Goal: Book appointment/travel/reservation

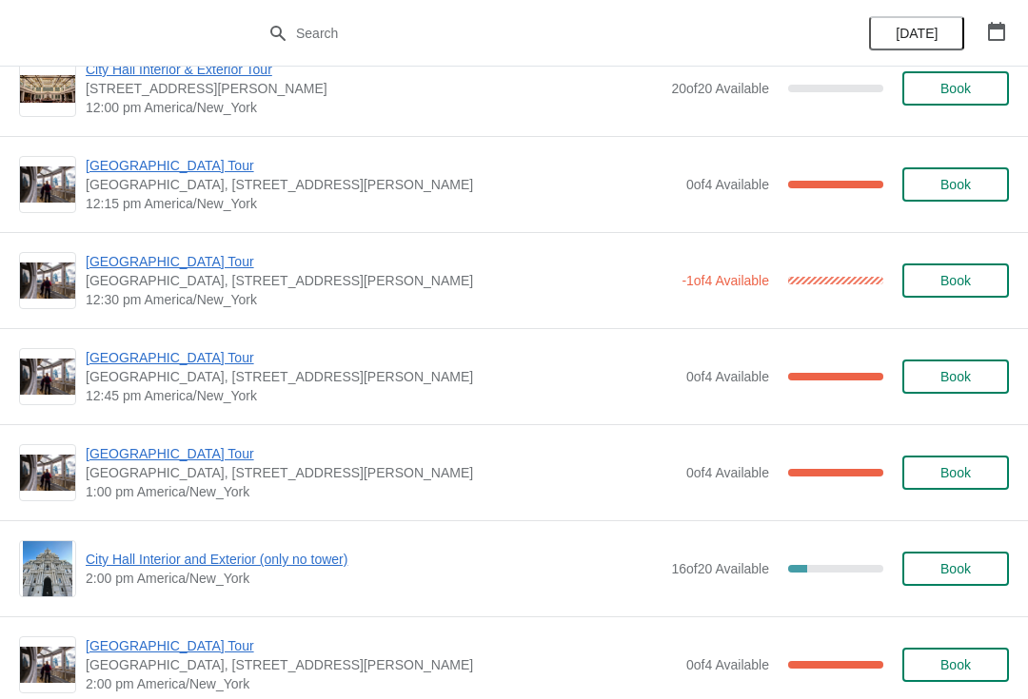
scroll to position [1003, 0]
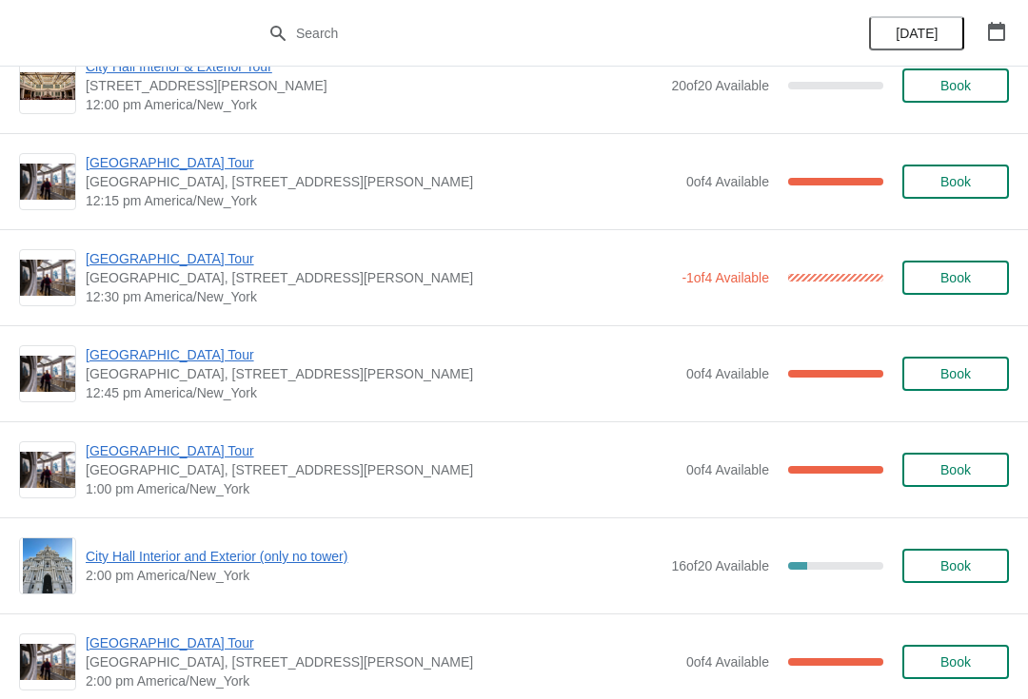
click at [209, 262] on span "[GEOGRAPHIC_DATA] Tour" at bounding box center [379, 258] width 586 height 19
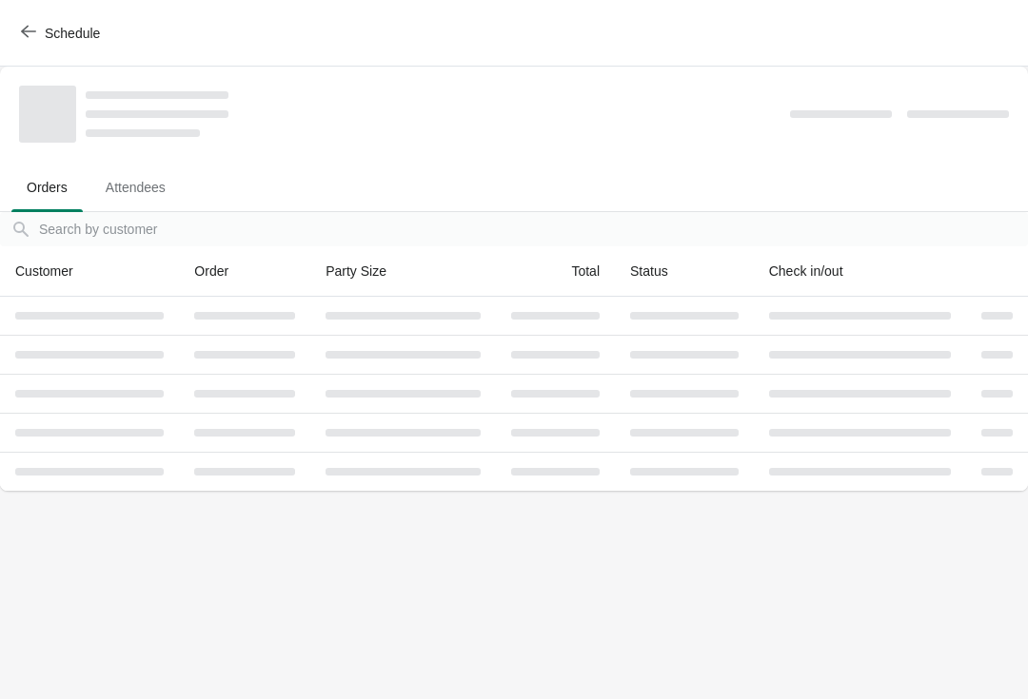
scroll to position [0, 0]
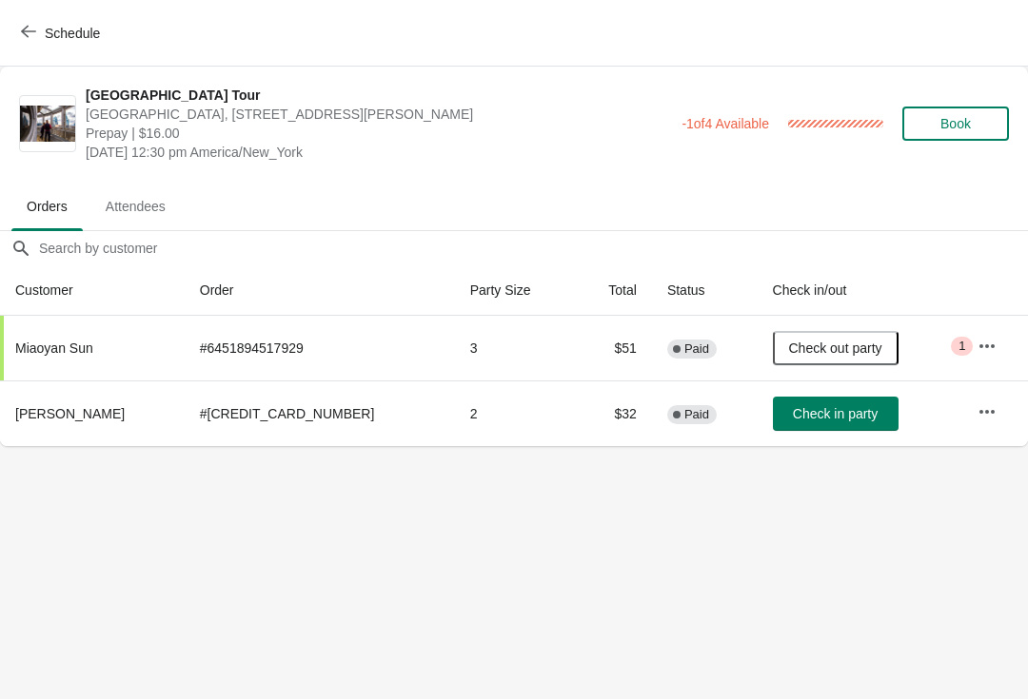
click at [36, 39] on span "Schedule" at bounding box center [62, 33] width 75 height 18
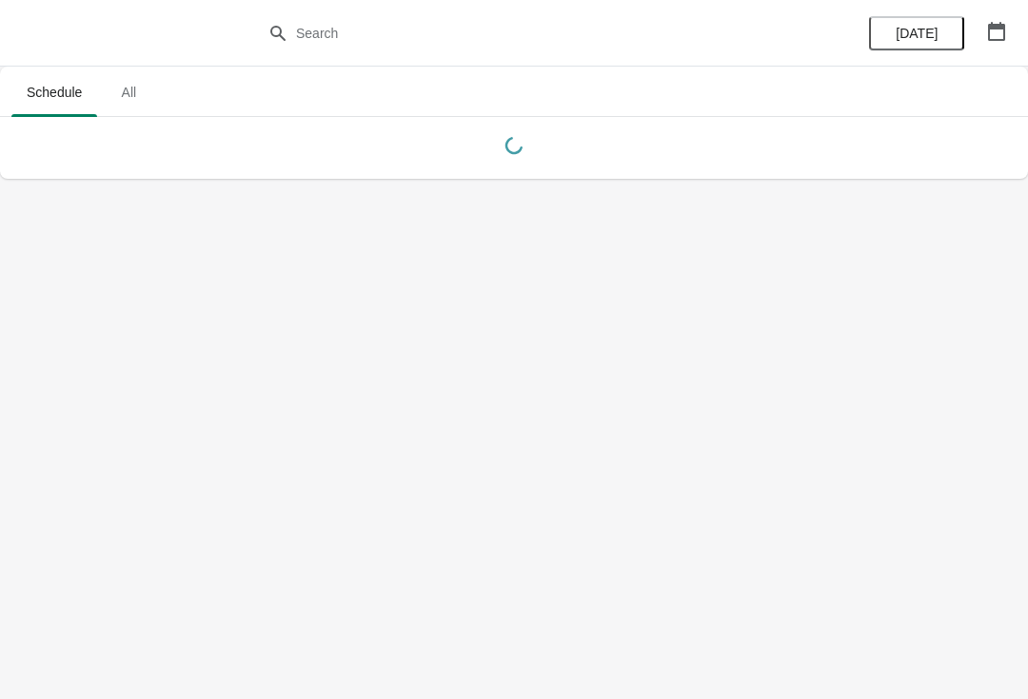
click at [802, 518] on body "Schedule All Schedule All [DATE]" at bounding box center [514, 349] width 1028 height 699
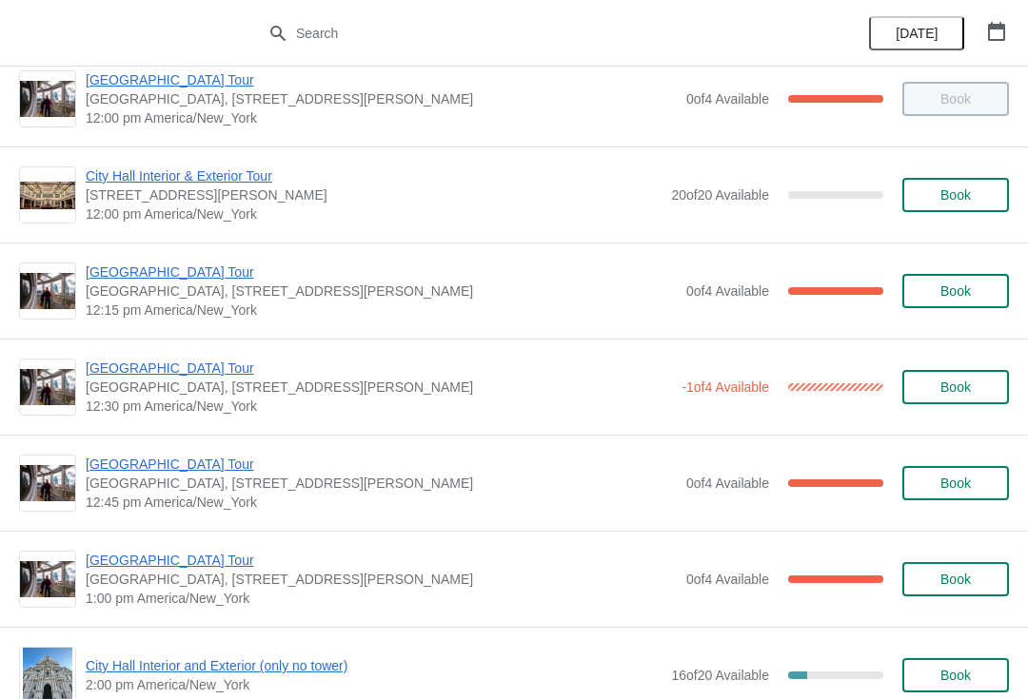
scroll to position [936, 0]
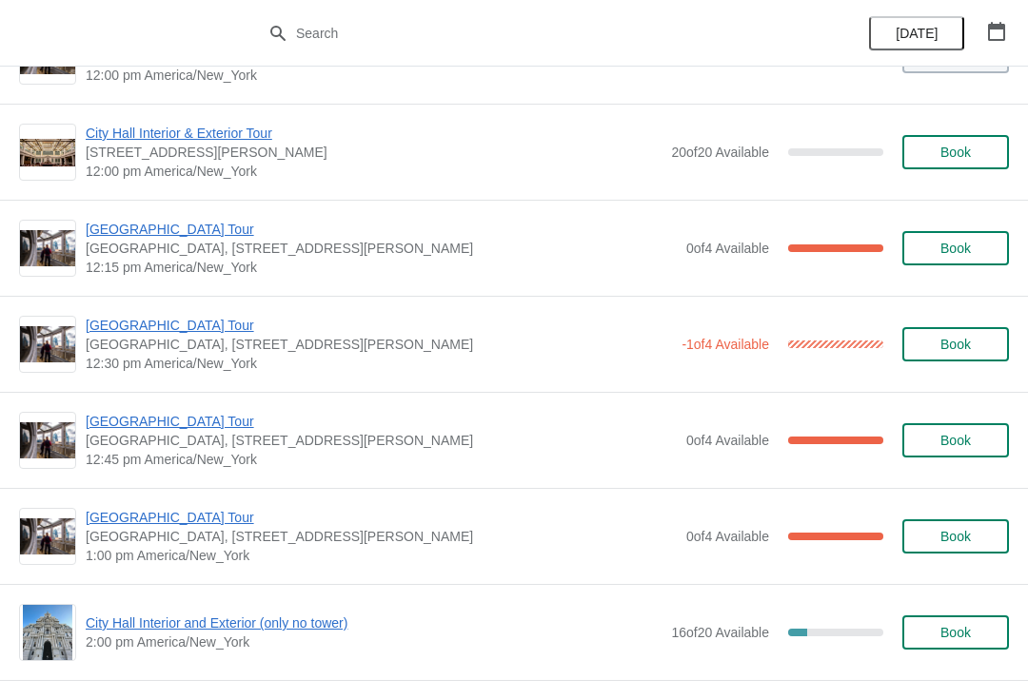
click at [186, 419] on span "[GEOGRAPHIC_DATA] Tour" at bounding box center [381, 421] width 591 height 19
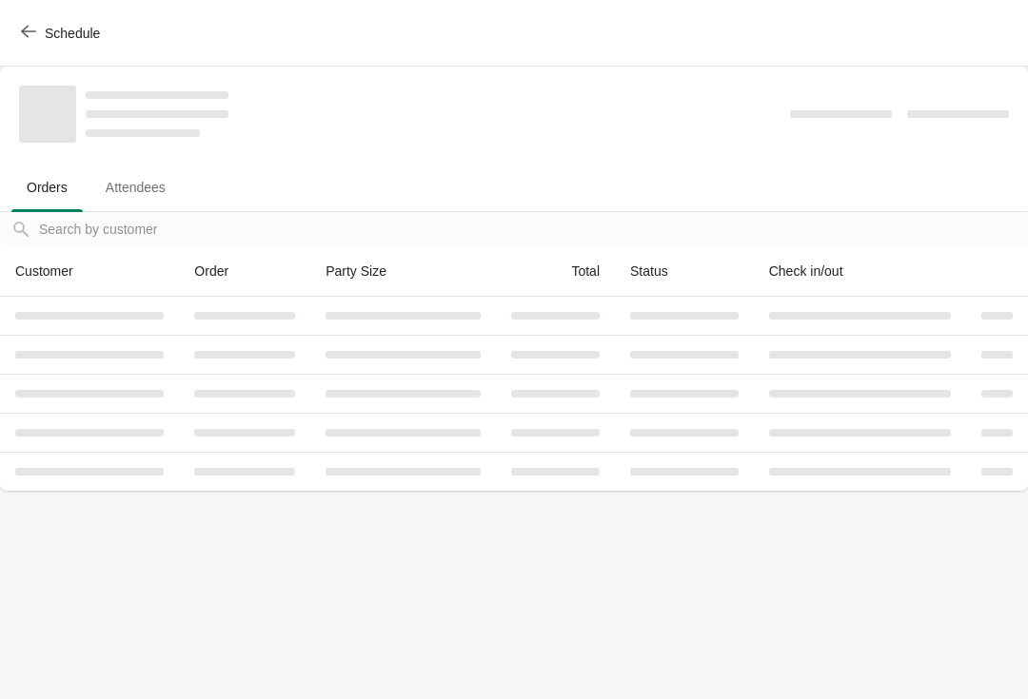
scroll to position [0, 0]
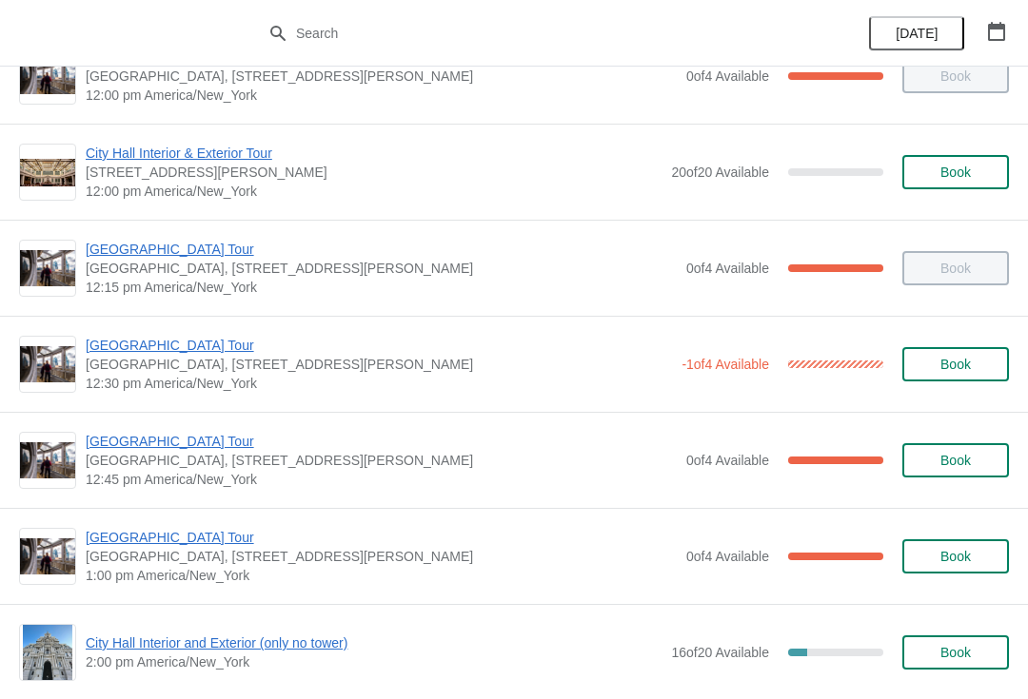
scroll to position [928, 0]
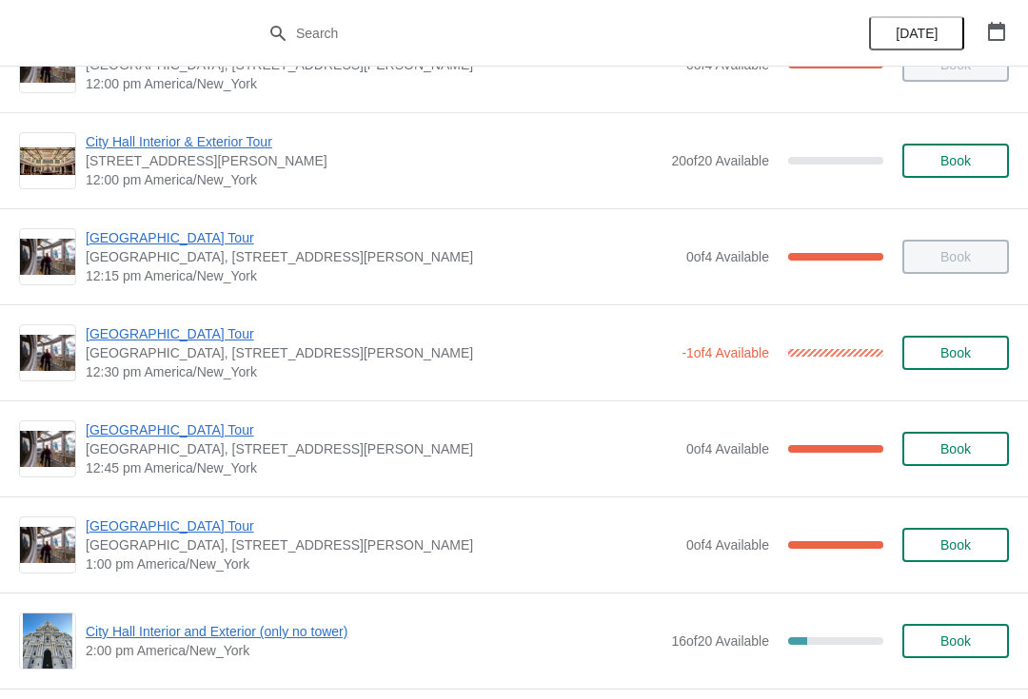
click at [174, 438] on span "[GEOGRAPHIC_DATA] Tour" at bounding box center [381, 430] width 591 height 19
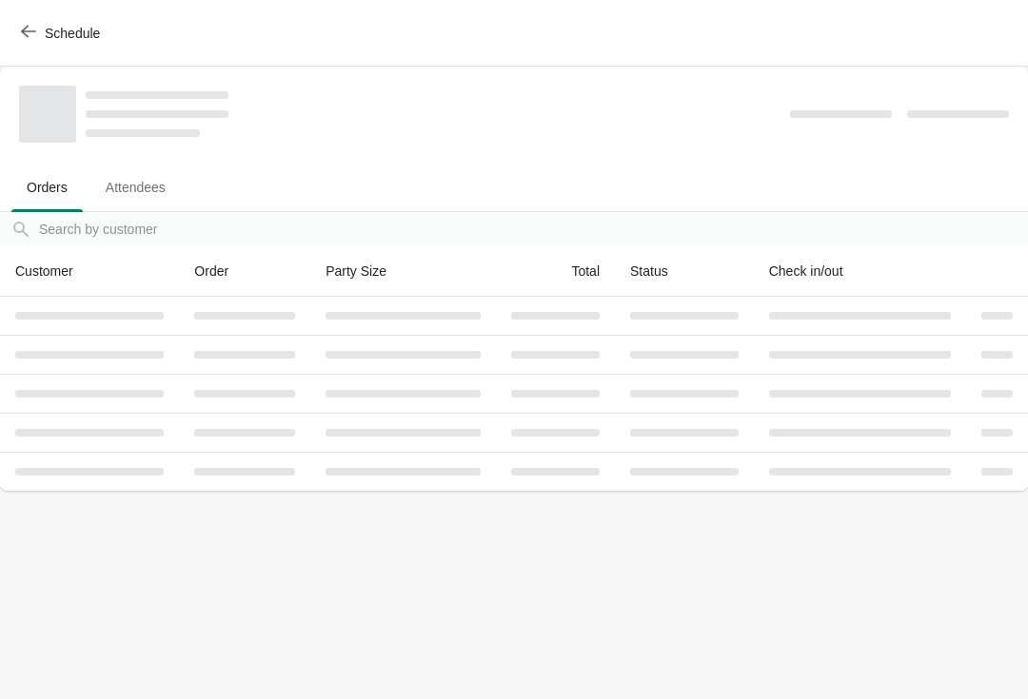
scroll to position [0, 0]
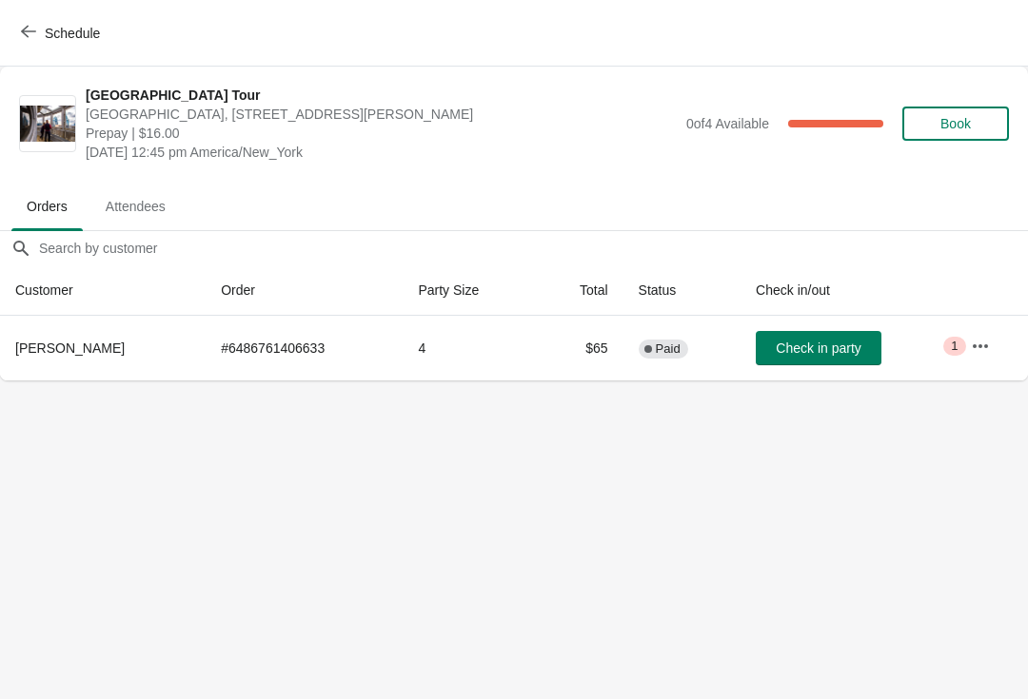
click at [808, 344] on span "Check in party" at bounding box center [817, 348] width 85 height 15
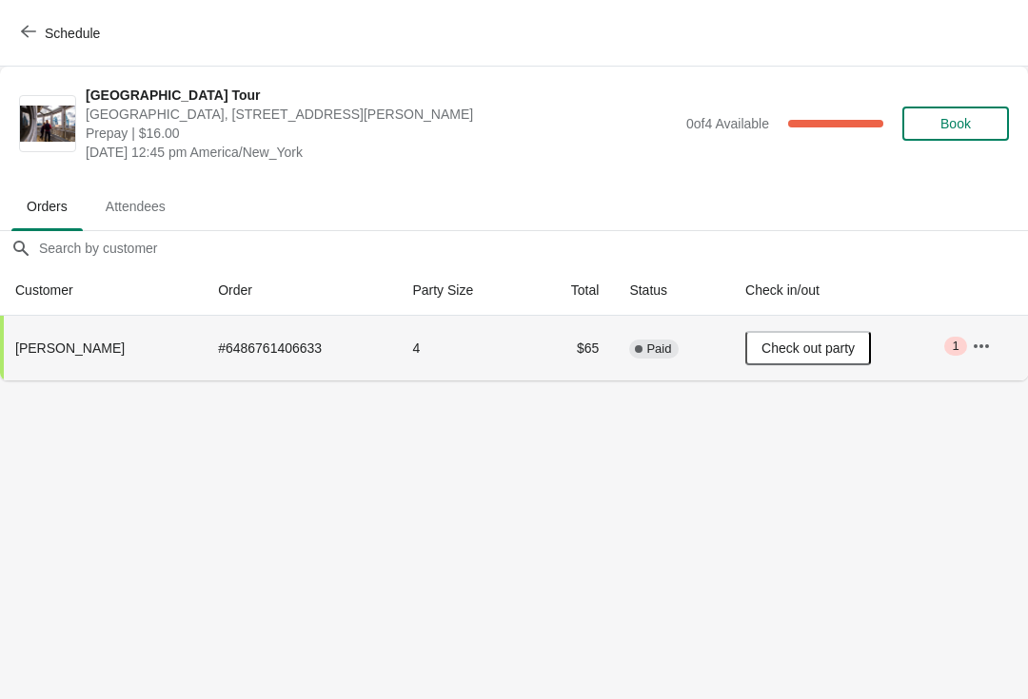
click at [36, 40] on span "Schedule" at bounding box center [62, 33] width 75 height 18
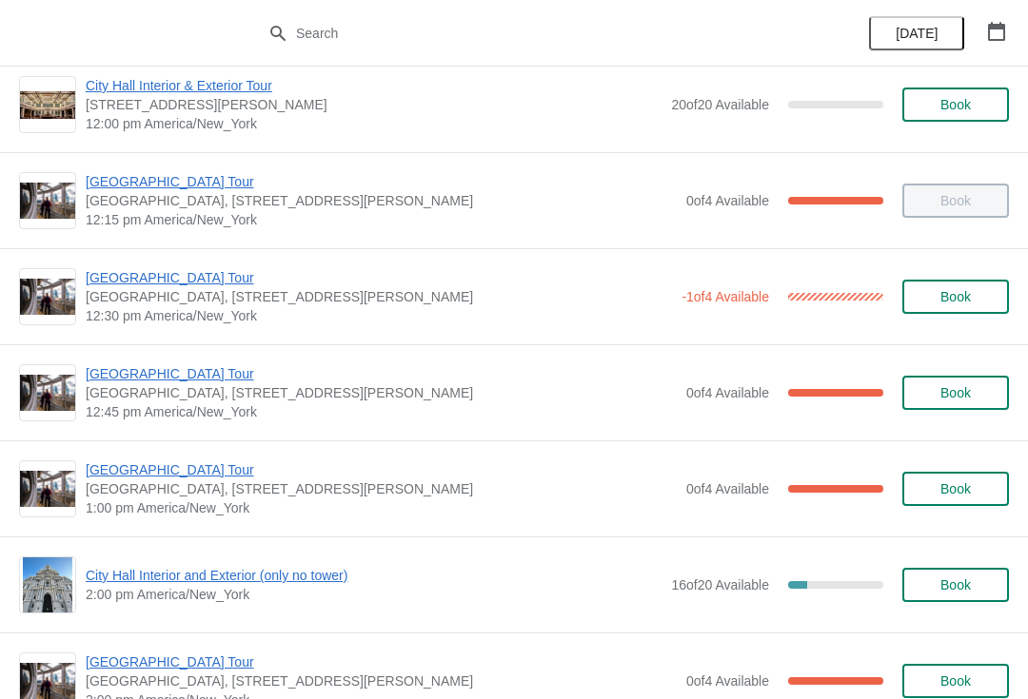
scroll to position [945, 0]
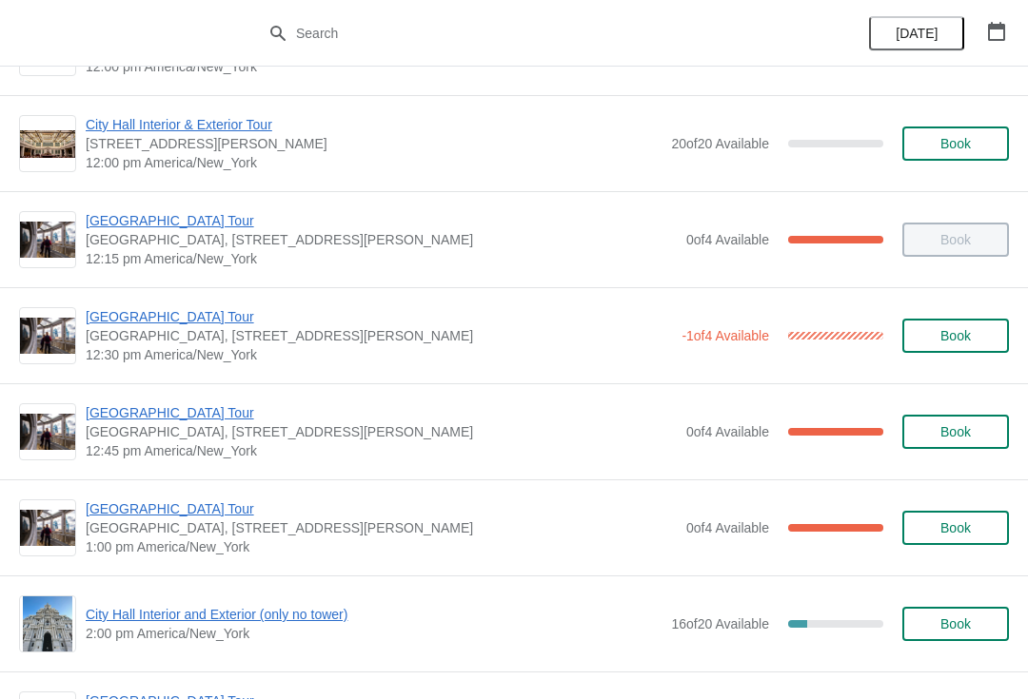
click at [463, 500] on span "[GEOGRAPHIC_DATA] Tour" at bounding box center [381, 509] width 591 height 19
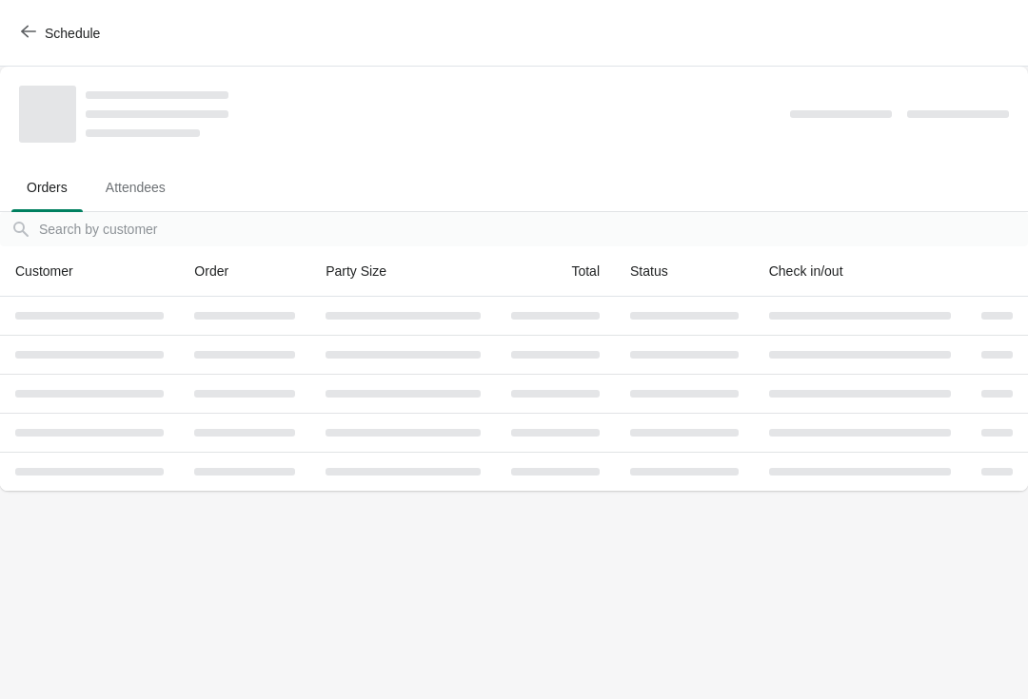
scroll to position [0, 0]
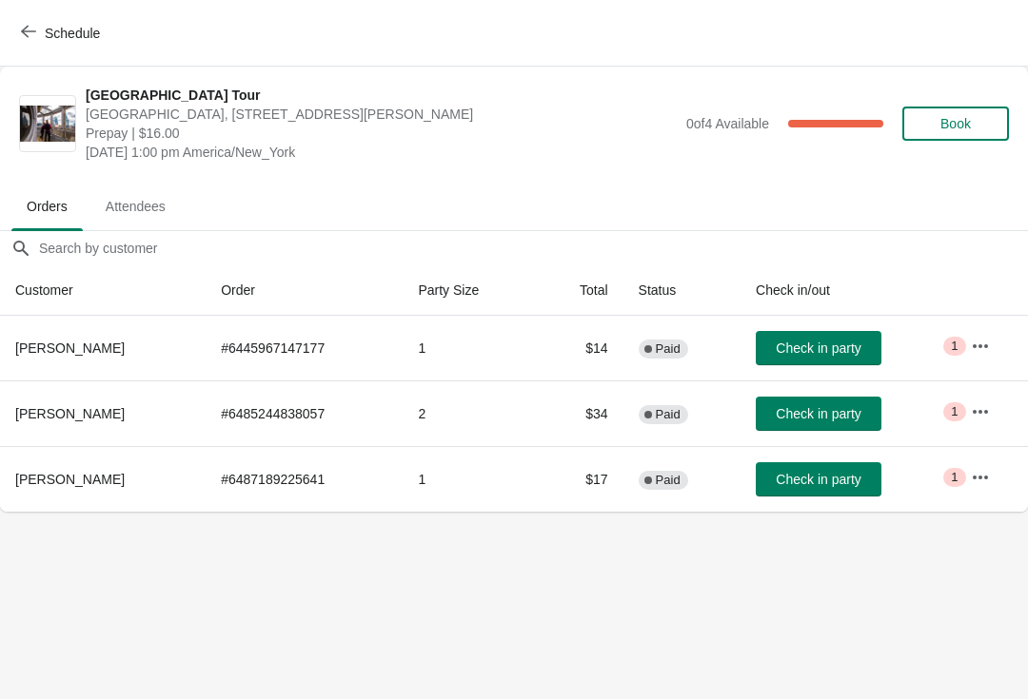
click at [811, 343] on span "Check in party" at bounding box center [817, 348] width 85 height 15
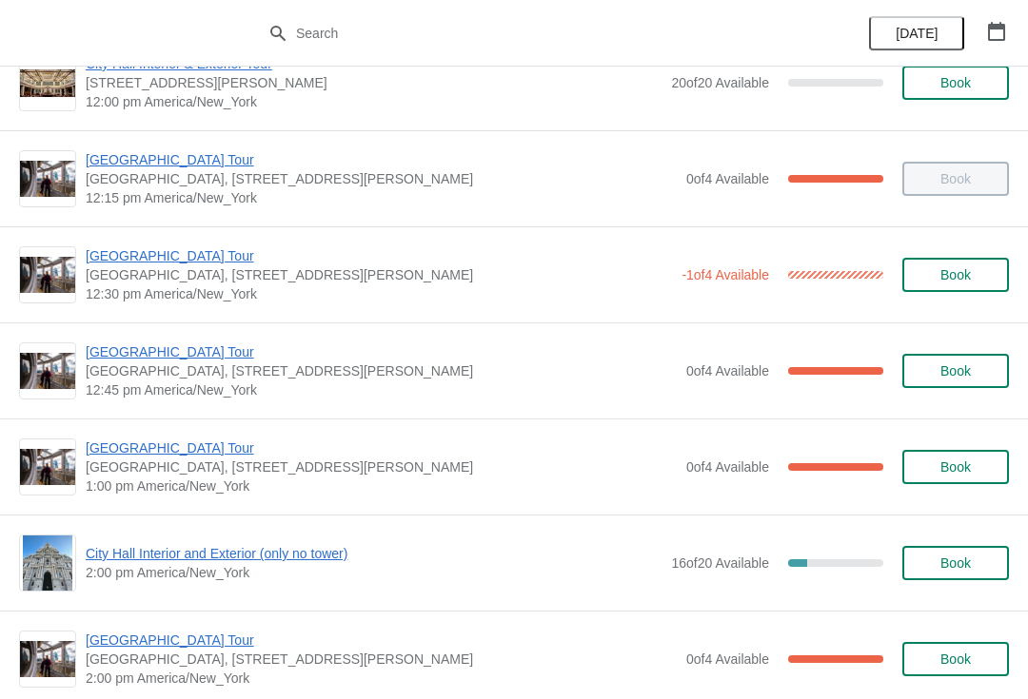
scroll to position [1005, 0]
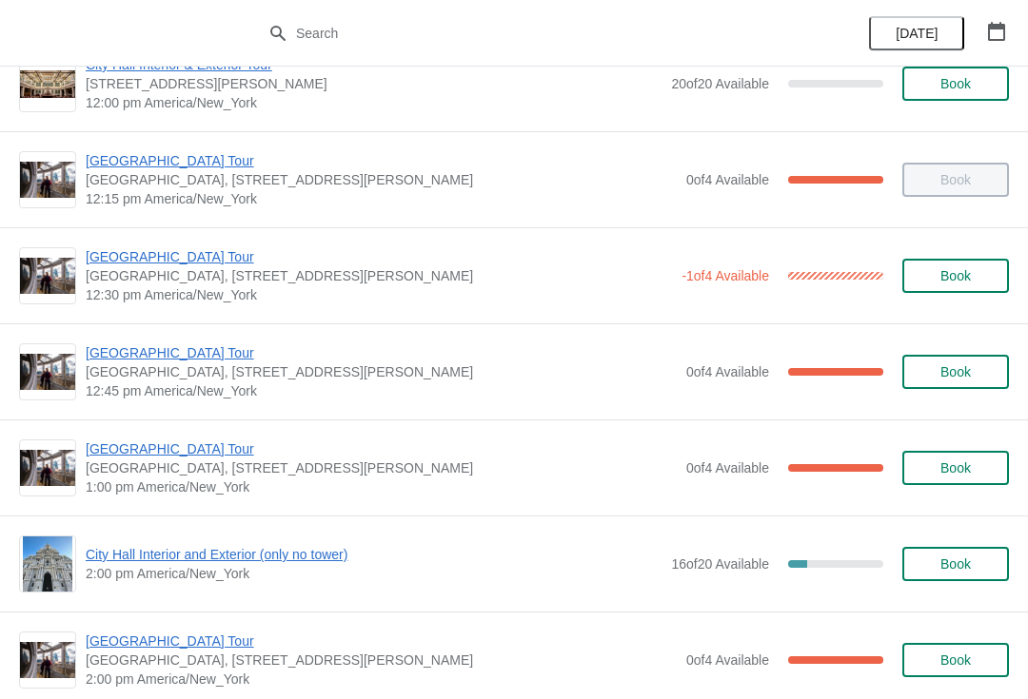
click at [186, 354] on span "[GEOGRAPHIC_DATA] Tour" at bounding box center [381, 353] width 591 height 19
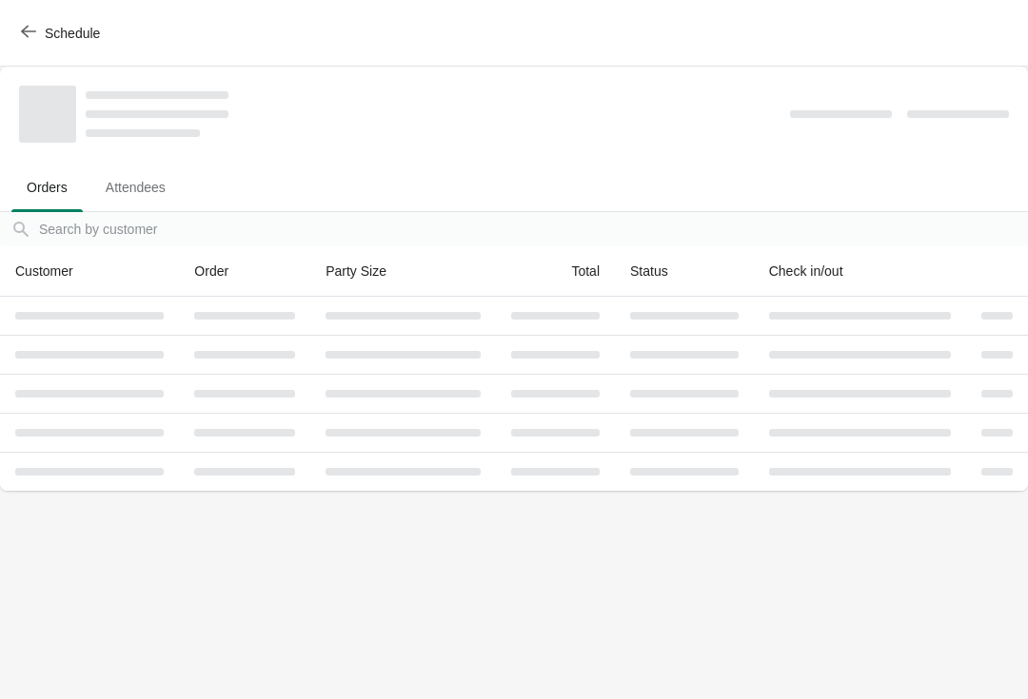
scroll to position [0, 0]
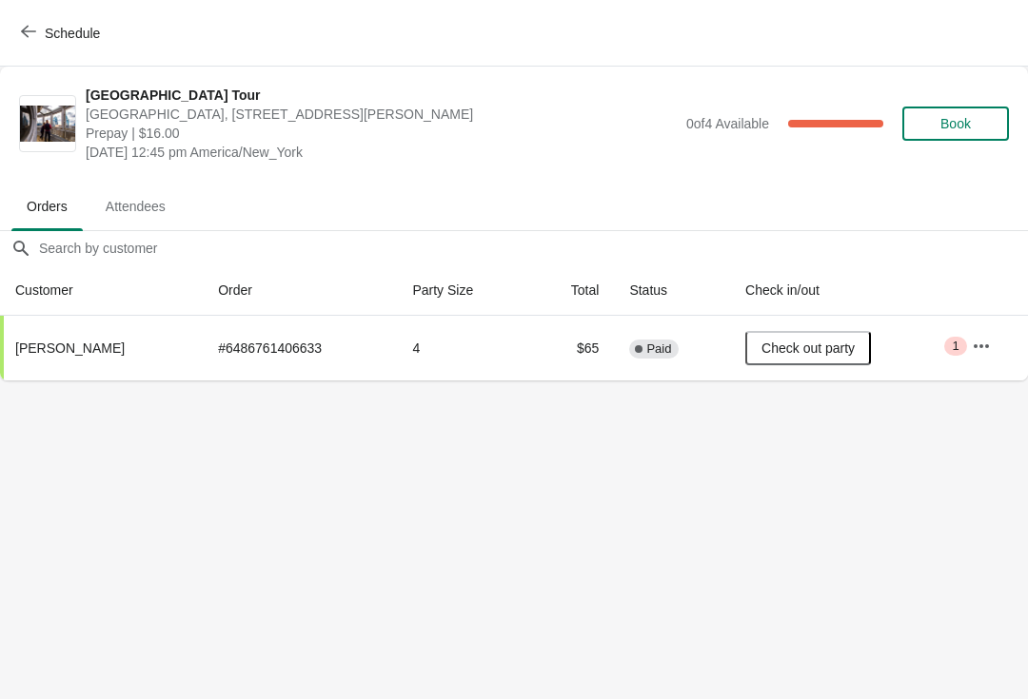
click at [12, 26] on button "Schedule" at bounding box center [63, 33] width 106 height 34
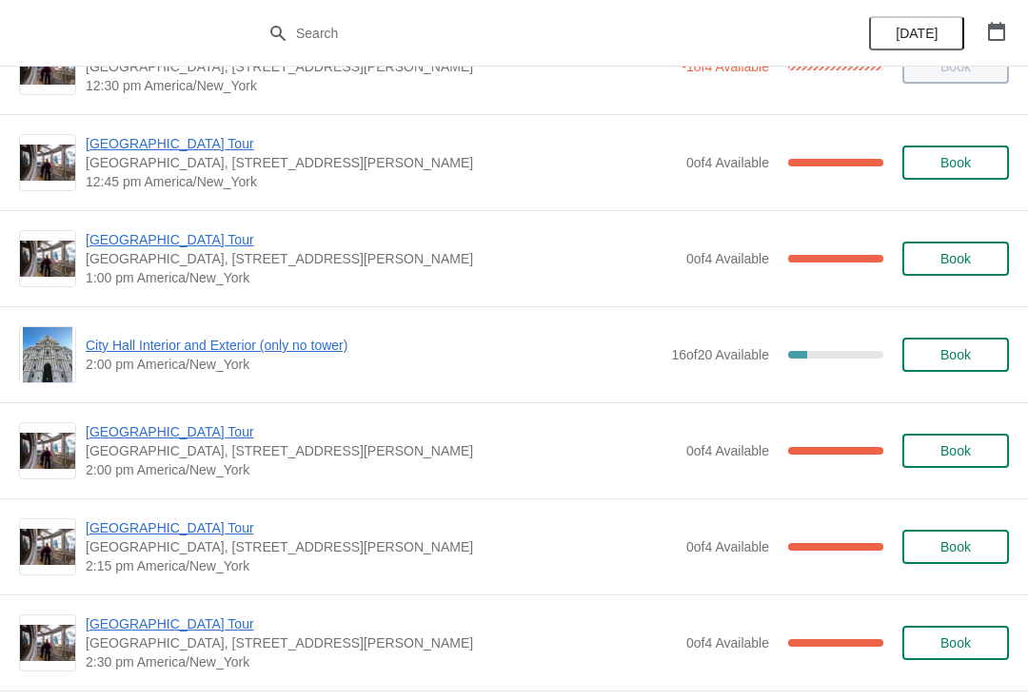
scroll to position [1205, 0]
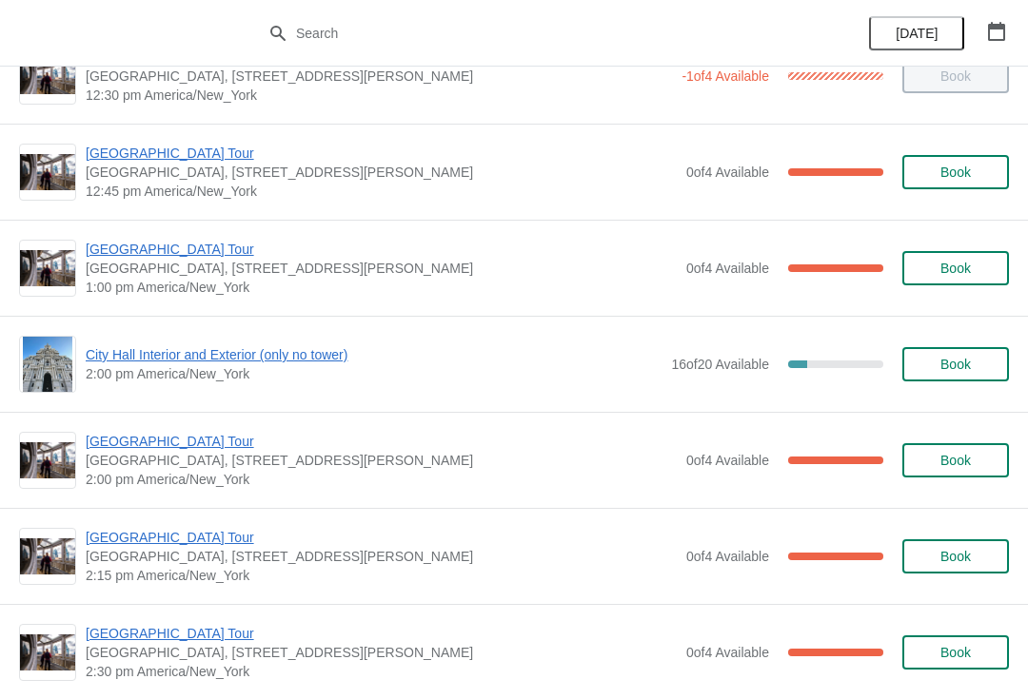
click at [186, 254] on span "[GEOGRAPHIC_DATA] Tour" at bounding box center [381, 249] width 591 height 19
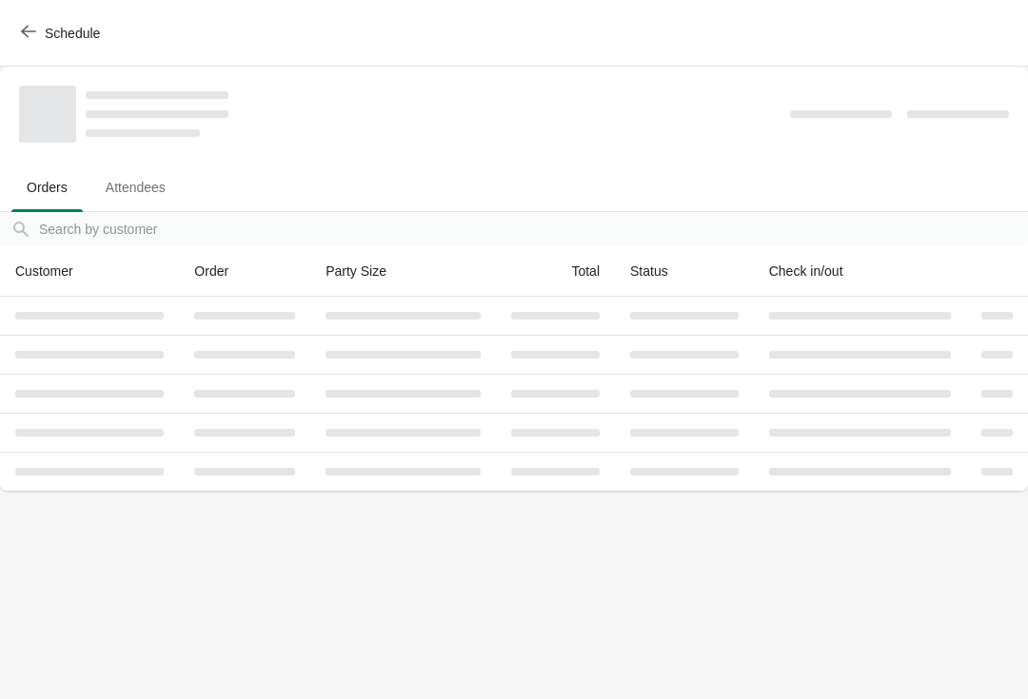
scroll to position [0, 0]
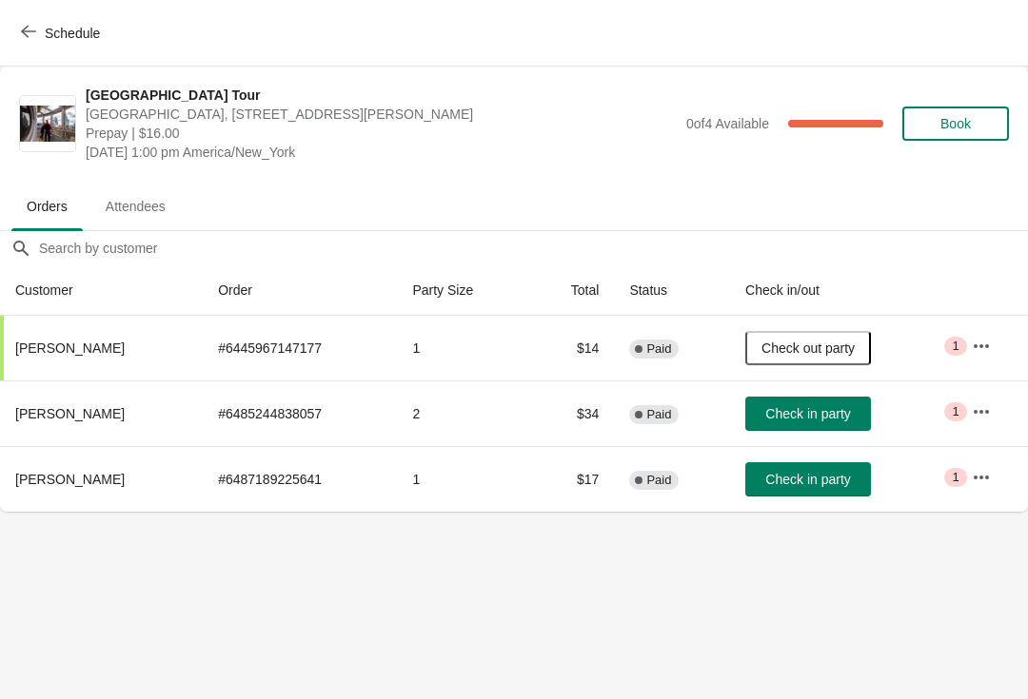
click at [40, 30] on span "Schedule" at bounding box center [62, 33] width 75 height 18
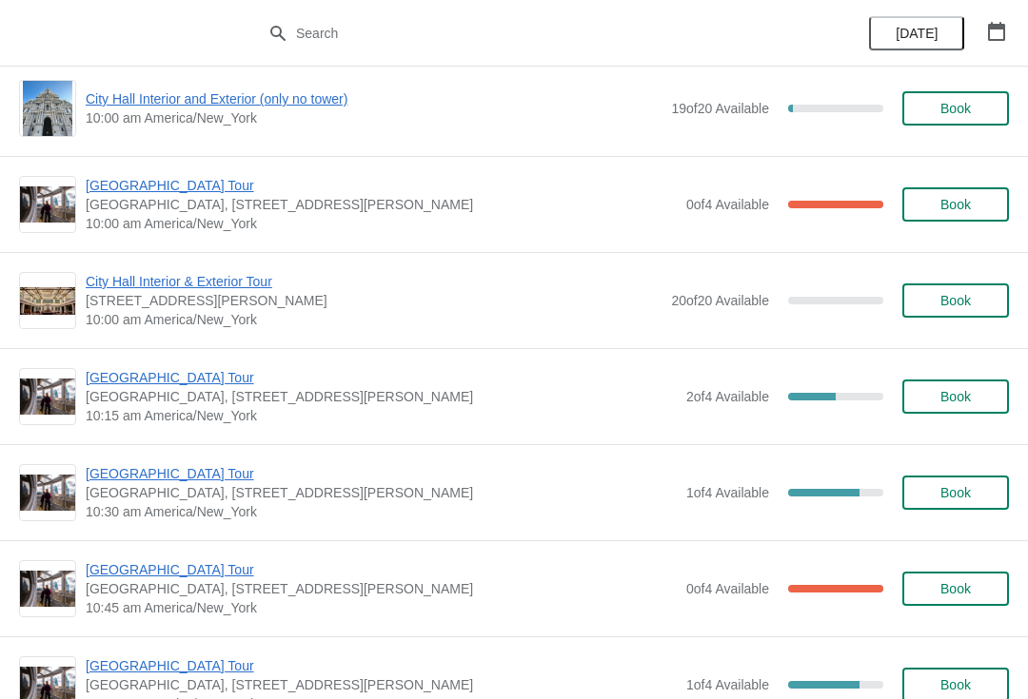
scroll to position [2000, 0]
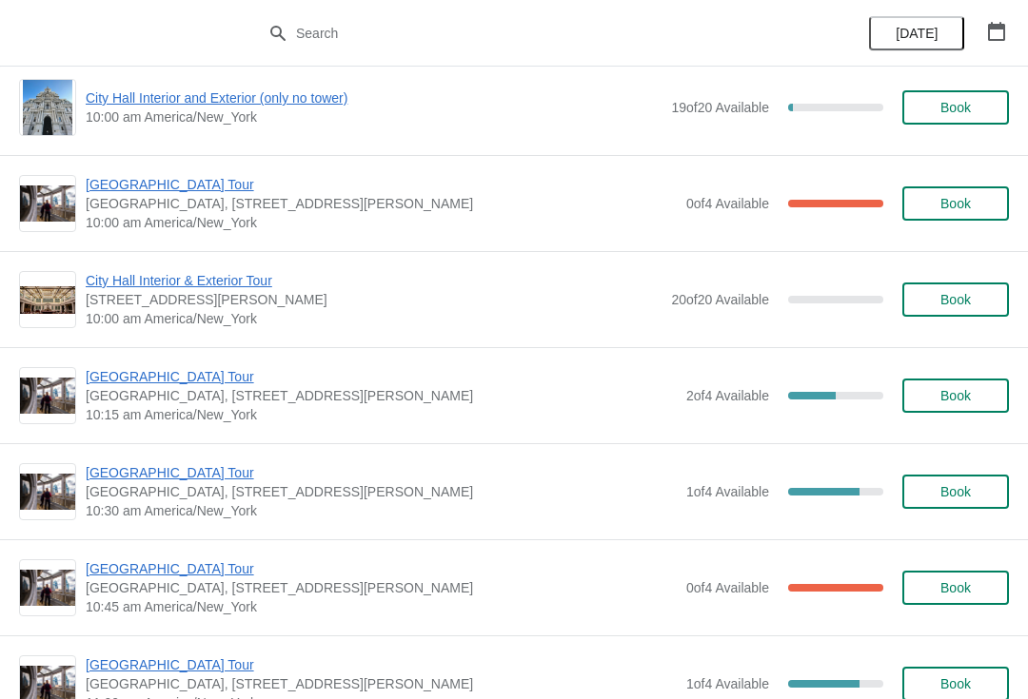
click at [910, 344] on div "City Hall Interior & Exterior Tour 1400 John F Kennedy Boulevard, Suite 121, Ph…" at bounding box center [514, 299] width 1028 height 96
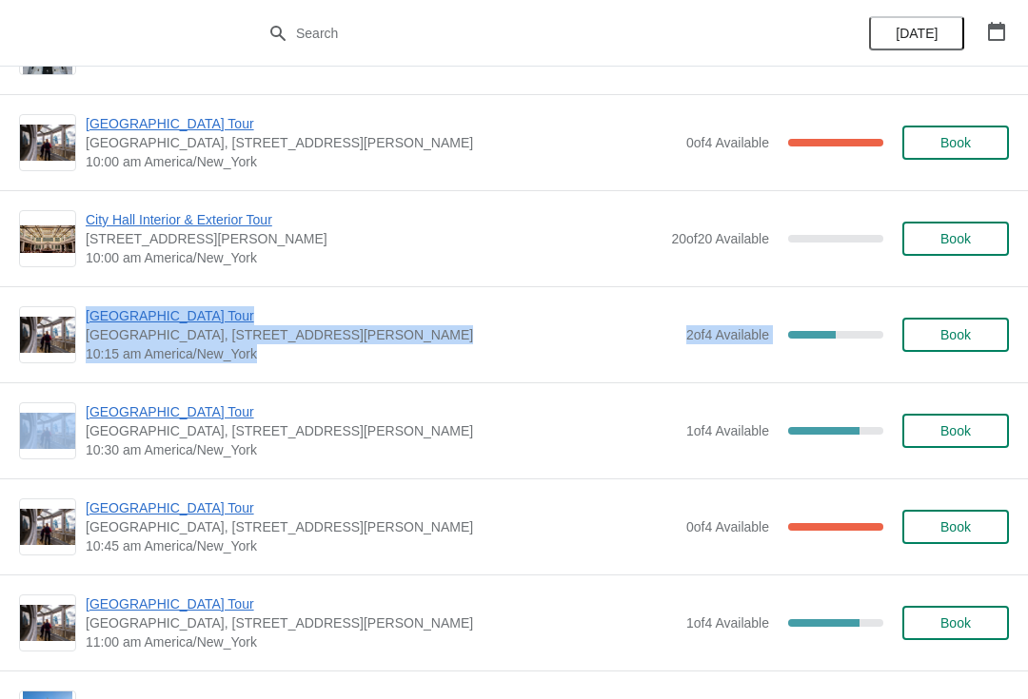
scroll to position [2149, 0]
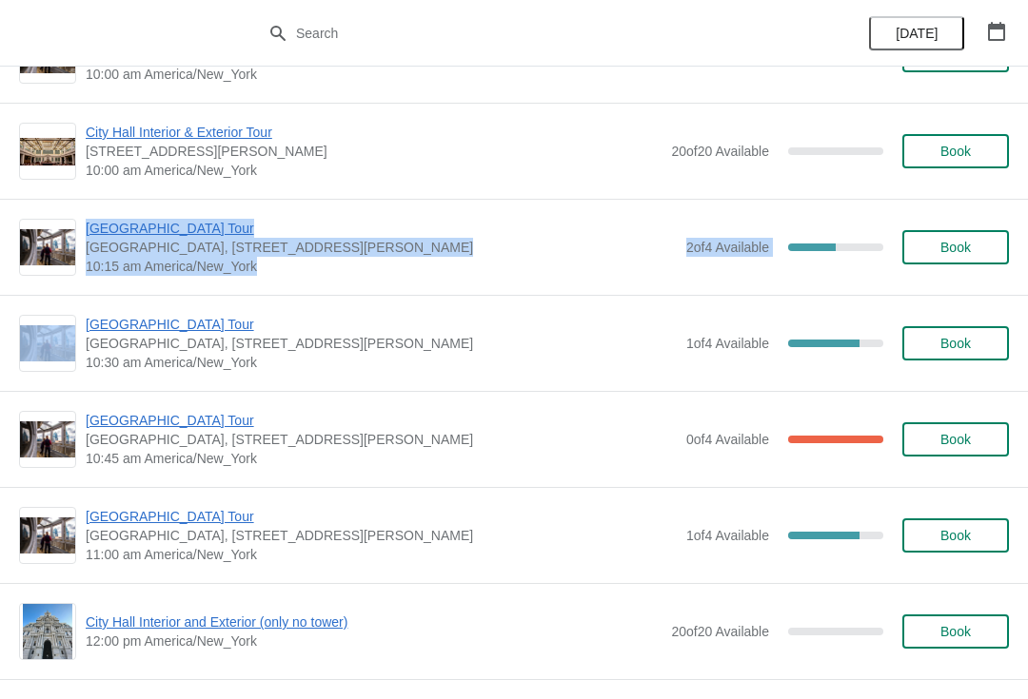
click at [790, 473] on div "City Hall Tower Tour City Hall Visitor Center, 1400 John F Kennedy Boulevard Su…" at bounding box center [514, 439] width 1028 height 96
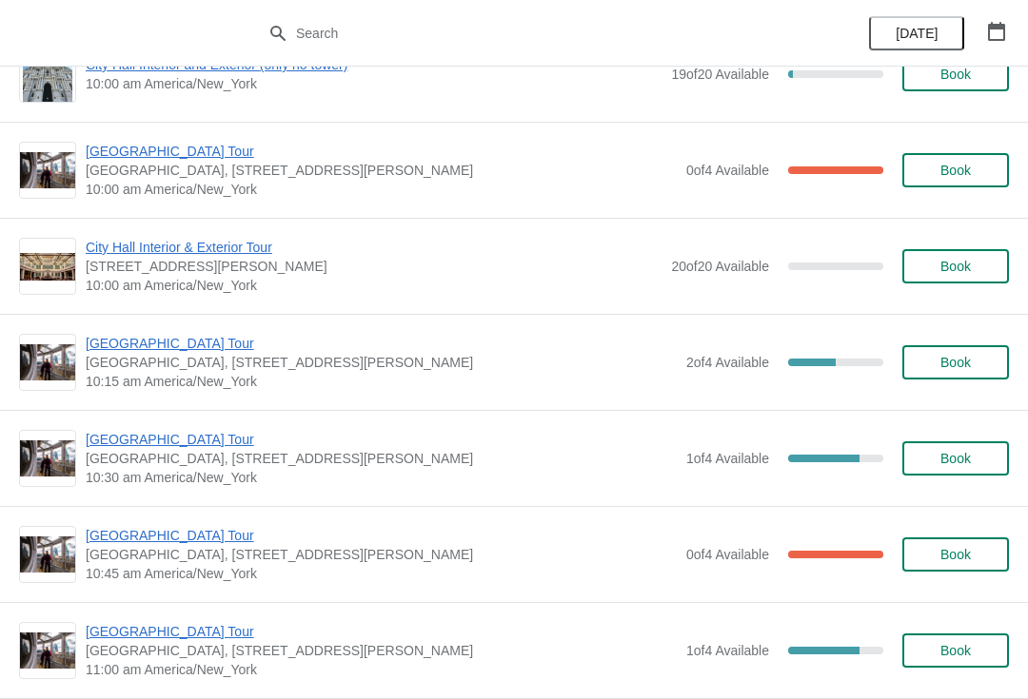
scroll to position [2032, 0]
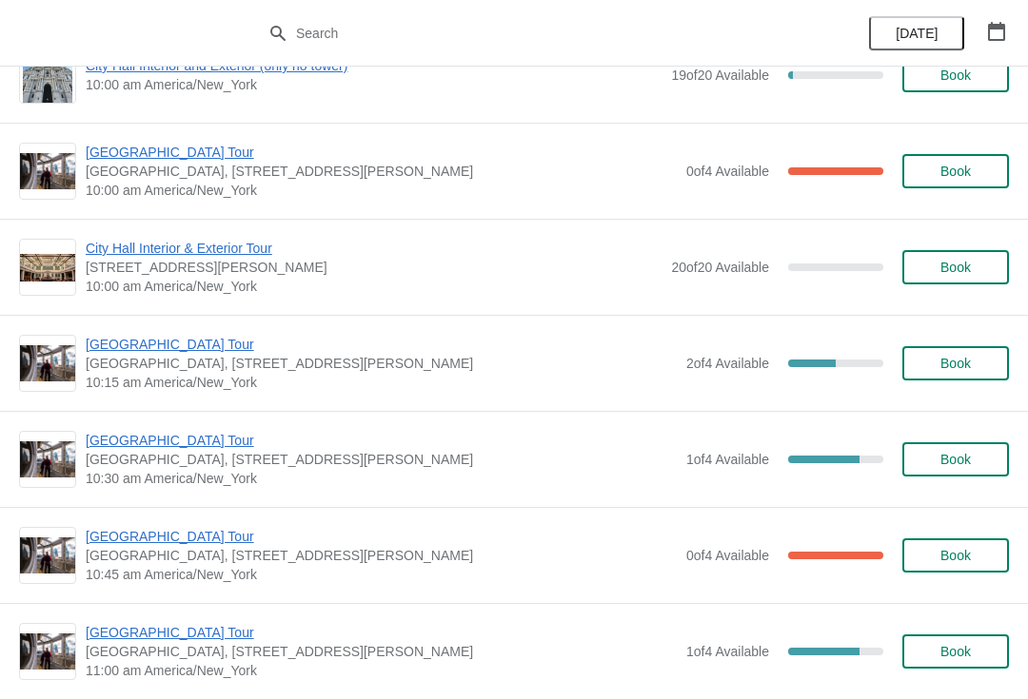
click at [940, 360] on span "Book" at bounding box center [955, 363] width 30 height 15
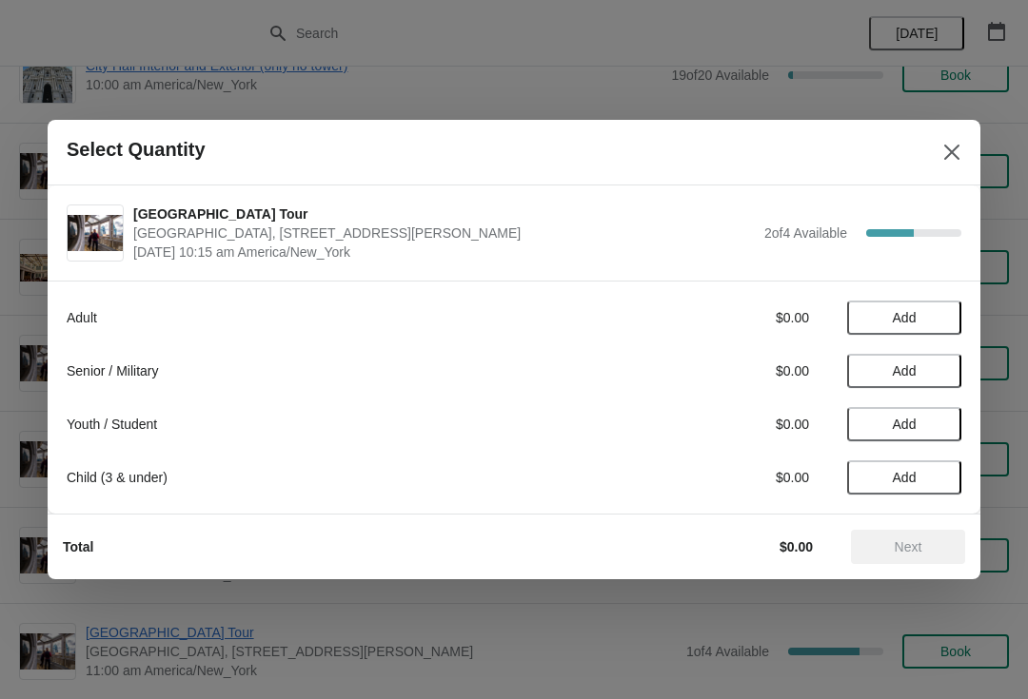
click at [924, 371] on span "Add" at bounding box center [904, 370] width 80 height 15
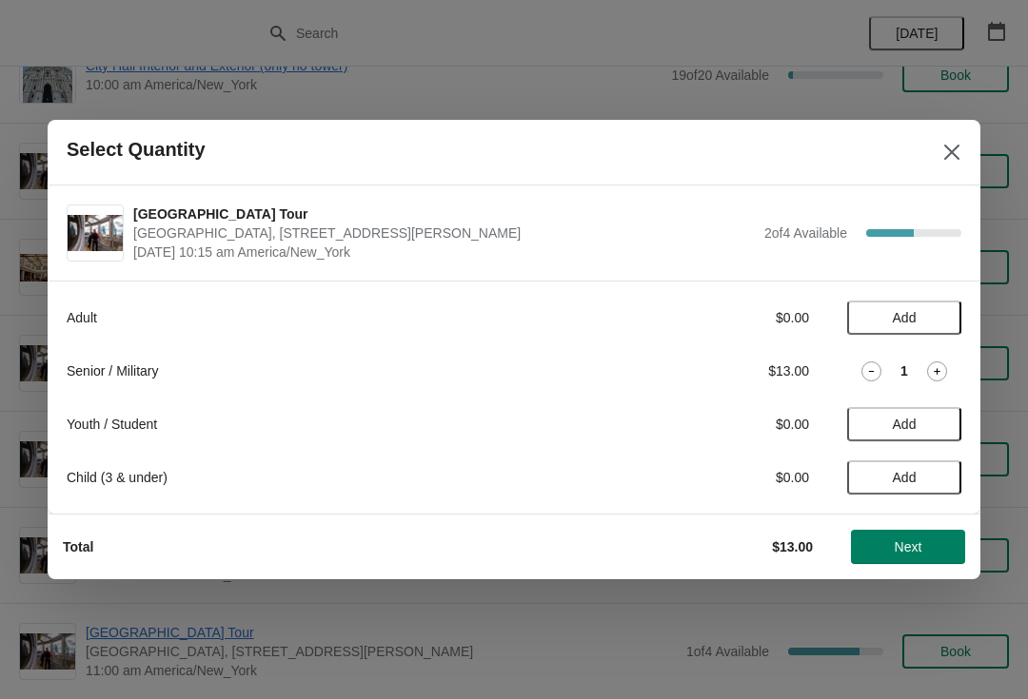
click at [933, 368] on icon at bounding box center [937, 372] width 20 height 20
click at [911, 543] on span "Next" at bounding box center [908, 547] width 28 height 15
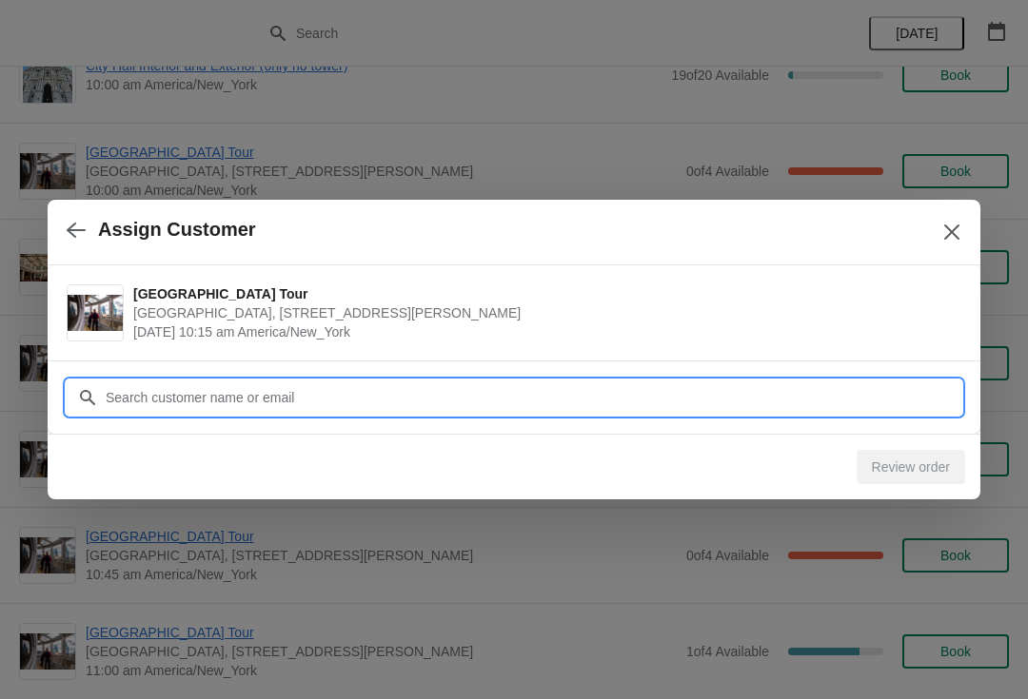
click at [280, 402] on input "Customer" at bounding box center [533, 398] width 856 height 34
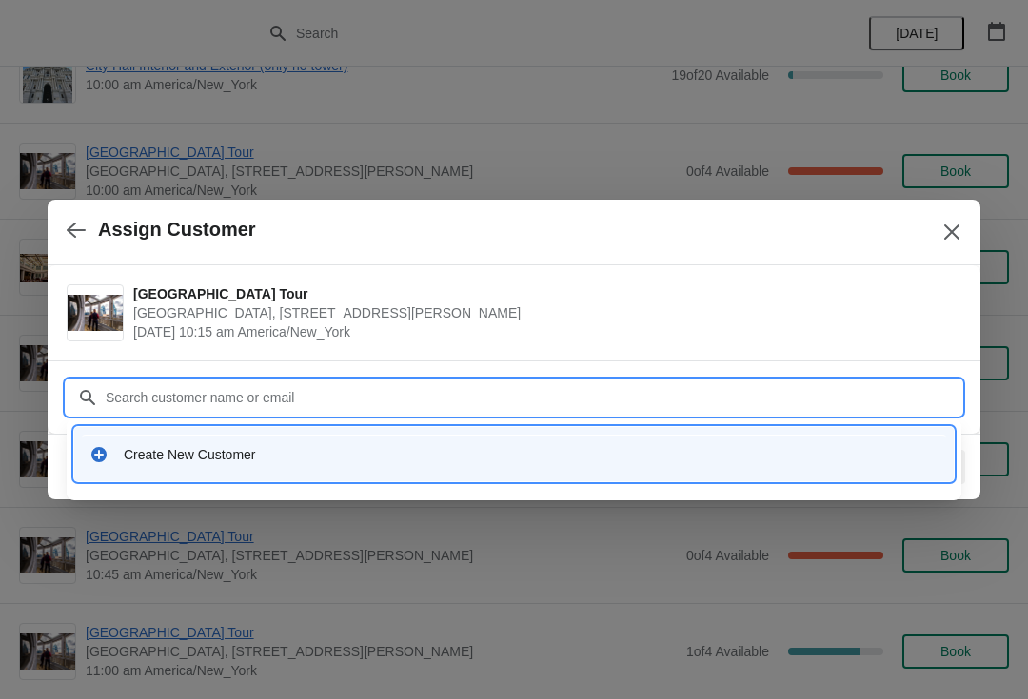
click at [247, 452] on div "Create New Customer" at bounding box center [531, 454] width 815 height 19
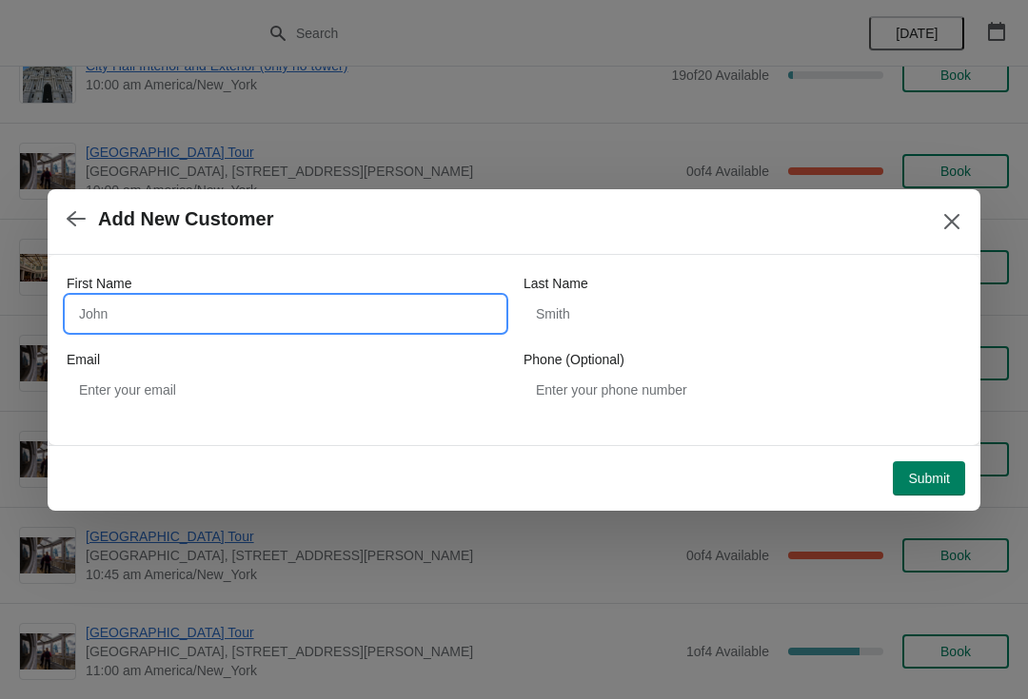
click at [224, 310] on input "First Name" at bounding box center [286, 314] width 438 height 34
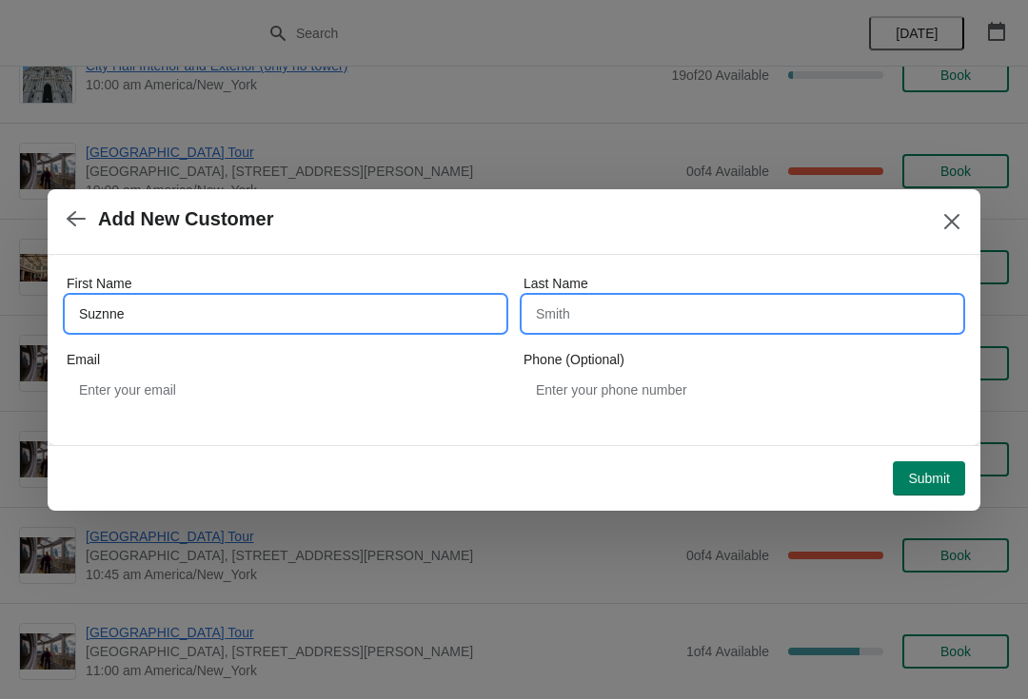
click at [579, 315] on input "Last Name" at bounding box center [742, 314] width 438 height 34
click at [225, 311] on input "Suznne" at bounding box center [286, 314] width 438 height 34
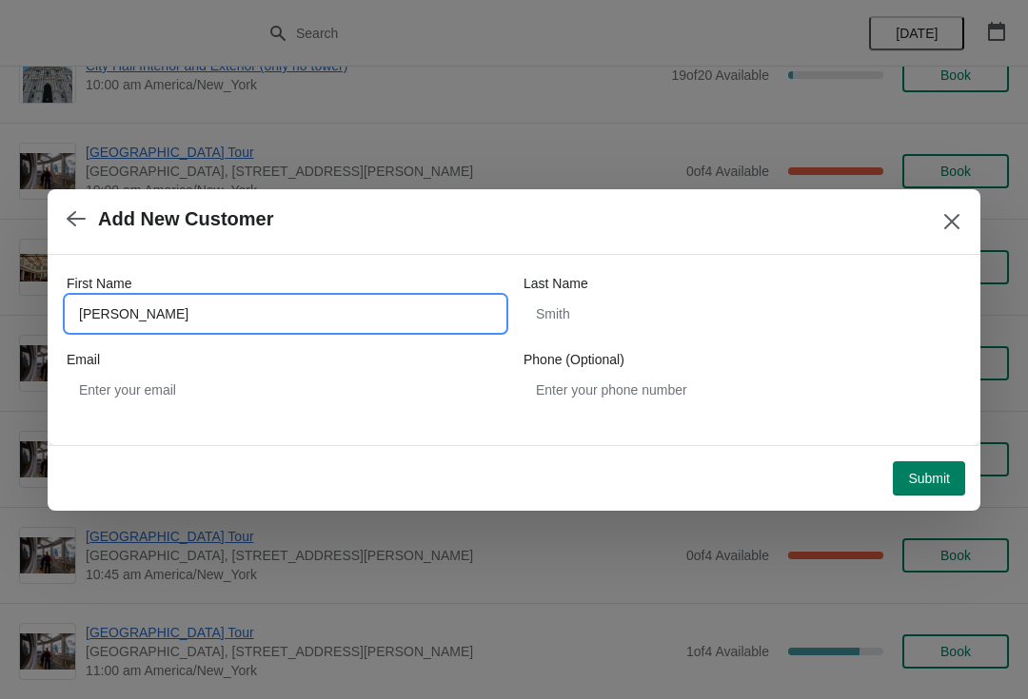
type input "Suzanne"
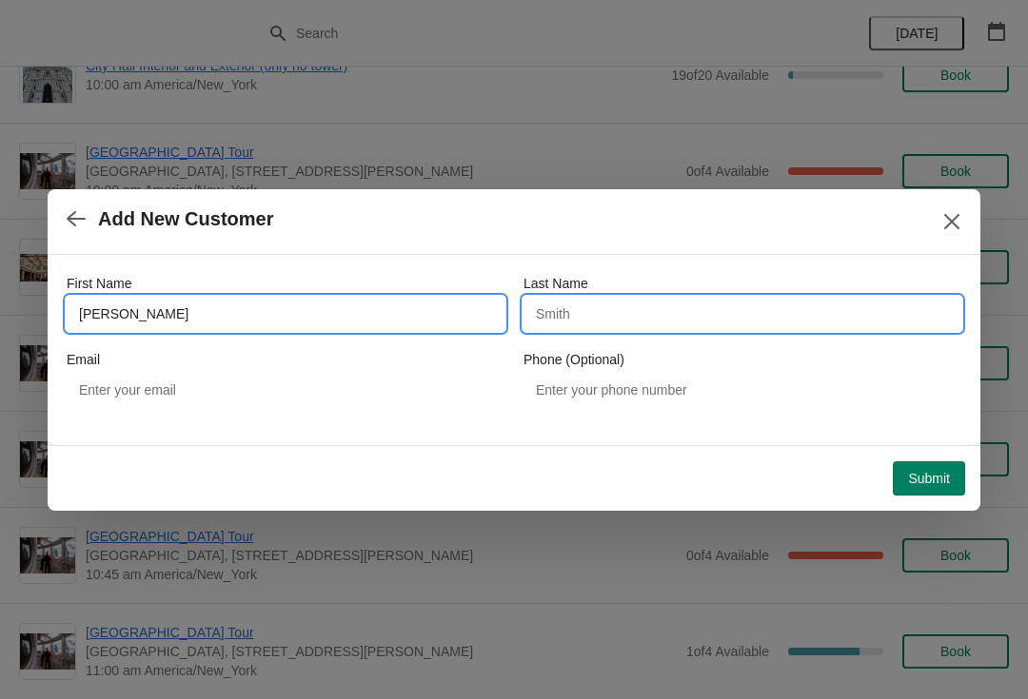
click at [595, 303] on input "Last Name" at bounding box center [742, 314] width 438 height 34
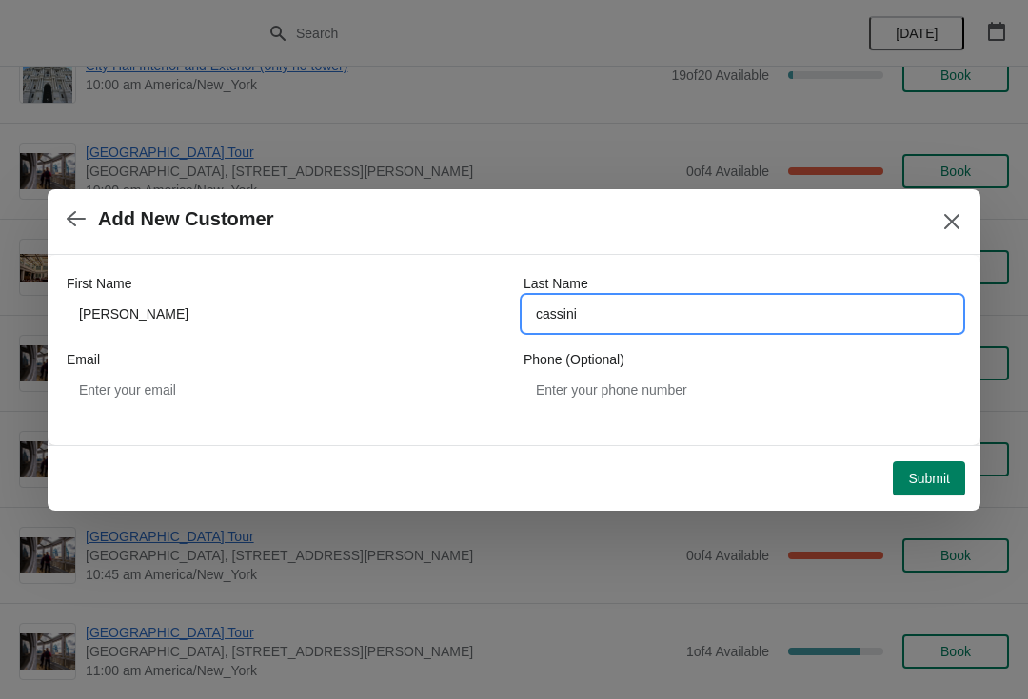
type input "cassini"
click at [933, 480] on span "Submit" at bounding box center [929, 478] width 42 height 15
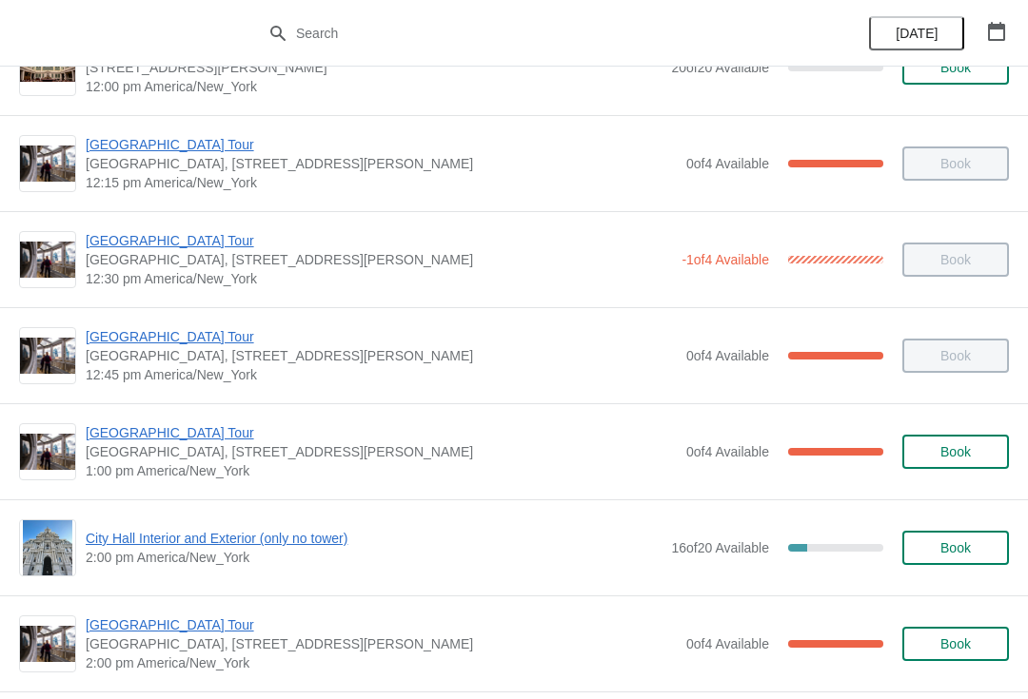
scroll to position [1042, 0]
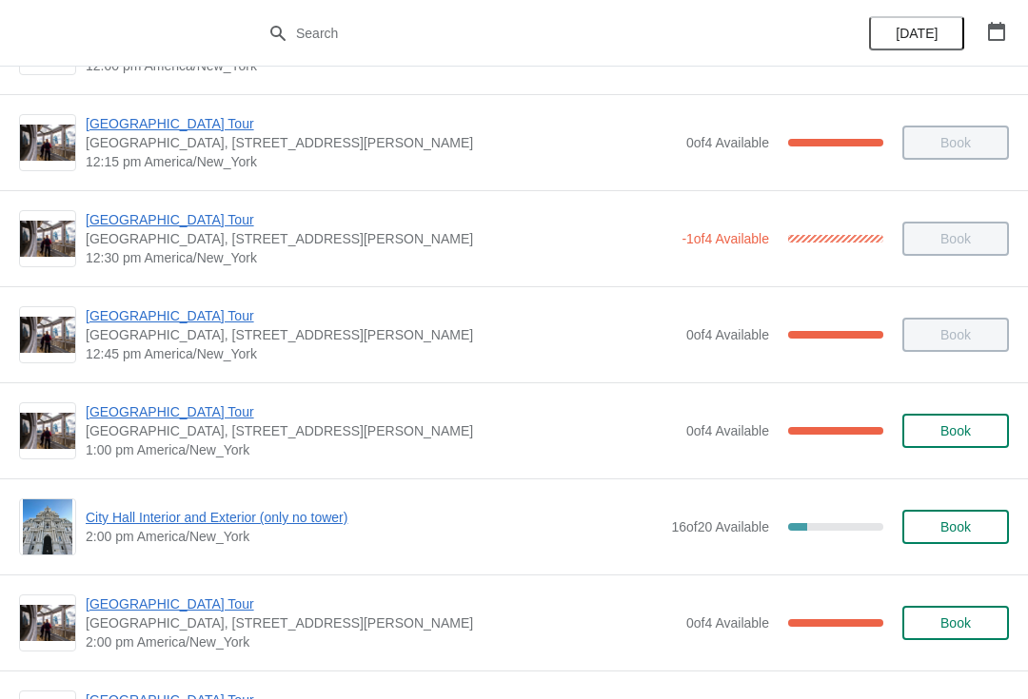
click at [184, 420] on span "[GEOGRAPHIC_DATA] Tour" at bounding box center [381, 411] width 591 height 19
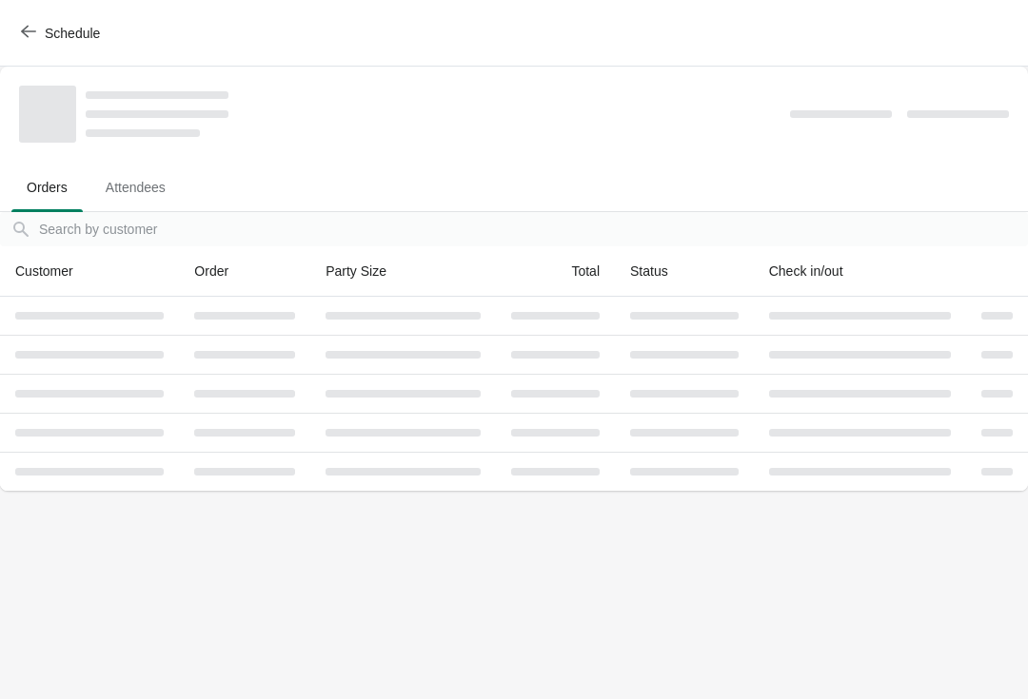
scroll to position [0, 0]
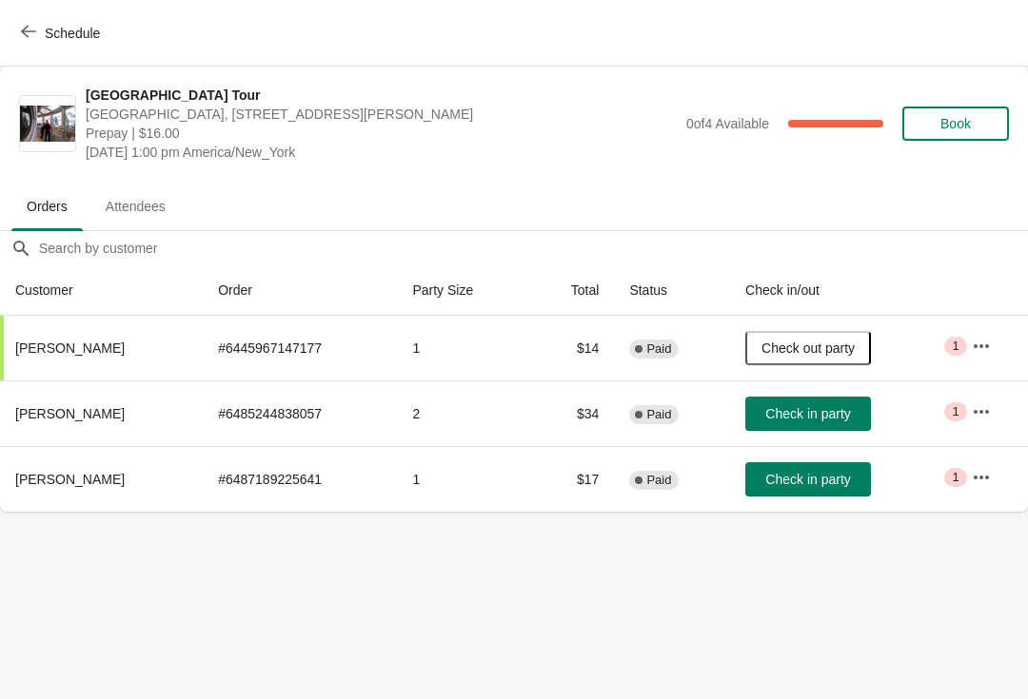
click at [821, 414] on span "Check in party" at bounding box center [807, 413] width 85 height 15
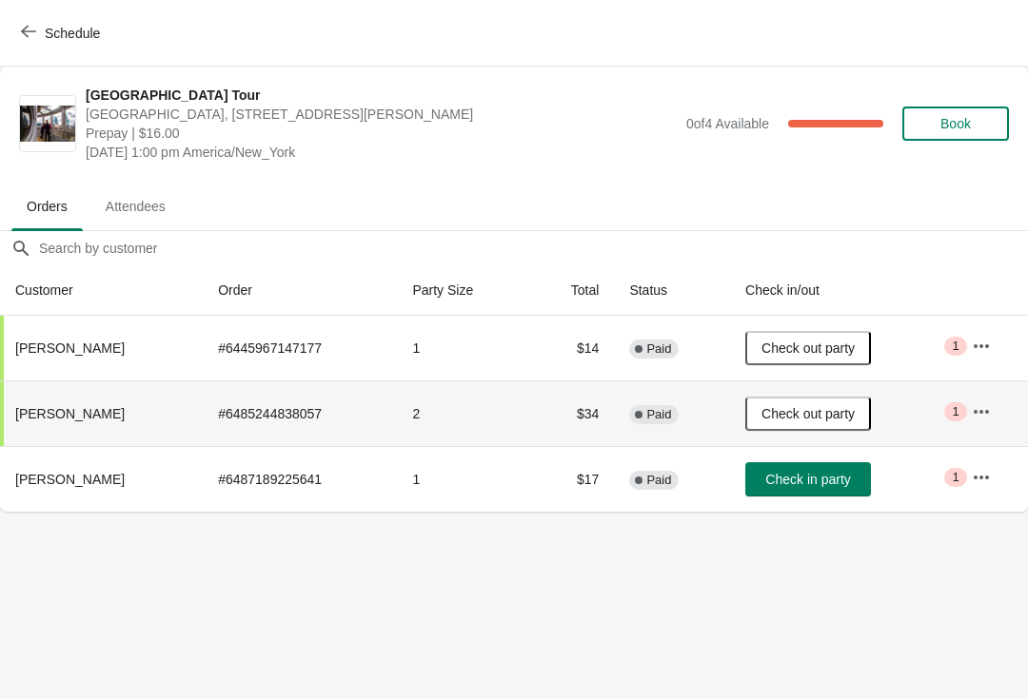
click at [801, 477] on span "Check in party" at bounding box center [807, 479] width 85 height 15
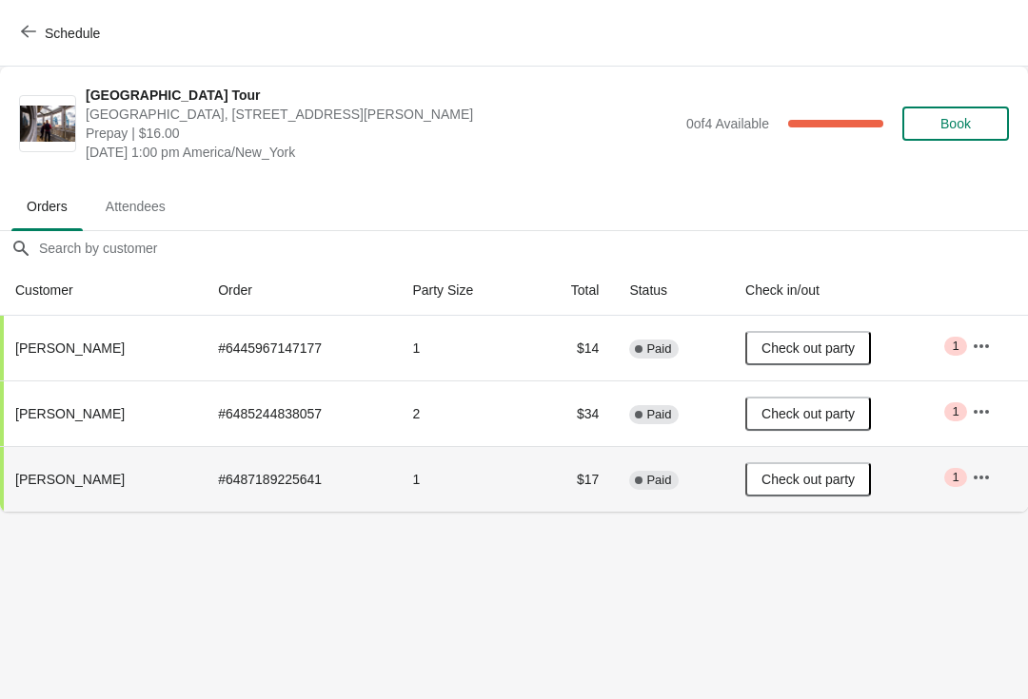
click at [36, 26] on span "Schedule" at bounding box center [62, 33] width 75 height 18
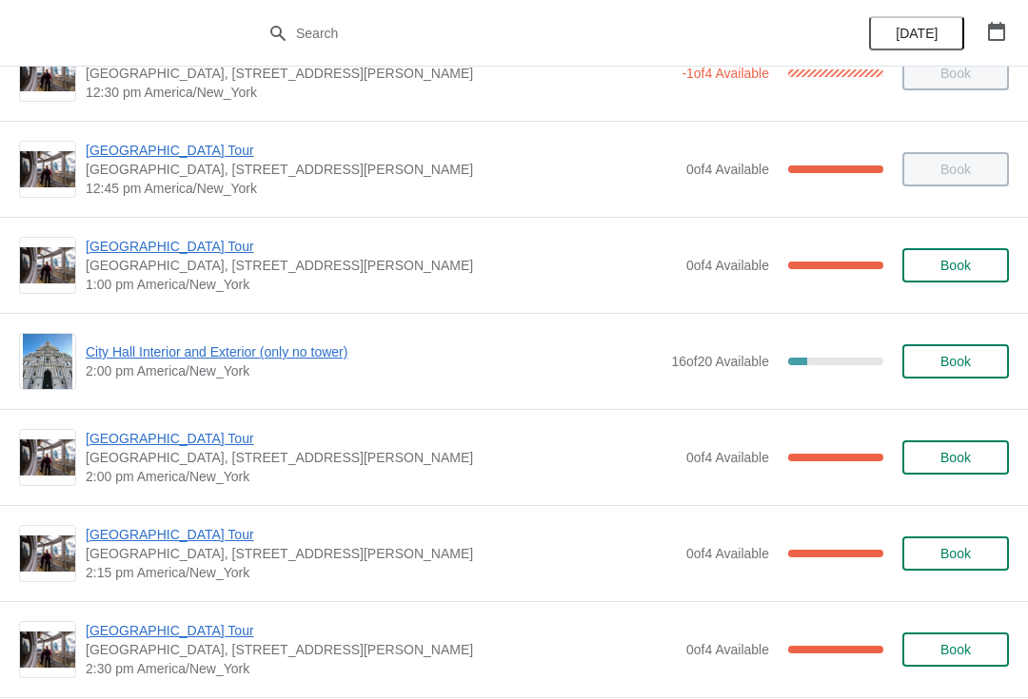
scroll to position [1202, 0]
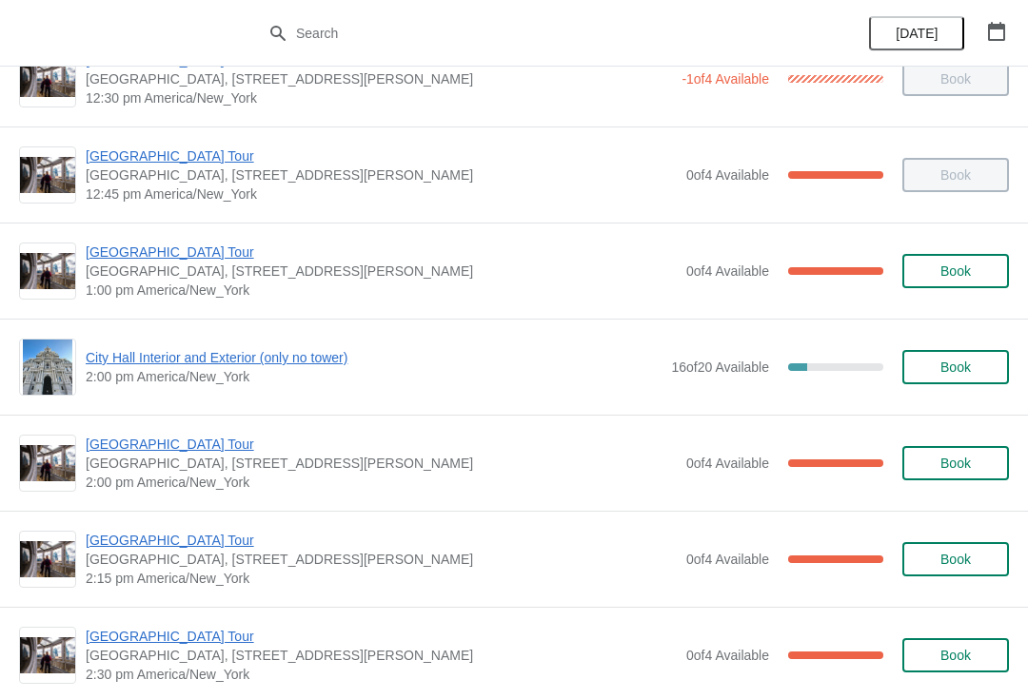
click at [186, 257] on span "[GEOGRAPHIC_DATA] Tour" at bounding box center [381, 252] width 591 height 19
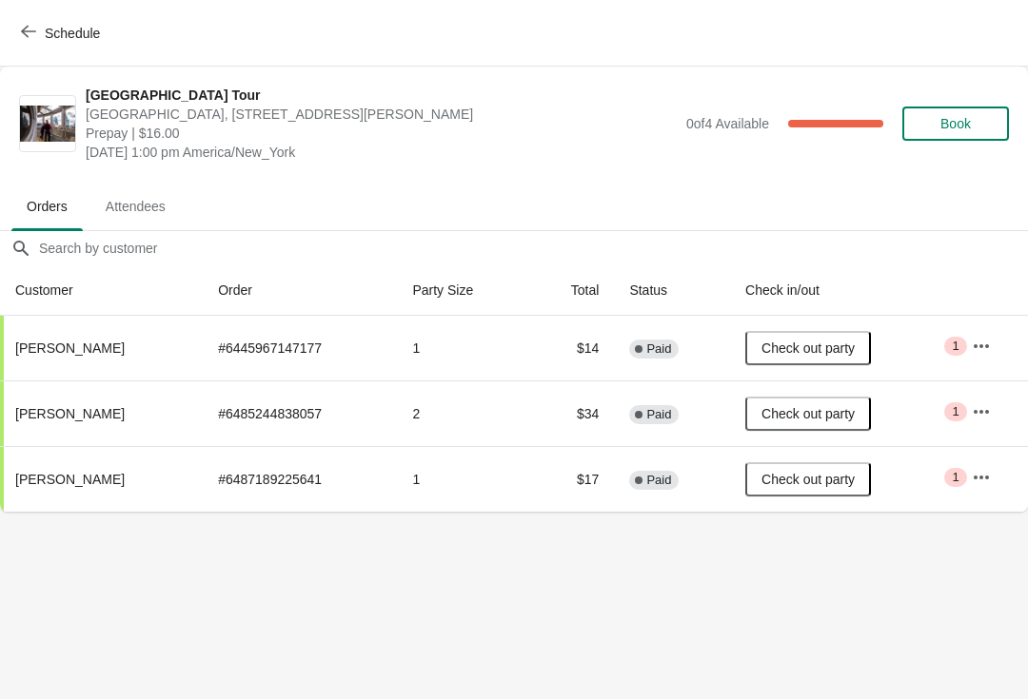
scroll to position [0, 0]
click at [31, 34] on icon "button" at bounding box center [28, 31] width 15 height 15
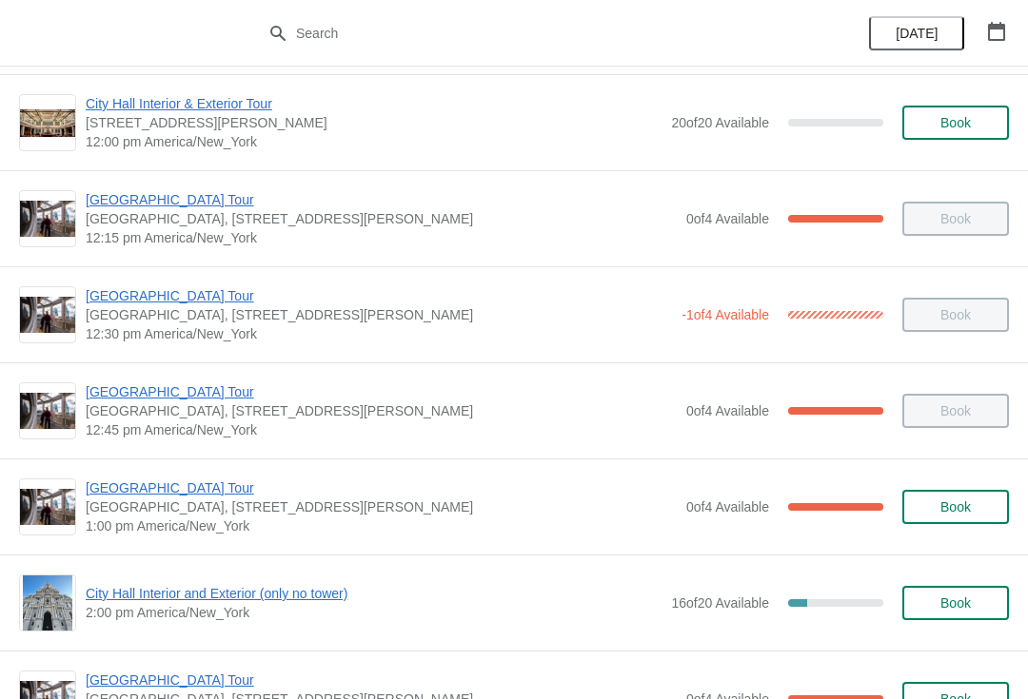
scroll to position [1108, 0]
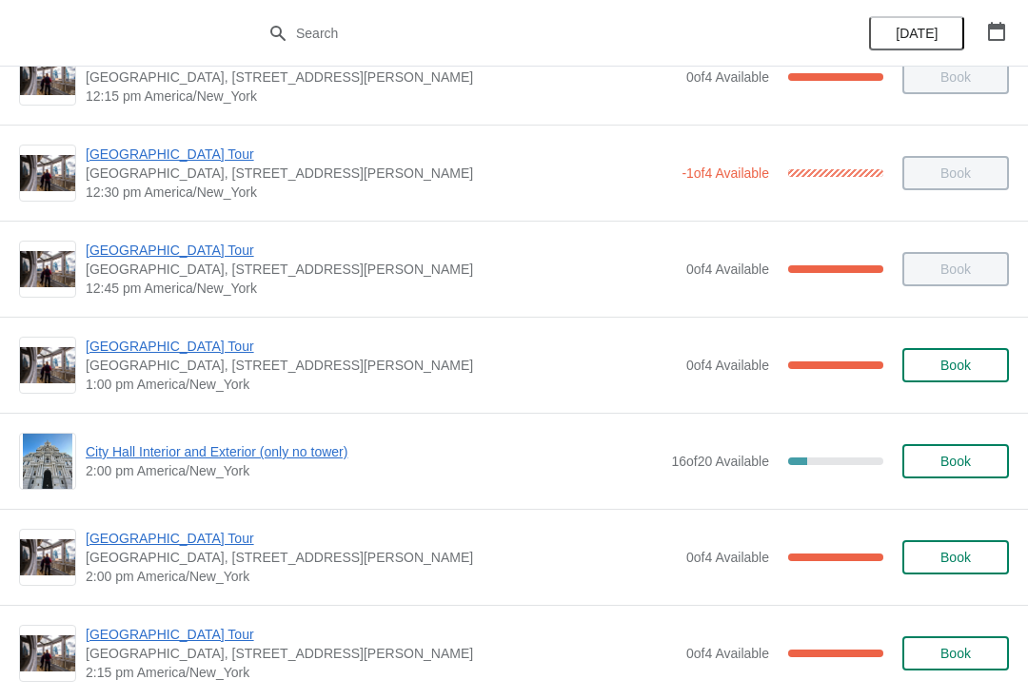
click at [191, 346] on span "[GEOGRAPHIC_DATA] Tour" at bounding box center [381, 346] width 591 height 19
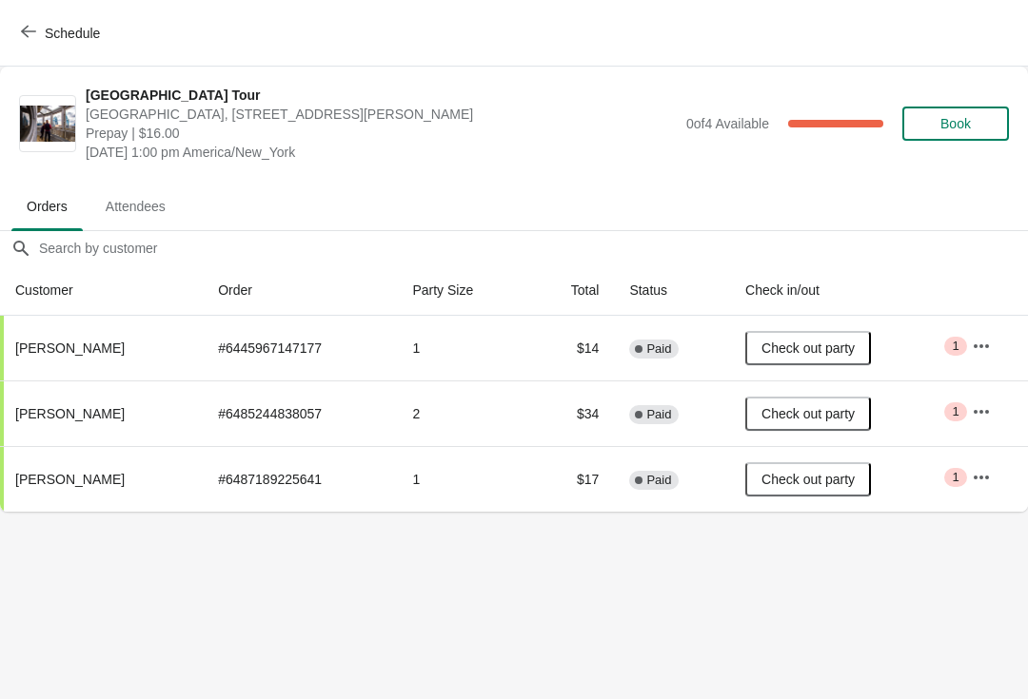
scroll to position [0, 0]
click at [35, 34] on icon "button" at bounding box center [28, 31] width 15 height 15
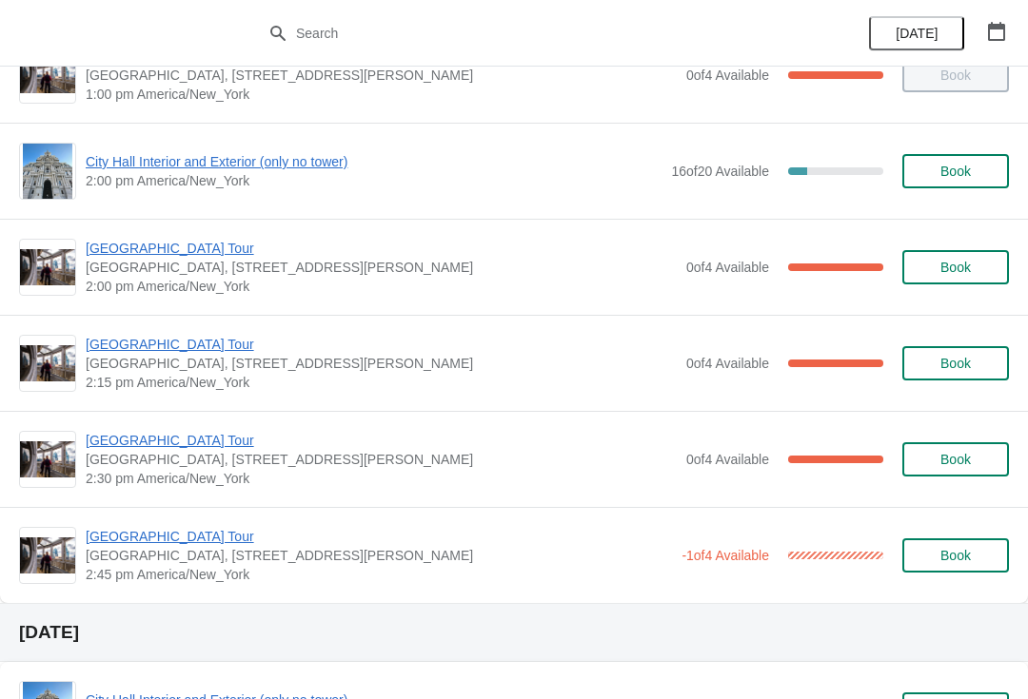
scroll to position [1392, 0]
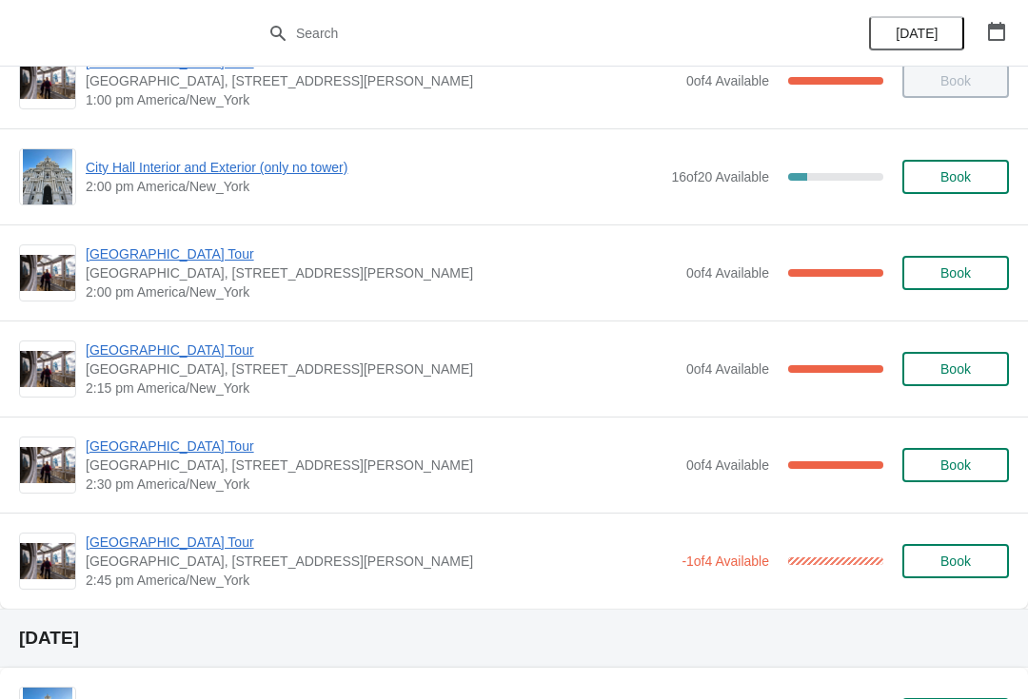
click at [658, 538] on span "[GEOGRAPHIC_DATA] Tour" at bounding box center [379, 542] width 586 height 19
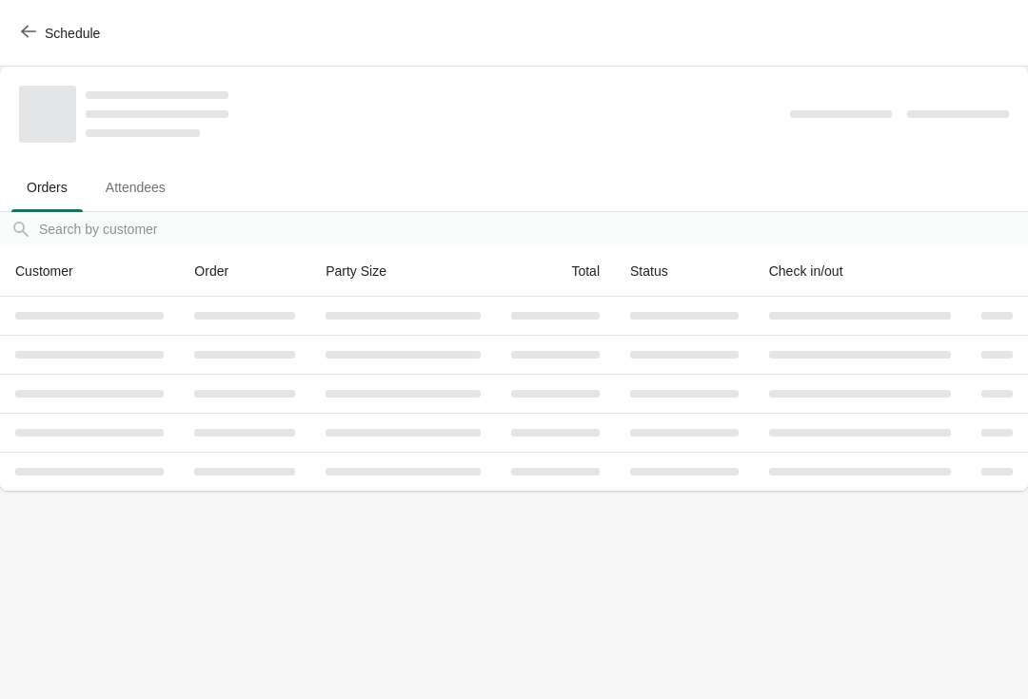
scroll to position [0, 0]
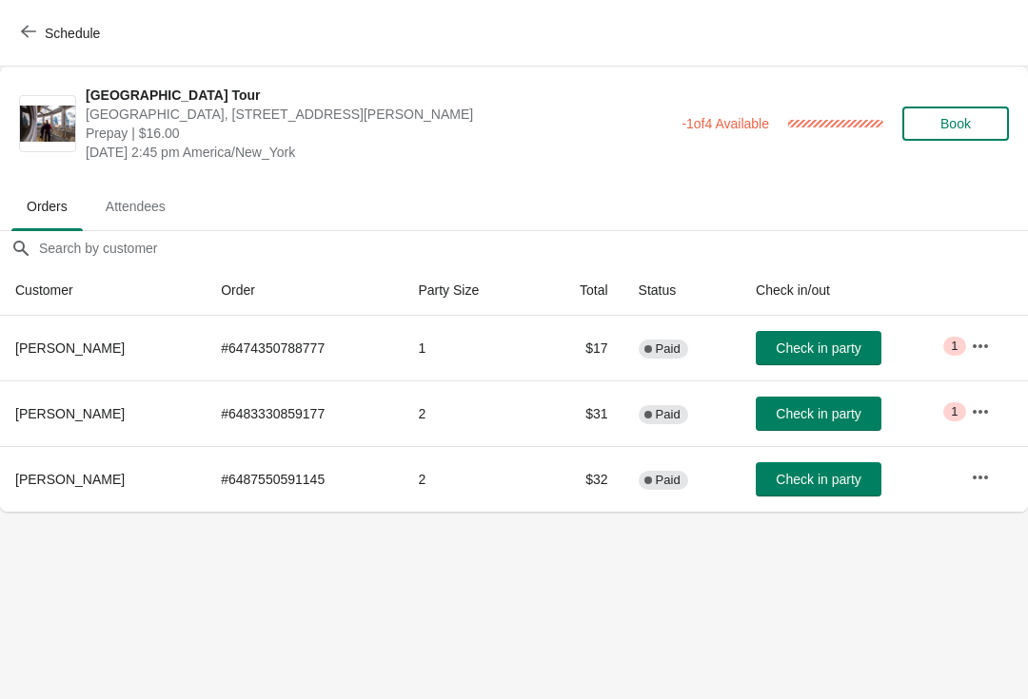
click at [31, 23] on button "Schedule" at bounding box center [63, 33] width 106 height 34
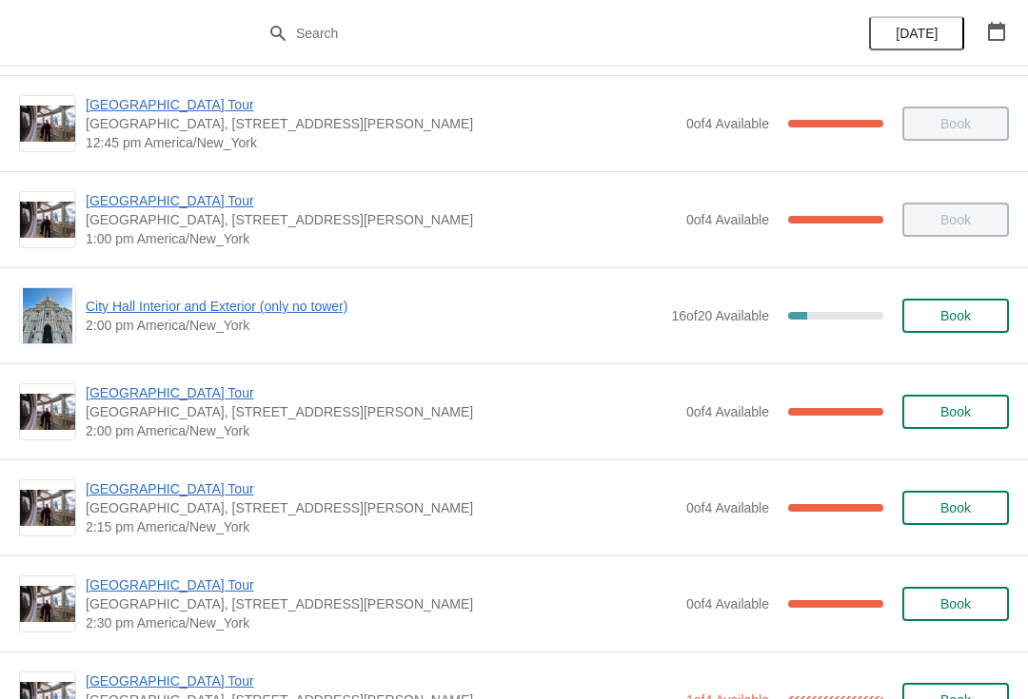
scroll to position [1249, 0]
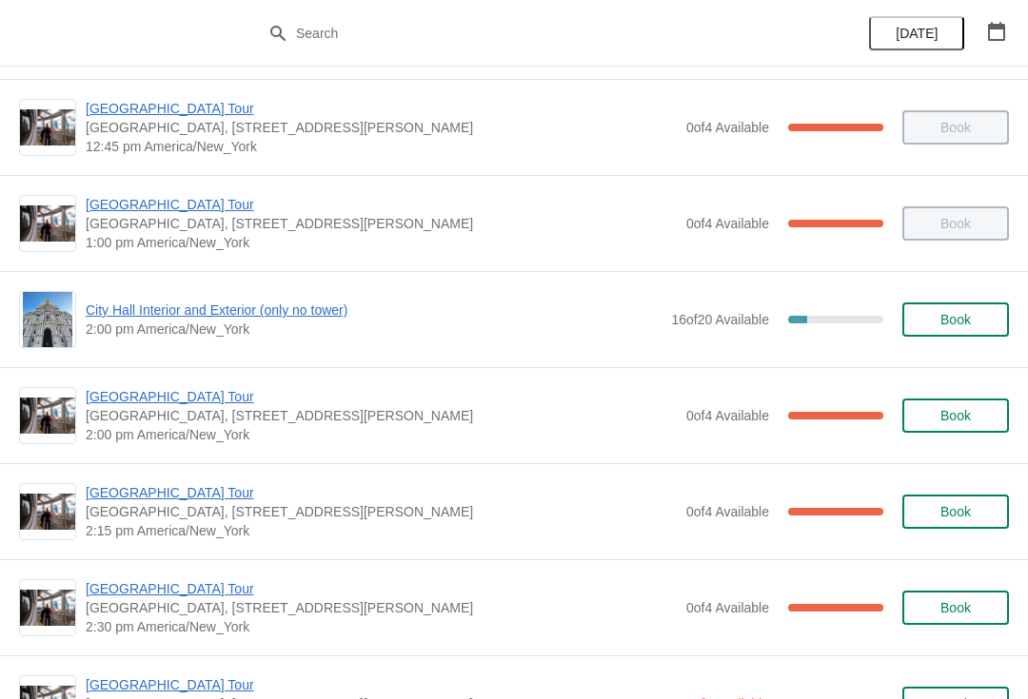
click at [196, 318] on span "City Hall Interior and Exterior (only no tower)" at bounding box center [374, 310] width 576 height 19
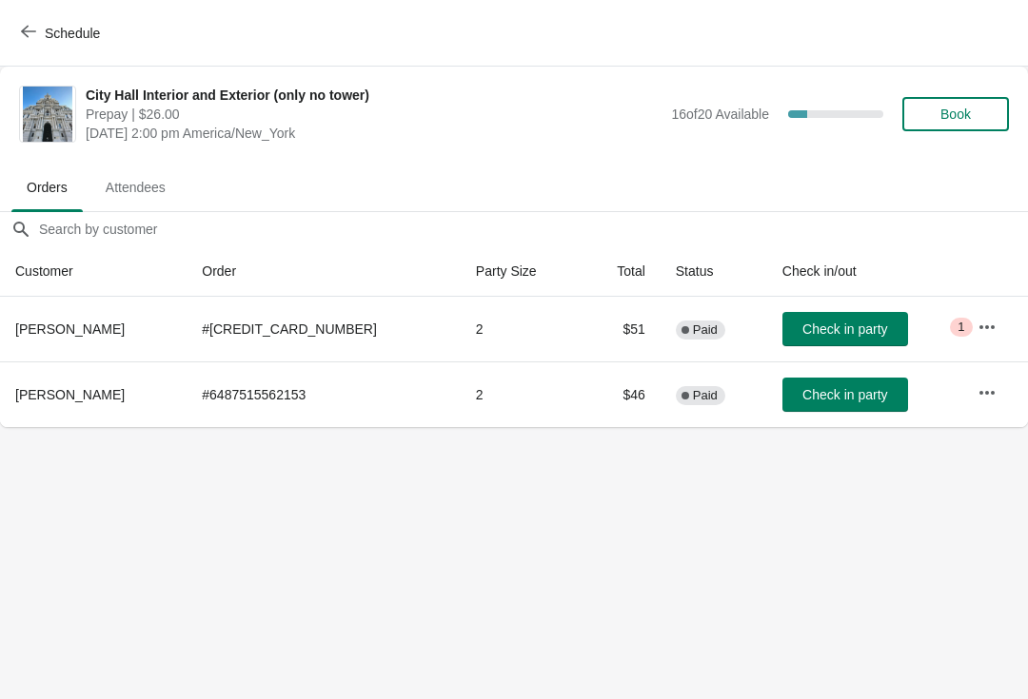
click at [812, 326] on span "Check in party" at bounding box center [844, 329] width 85 height 15
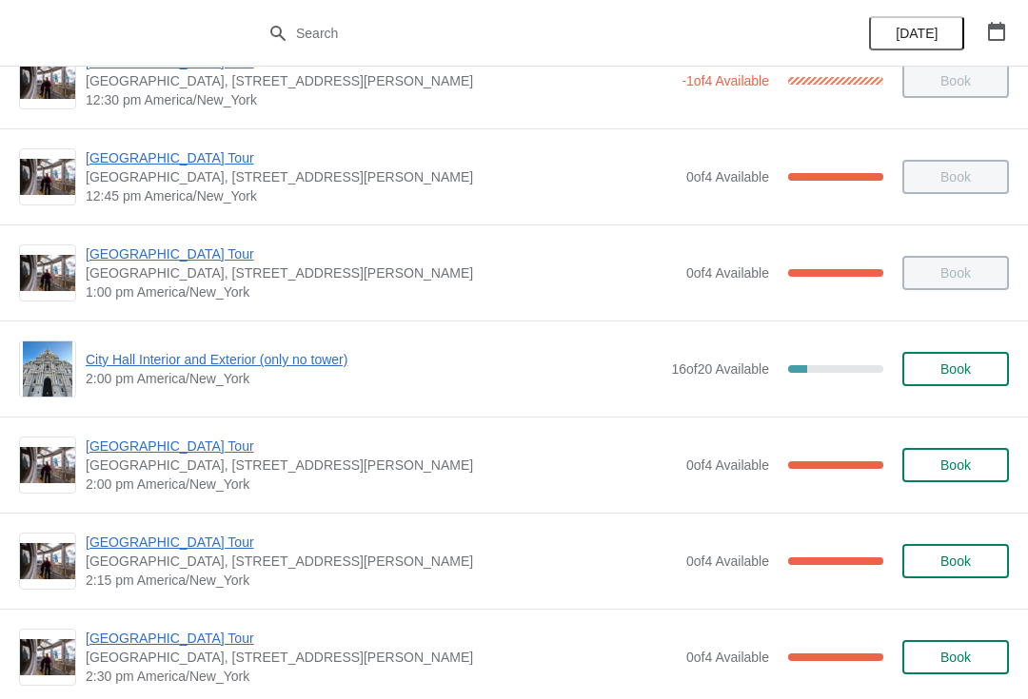
scroll to position [1192, 0]
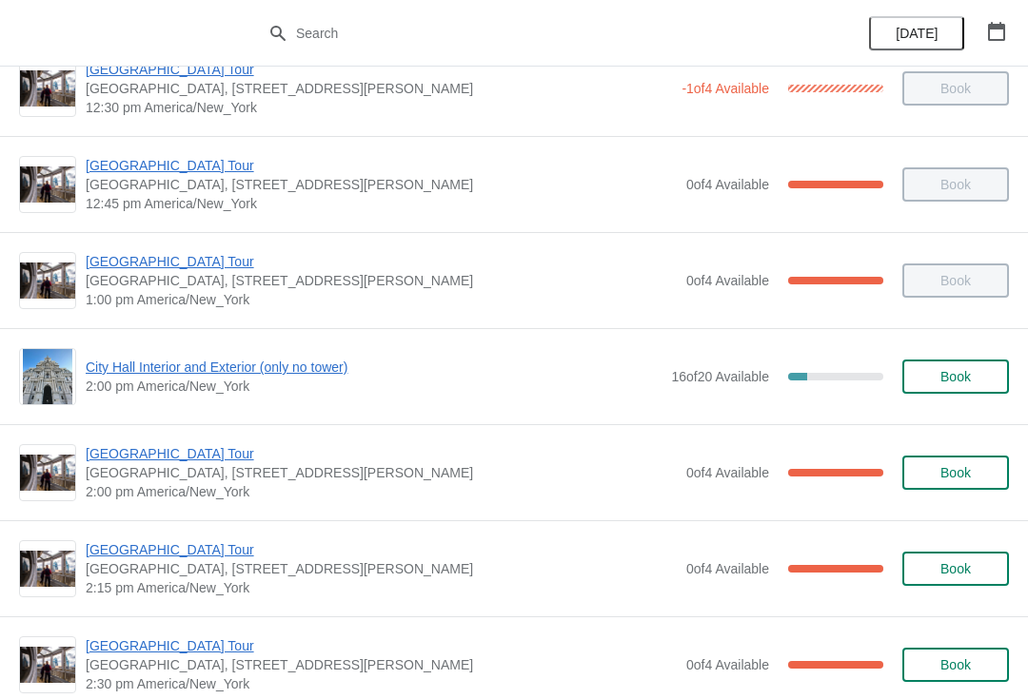
click at [201, 262] on span "[GEOGRAPHIC_DATA] Tour" at bounding box center [381, 261] width 591 height 19
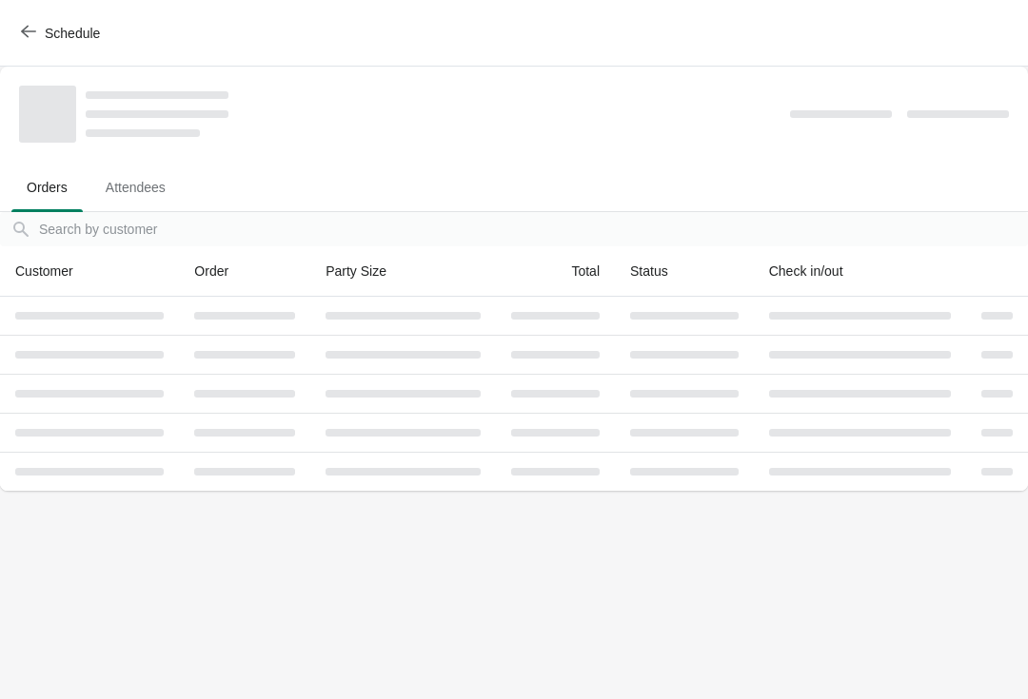
scroll to position [0, 0]
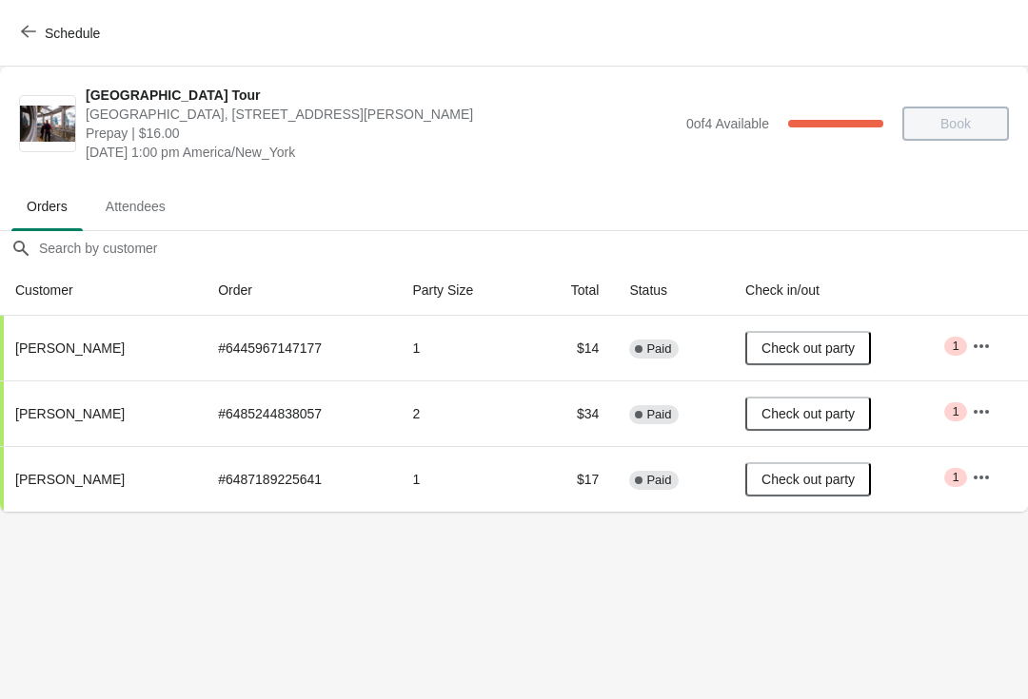
click at [44, 35] on span "Schedule" at bounding box center [62, 33] width 75 height 18
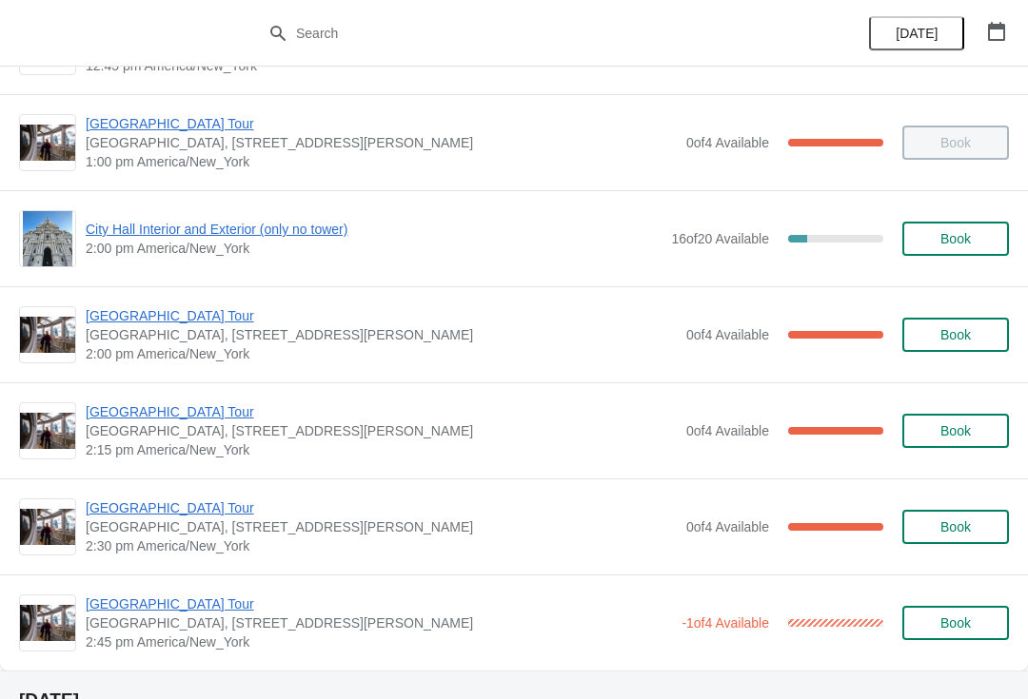
scroll to position [1332, 0]
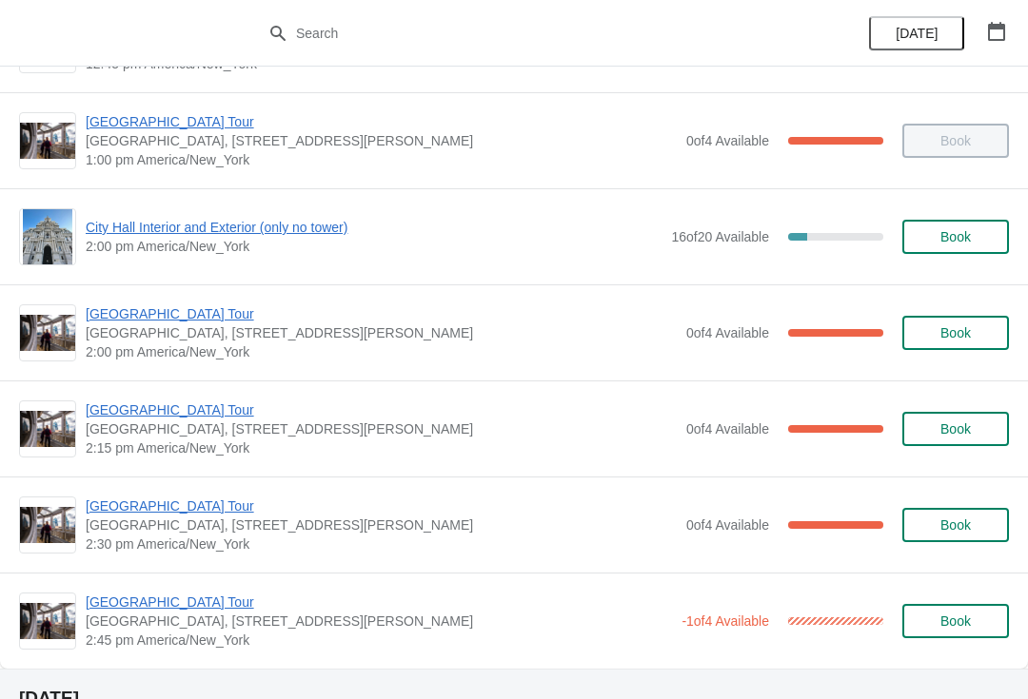
click at [144, 323] on span "[GEOGRAPHIC_DATA] Tour" at bounding box center [381, 313] width 591 height 19
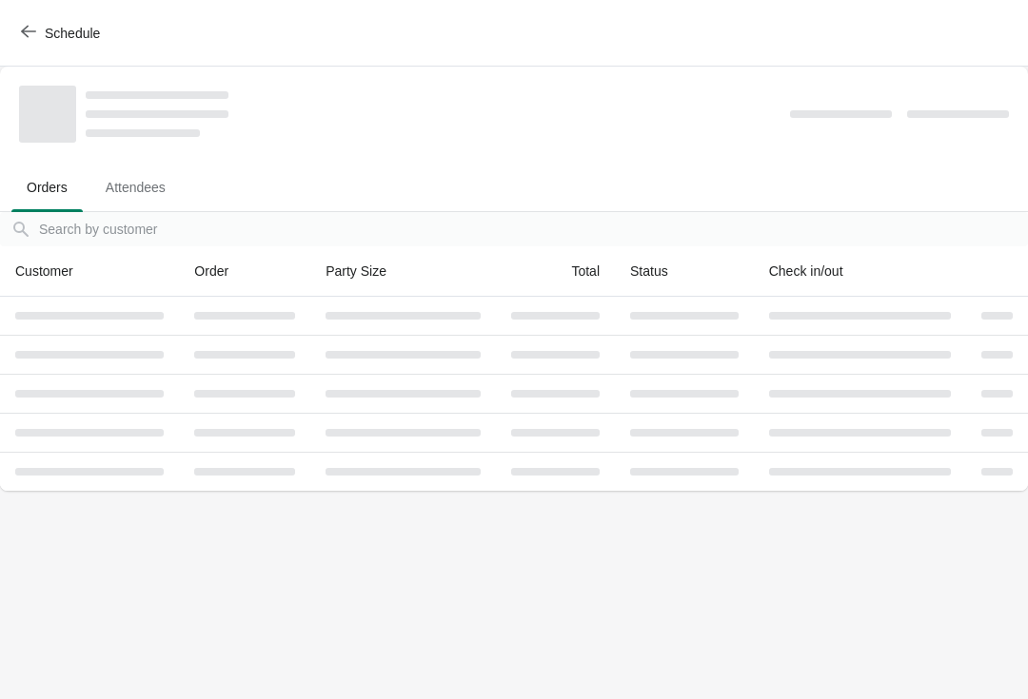
scroll to position [0, 0]
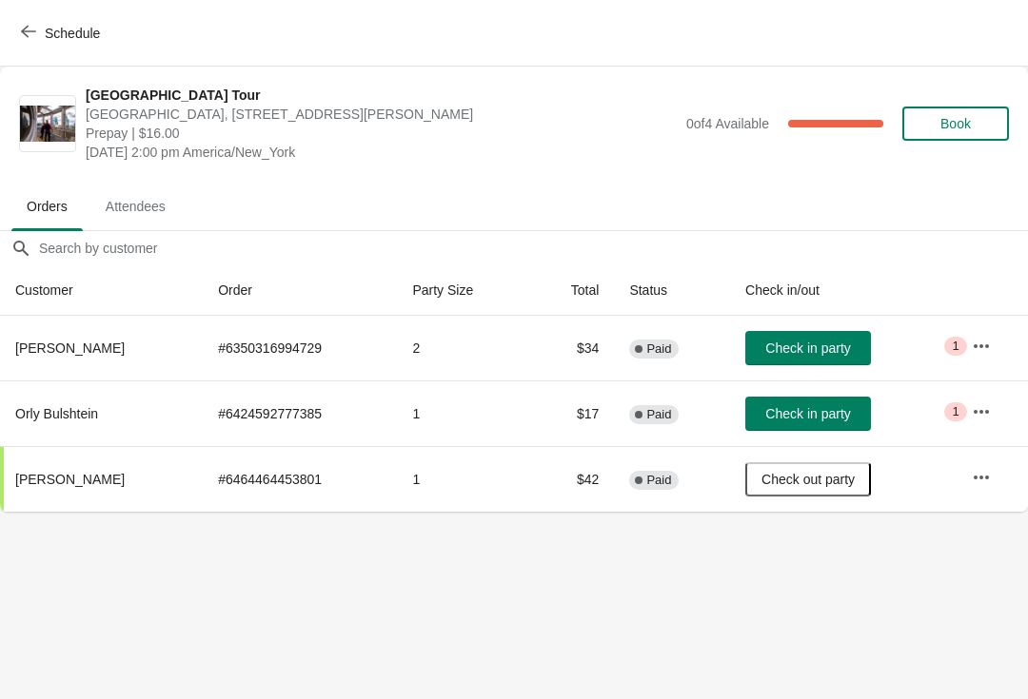
click at [39, 47] on button "Schedule" at bounding box center [63, 33] width 106 height 34
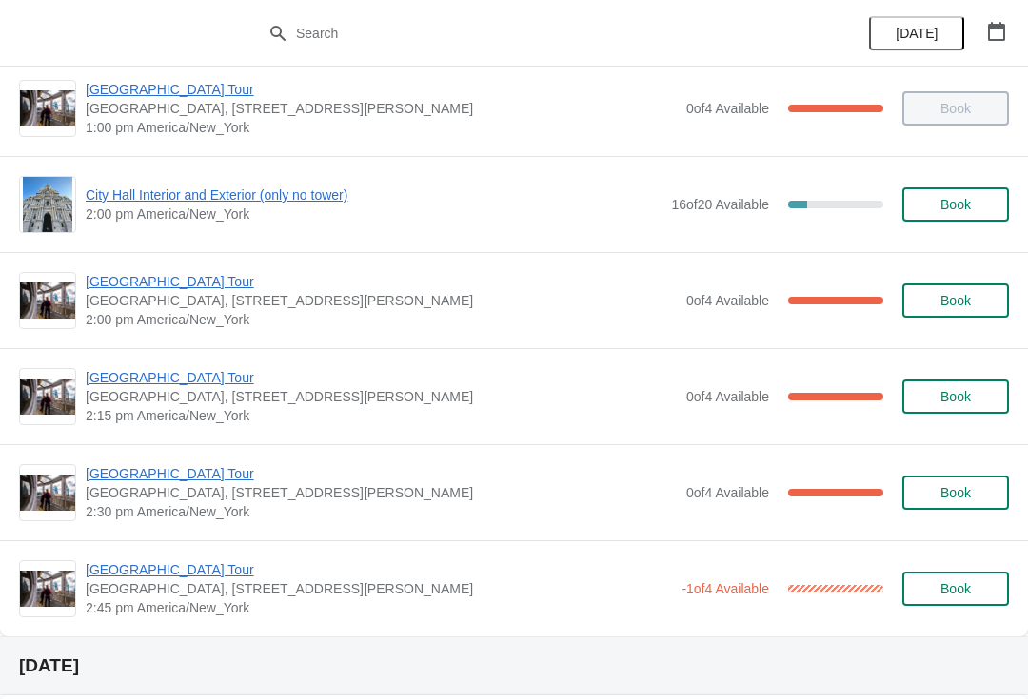
scroll to position [1384, 0]
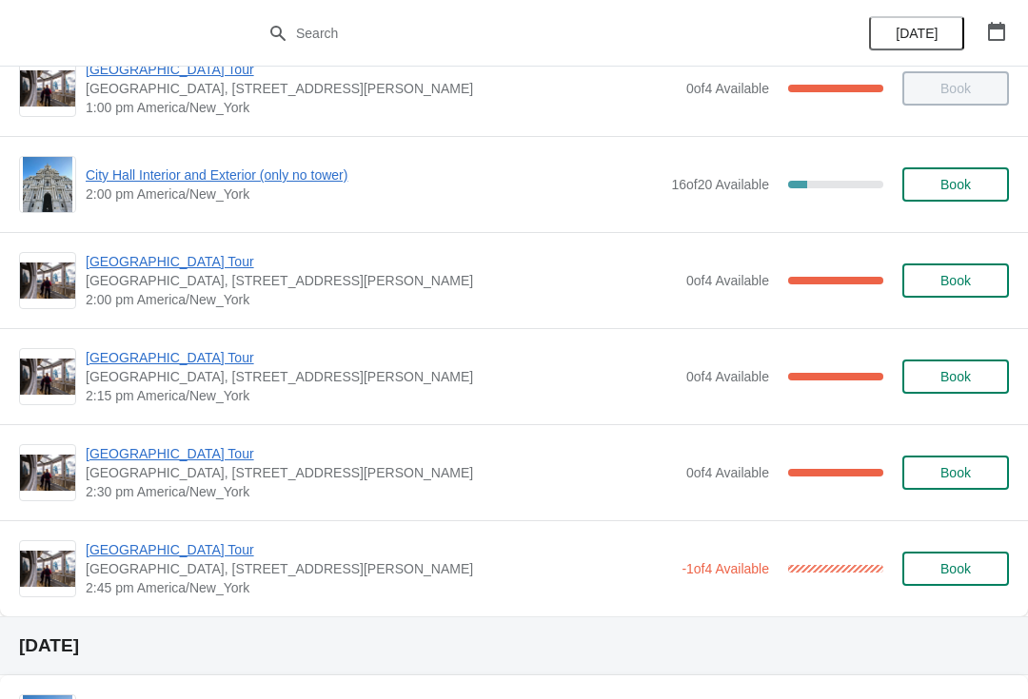
click at [183, 355] on span "[GEOGRAPHIC_DATA] Tour" at bounding box center [381, 357] width 591 height 19
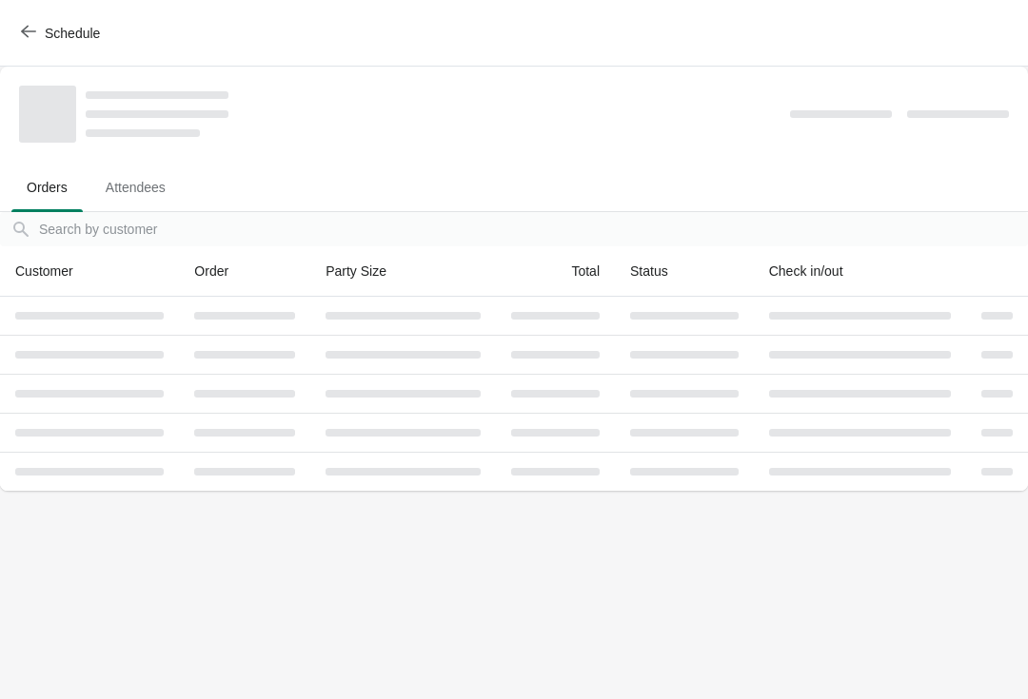
scroll to position [0, 0]
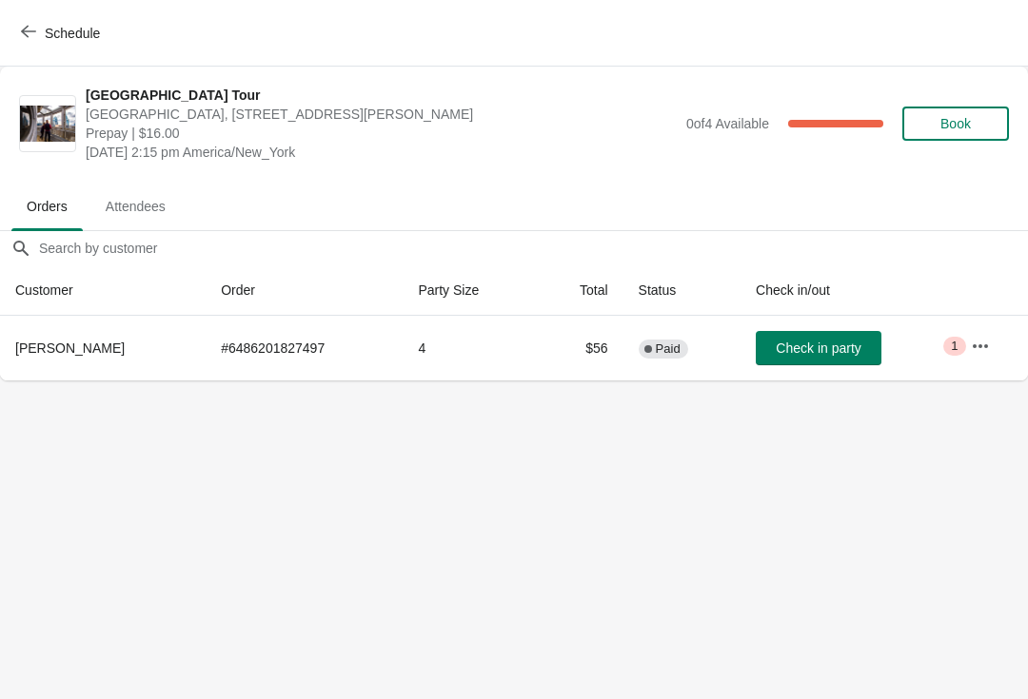
click at [43, 44] on button "Schedule" at bounding box center [63, 33] width 106 height 34
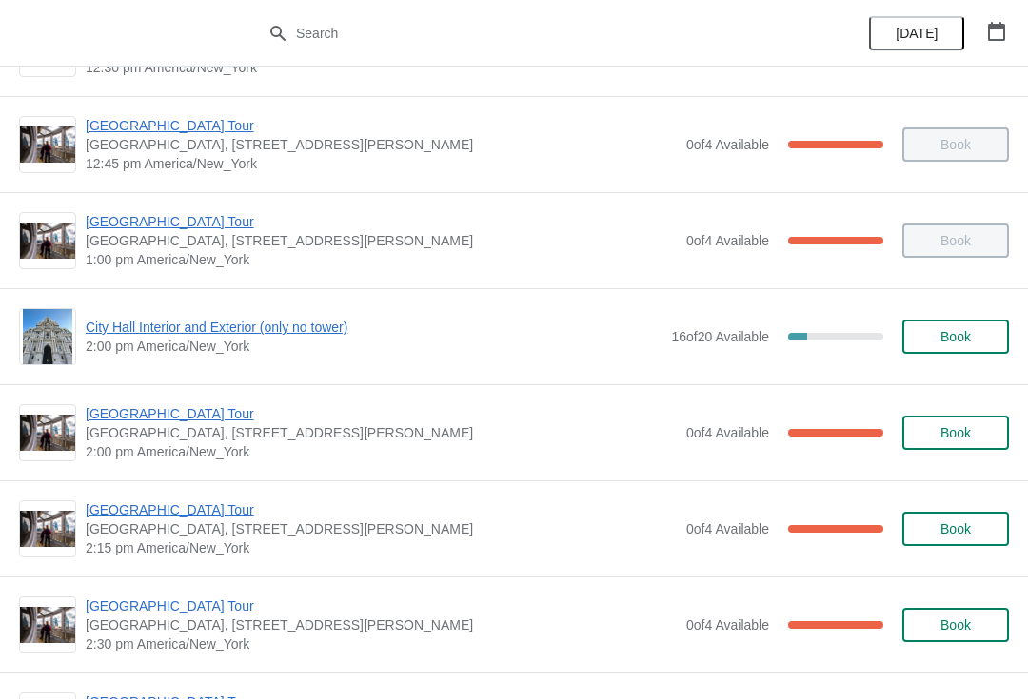
scroll to position [1242, 0]
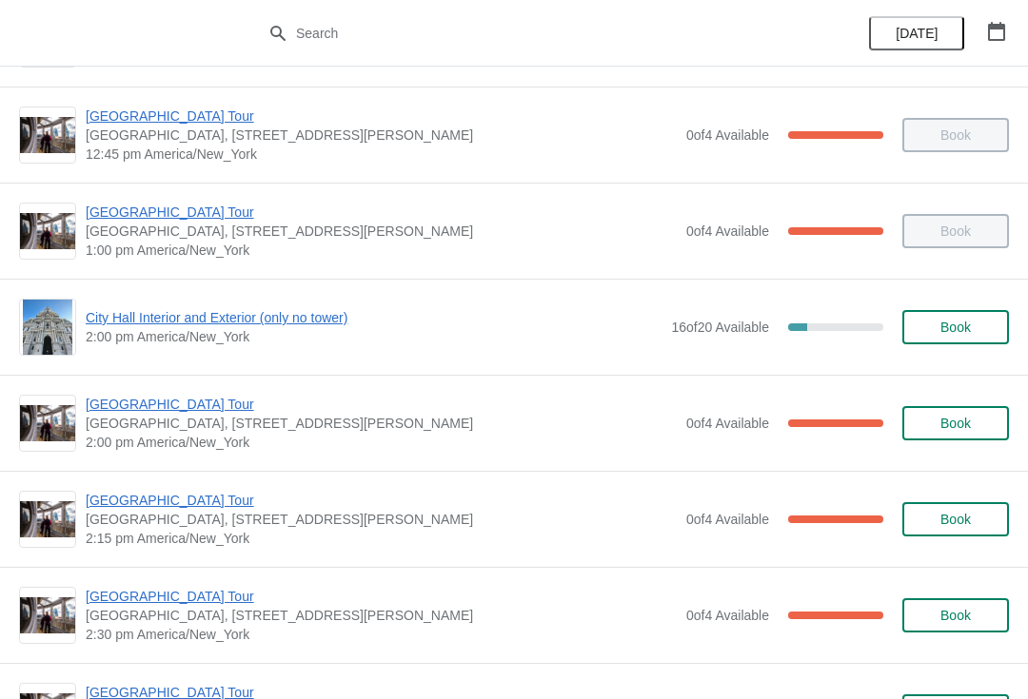
click at [261, 324] on span "City Hall Interior and Exterior (only no tower)" at bounding box center [374, 317] width 576 height 19
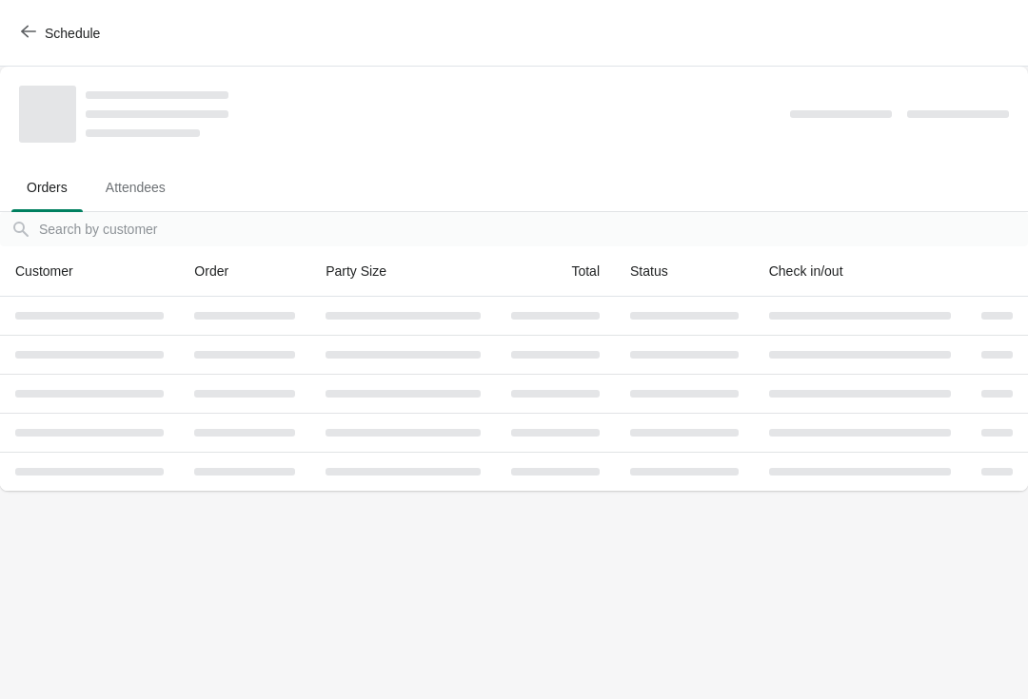
scroll to position [0, 0]
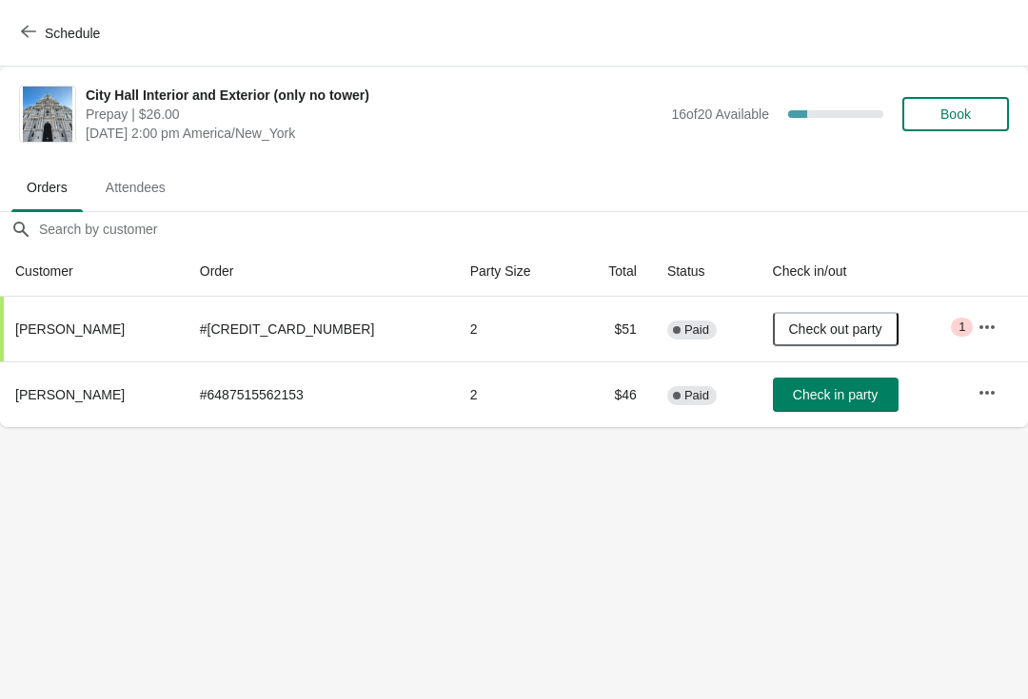
click at [40, 40] on span "Schedule" at bounding box center [62, 33] width 75 height 18
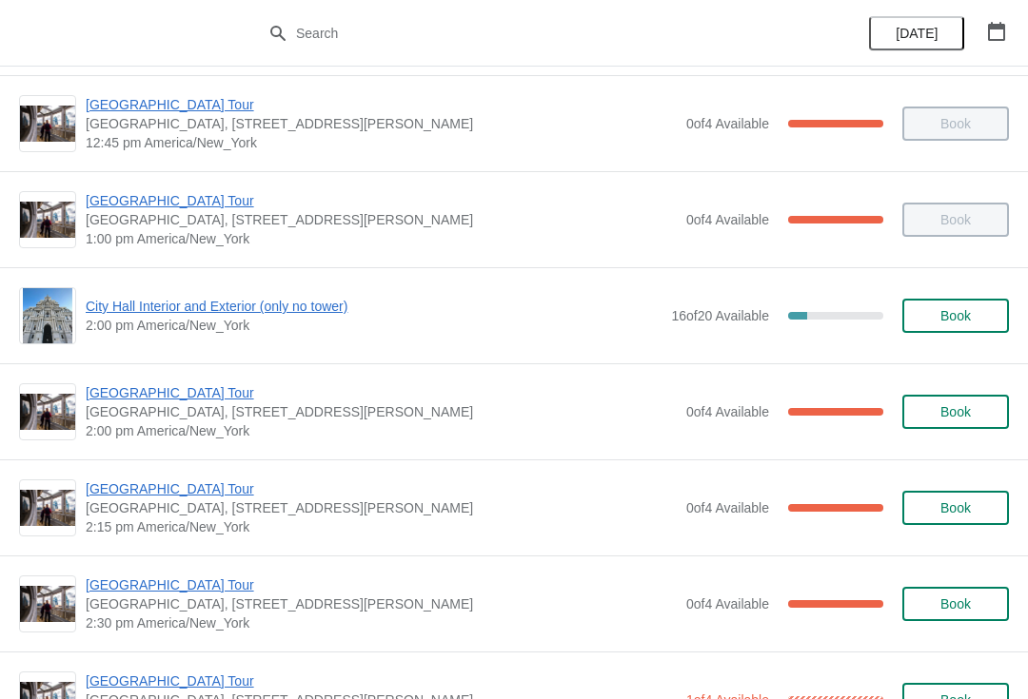
scroll to position [1251, 0]
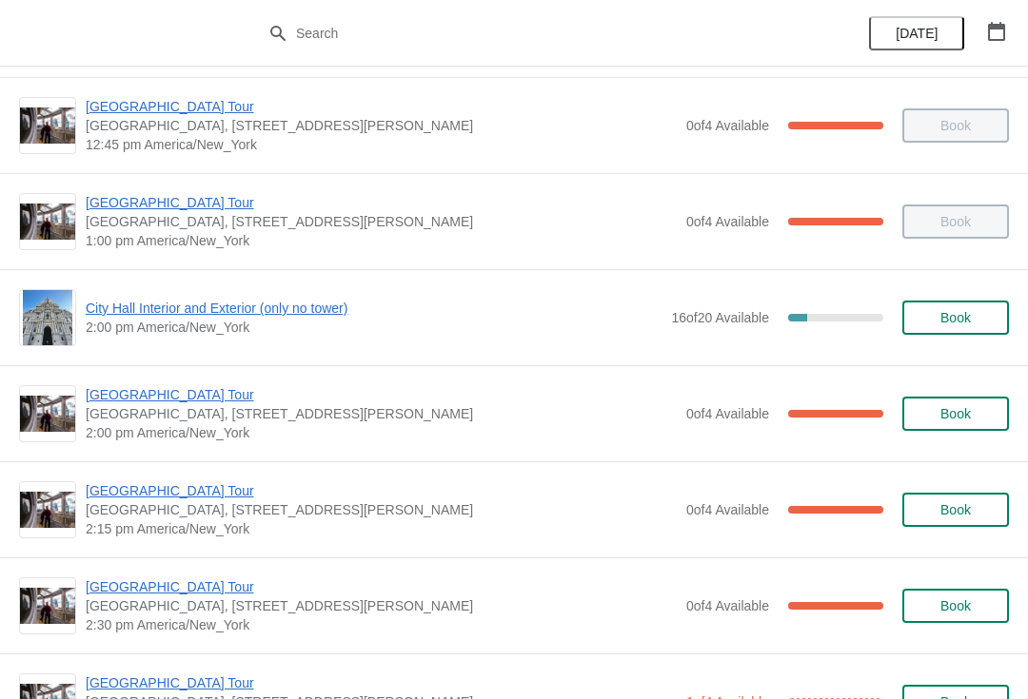
click at [402, 365] on div "[GEOGRAPHIC_DATA], [STREET_ADDRESS][PERSON_NAME] 2:00 pm [GEOGRAPHIC_DATA]/New_…" at bounding box center [514, 413] width 1028 height 96
click at [259, 314] on span "City Hall Interior and Exterior (only no tower)" at bounding box center [374, 308] width 576 height 19
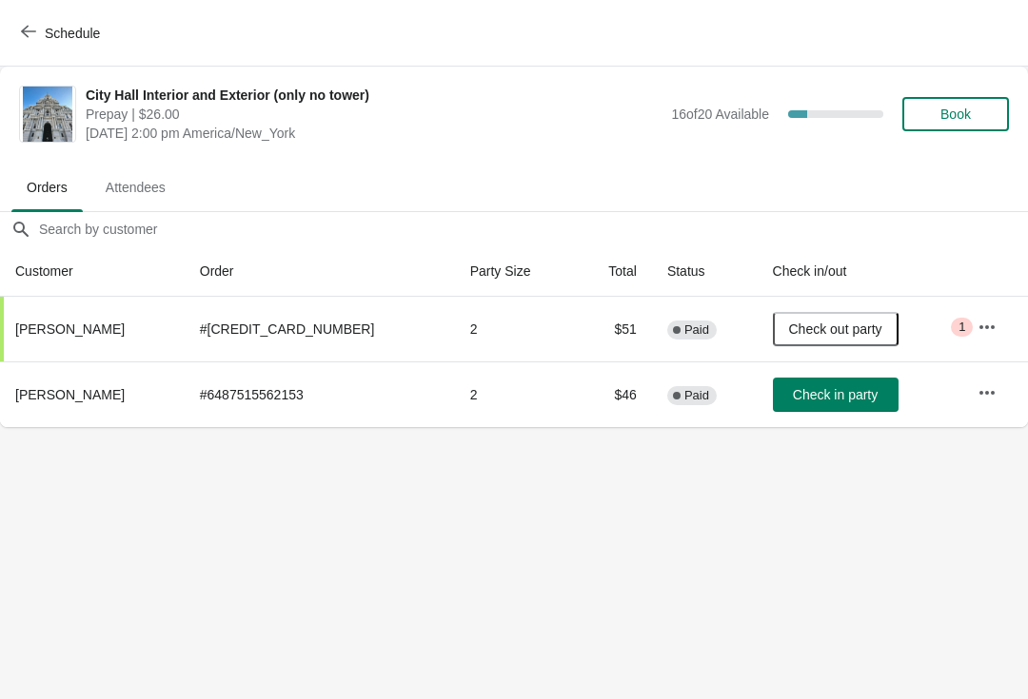
click at [40, 30] on span "Schedule" at bounding box center [62, 33] width 75 height 18
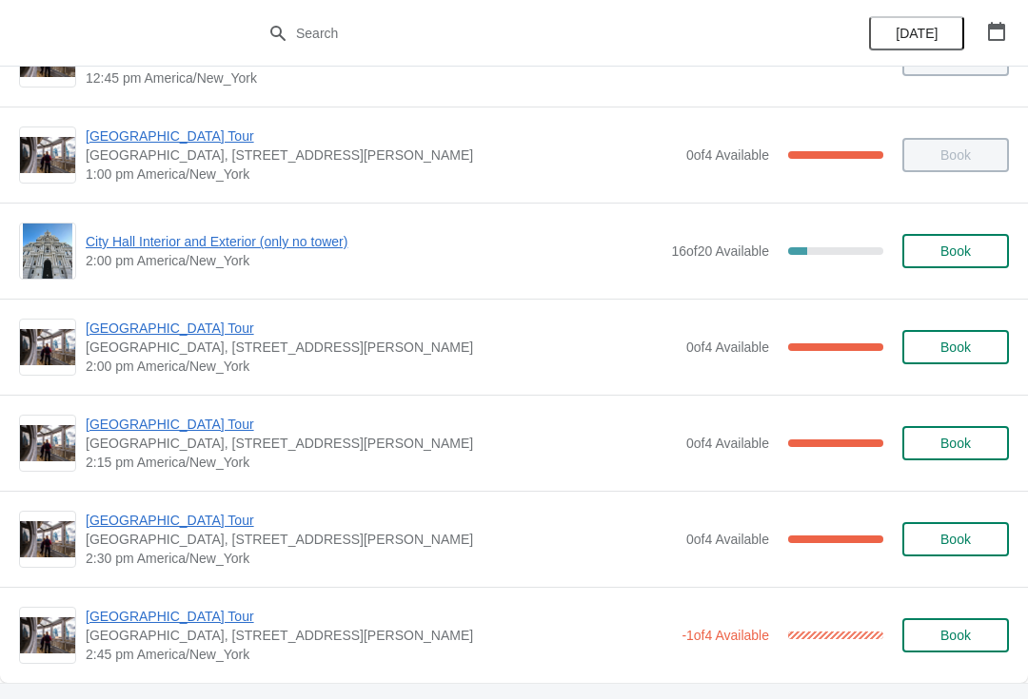
scroll to position [1319, 0]
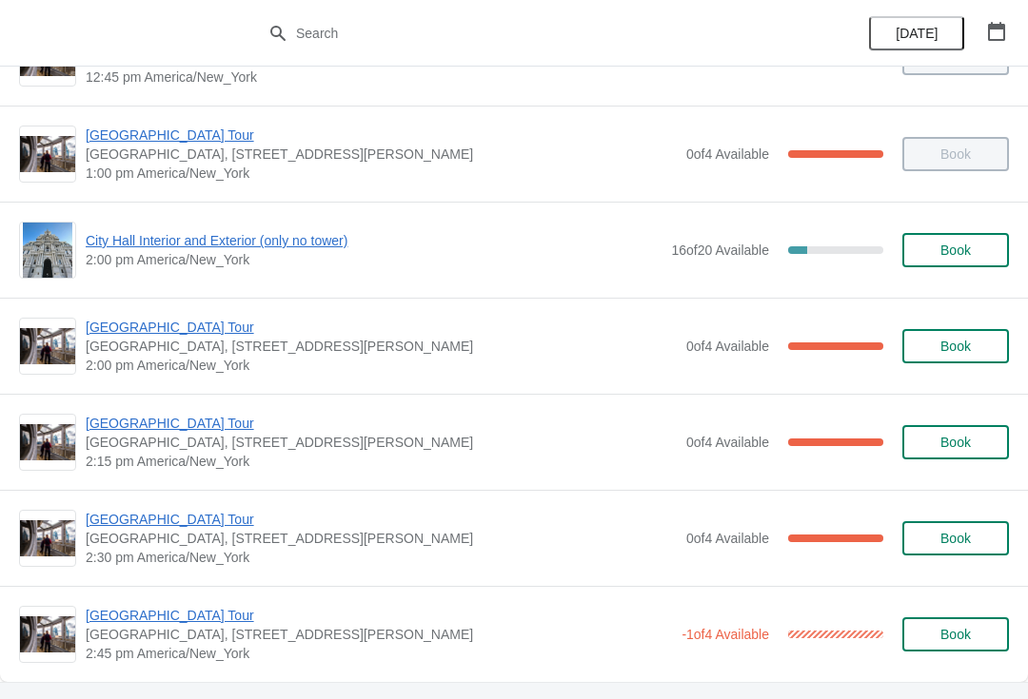
click at [183, 326] on span "[GEOGRAPHIC_DATA] Tour" at bounding box center [381, 327] width 591 height 19
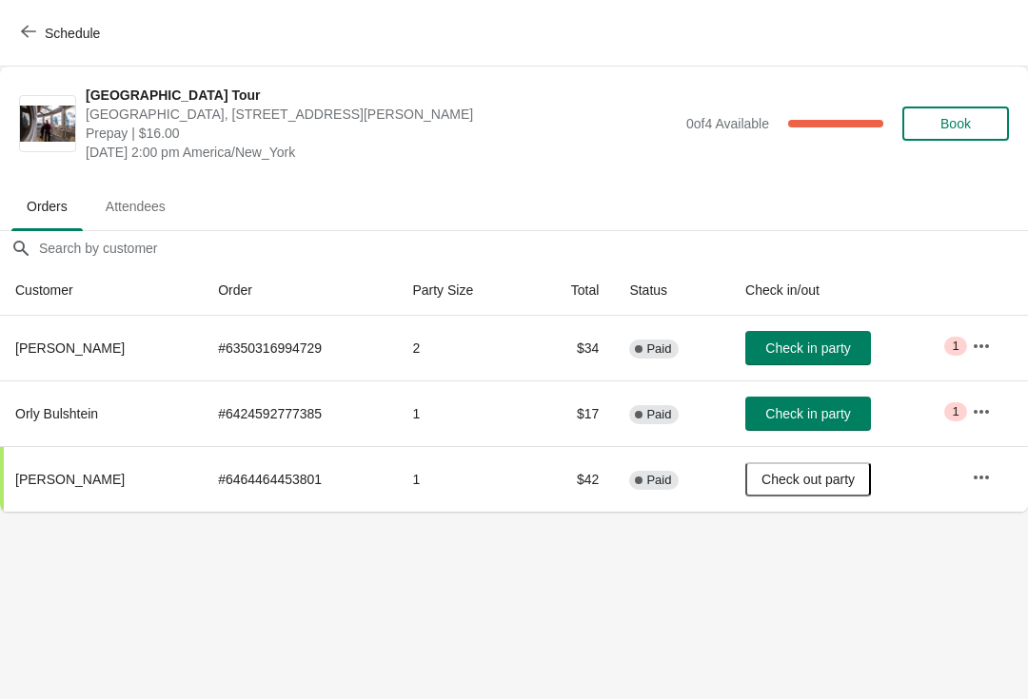
scroll to position [0, 0]
click at [77, 32] on span "Schedule" at bounding box center [72, 33] width 55 height 15
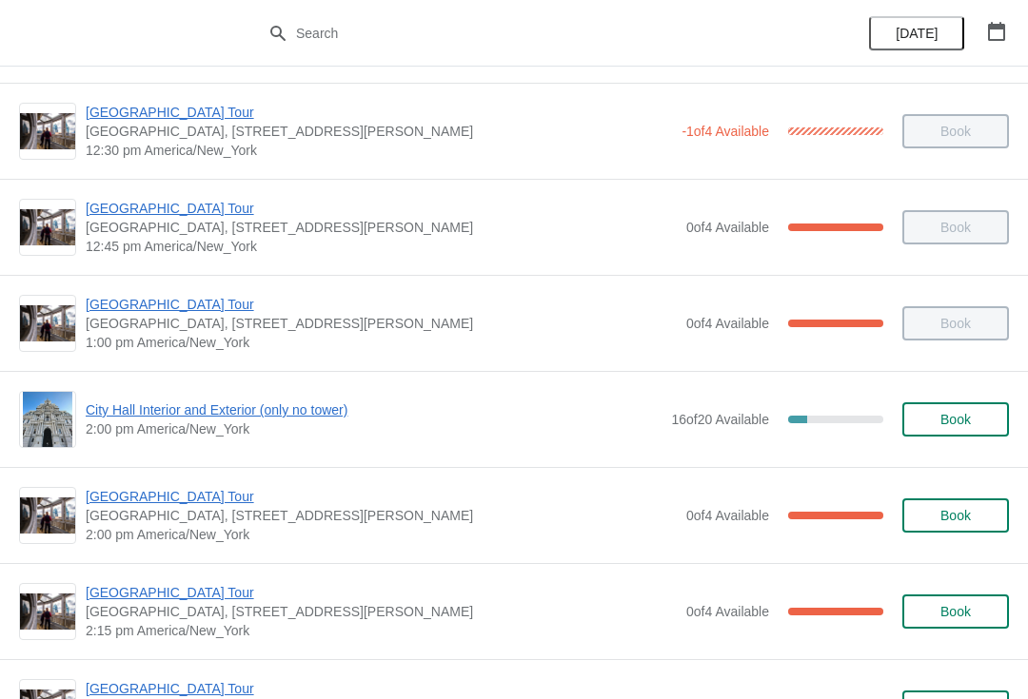
scroll to position [1157, 0]
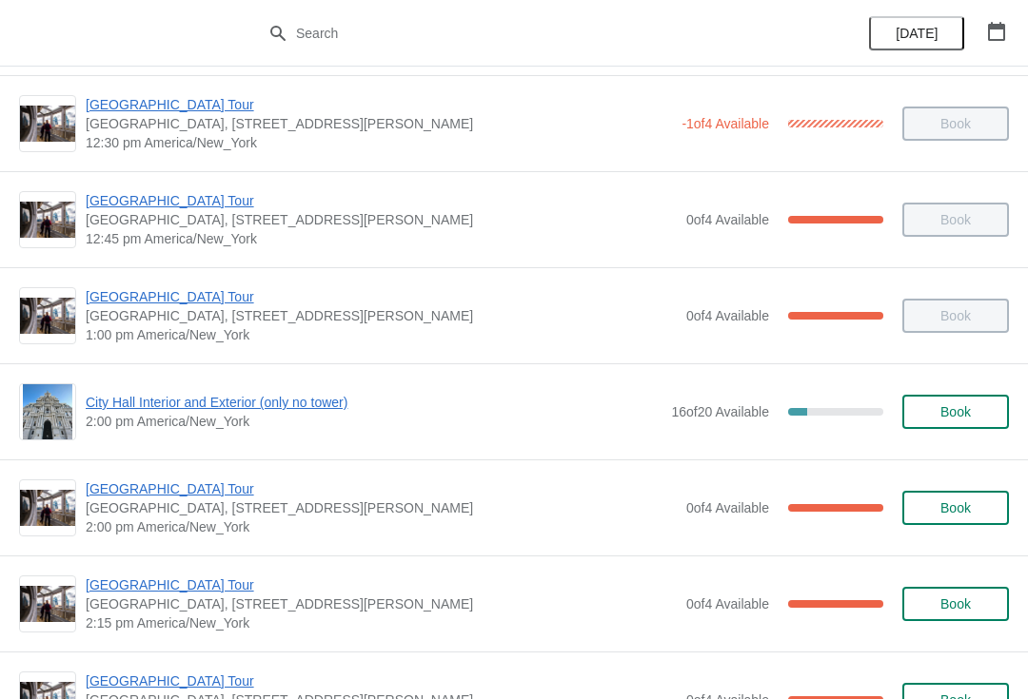
click at [331, 400] on span "City Hall Interior and Exterior (only no tower)" at bounding box center [374, 402] width 576 height 19
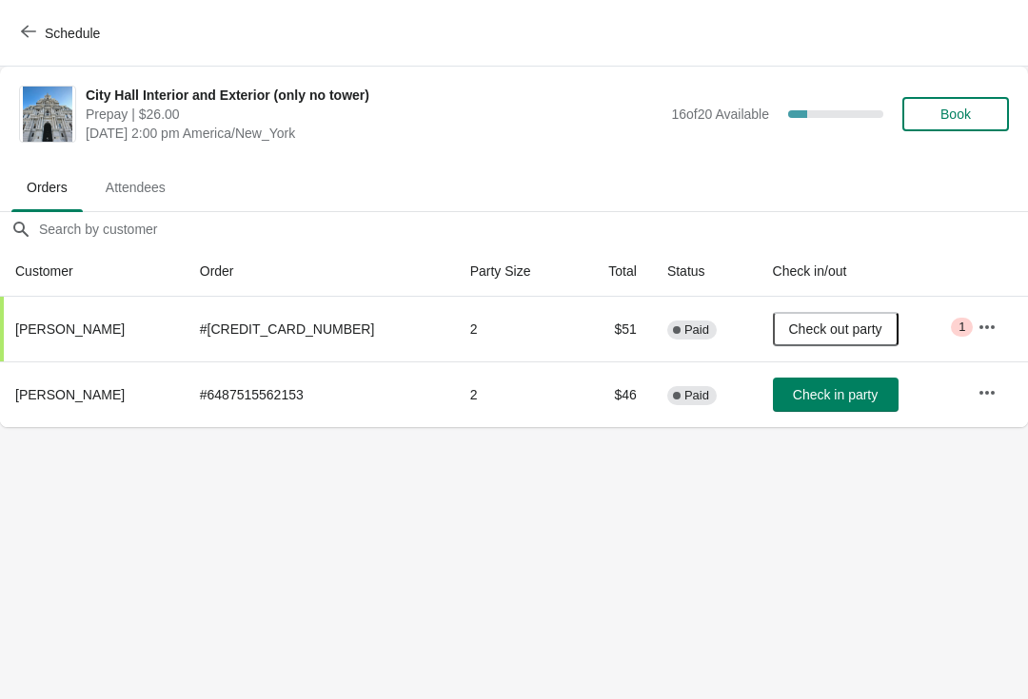
scroll to position [0, 0]
click at [817, 393] on span "Check in party" at bounding box center [835, 394] width 85 height 15
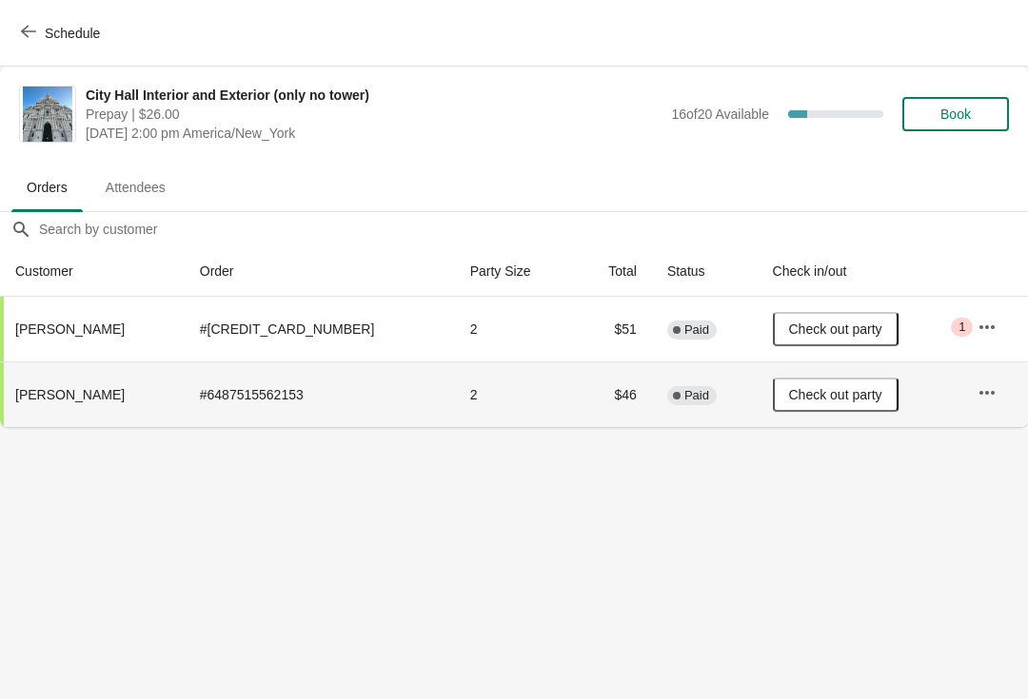
click at [56, 35] on span "Schedule" at bounding box center [72, 33] width 55 height 15
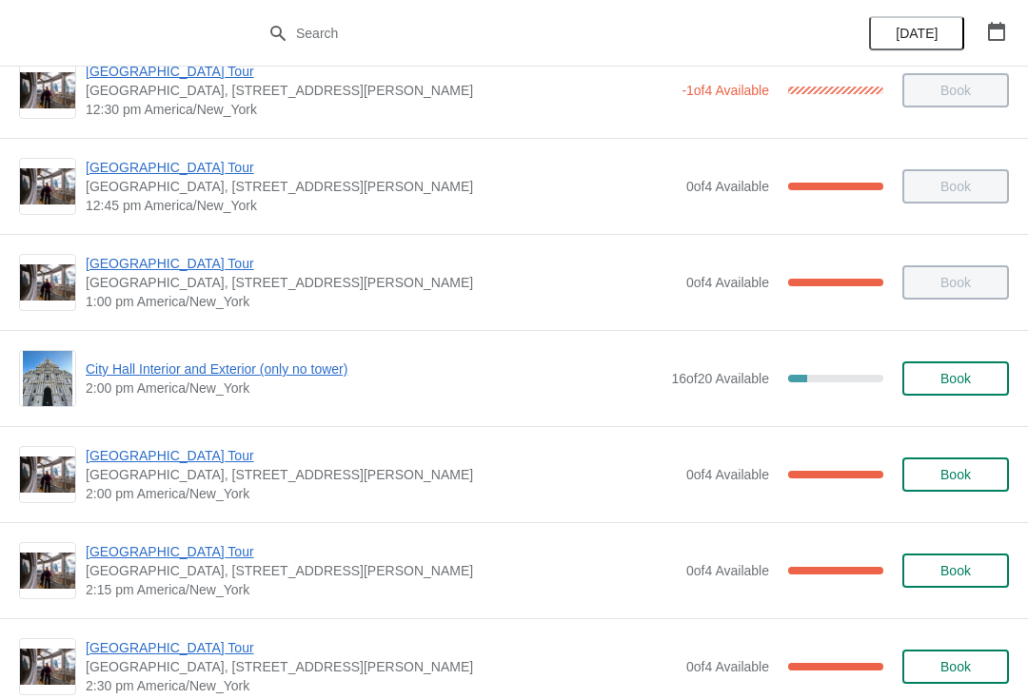
scroll to position [1237, 0]
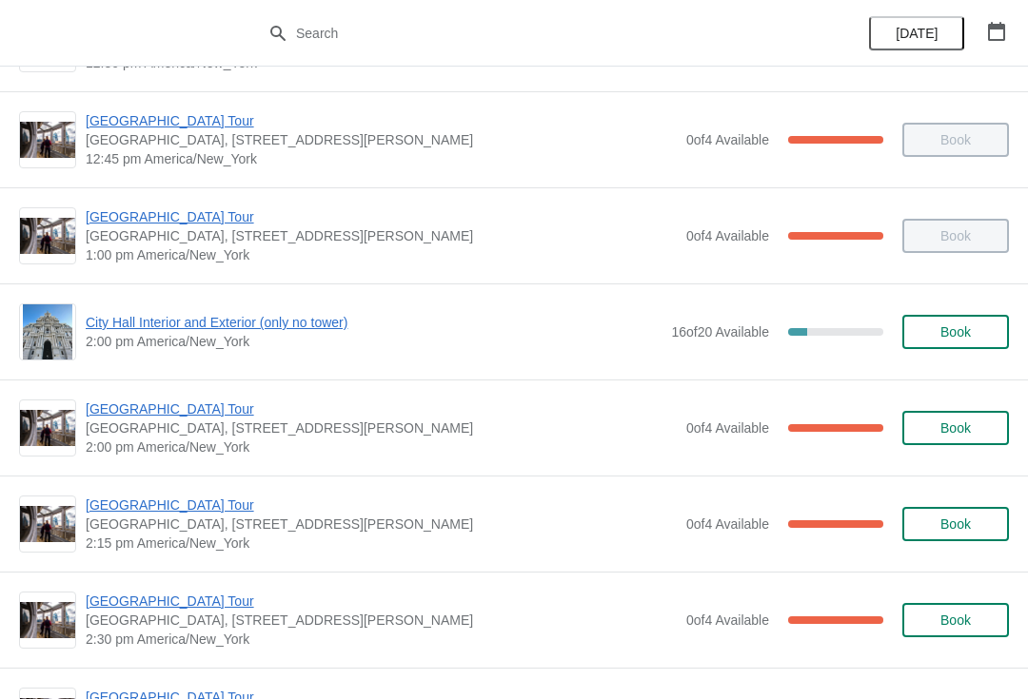
click at [178, 414] on span "[GEOGRAPHIC_DATA] Tour" at bounding box center [381, 409] width 591 height 19
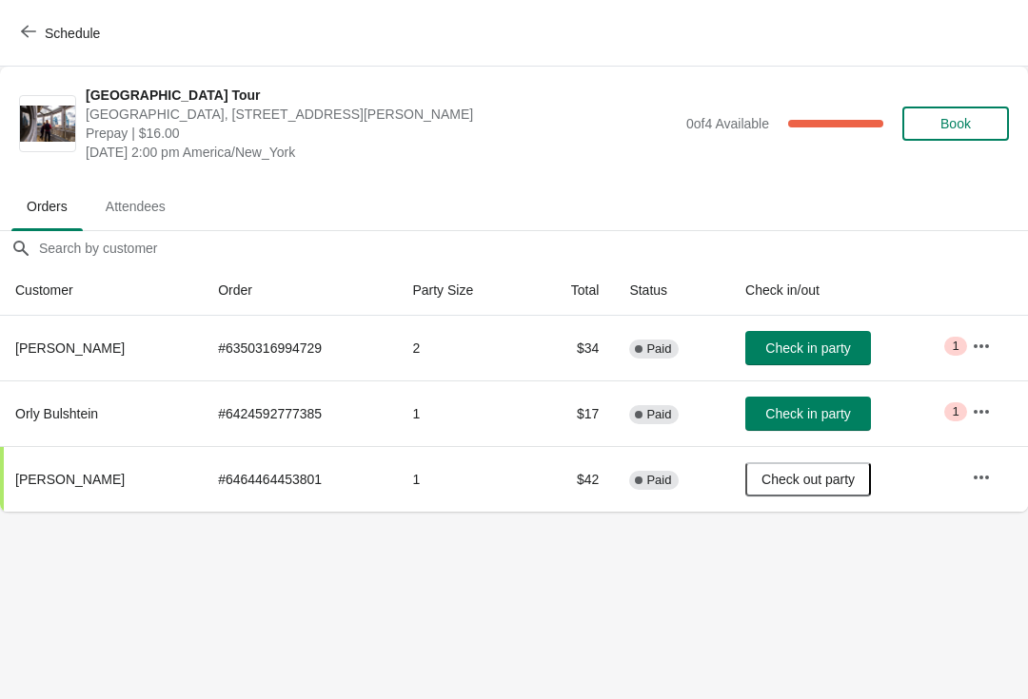
click at [809, 408] on span "Check in party" at bounding box center [807, 413] width 85 height 15
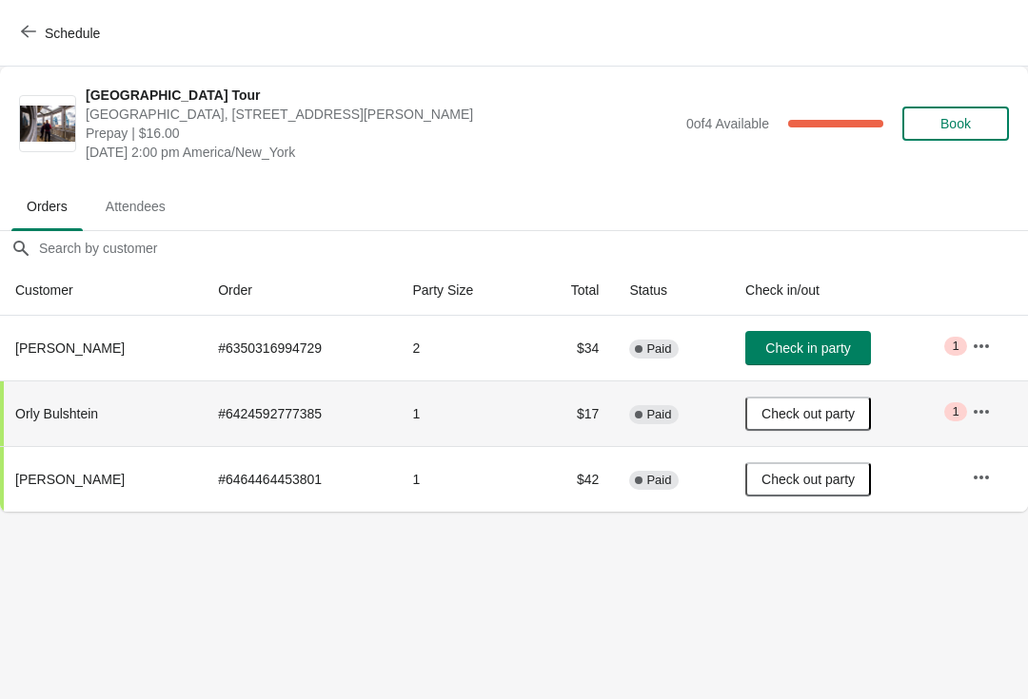
click at [33, 32] on icon "button" at bounding box center [28, 31] width 15 height 15
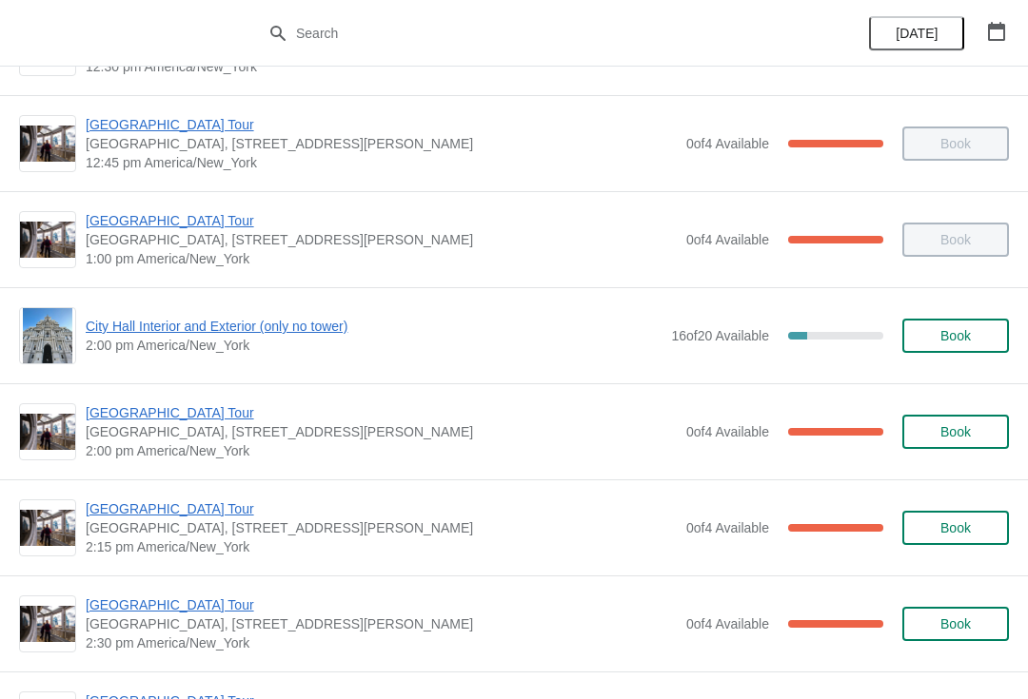
scroll to position [1445, 0]
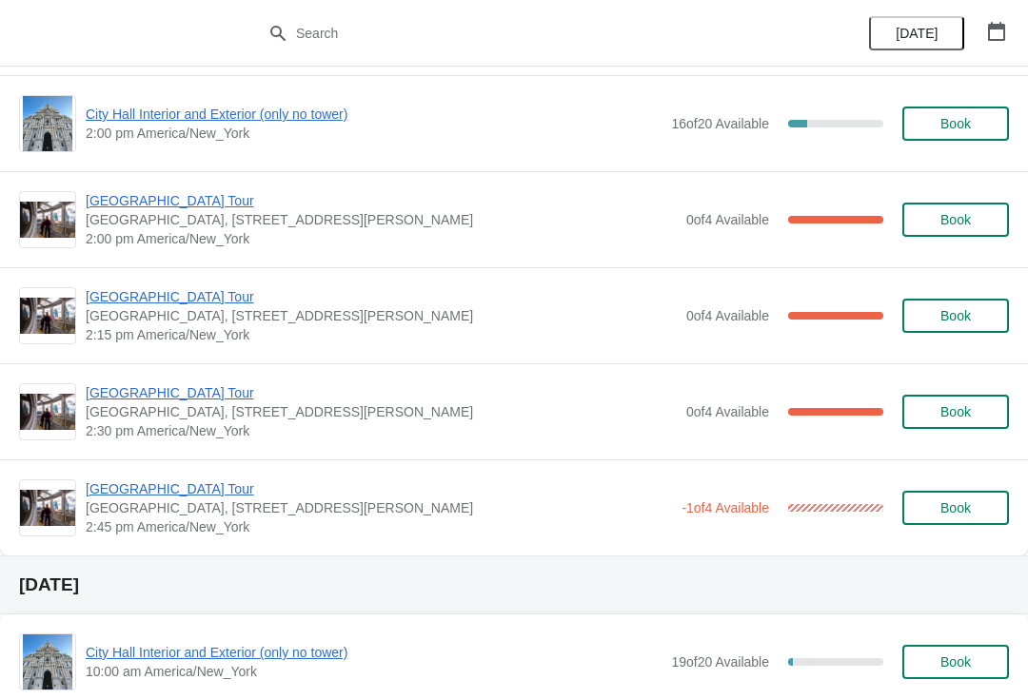
click at [188, 297] on span "[GEOGRAPHIC_DATA] Tour" at bounding box center [381, 296] width 591 height 19
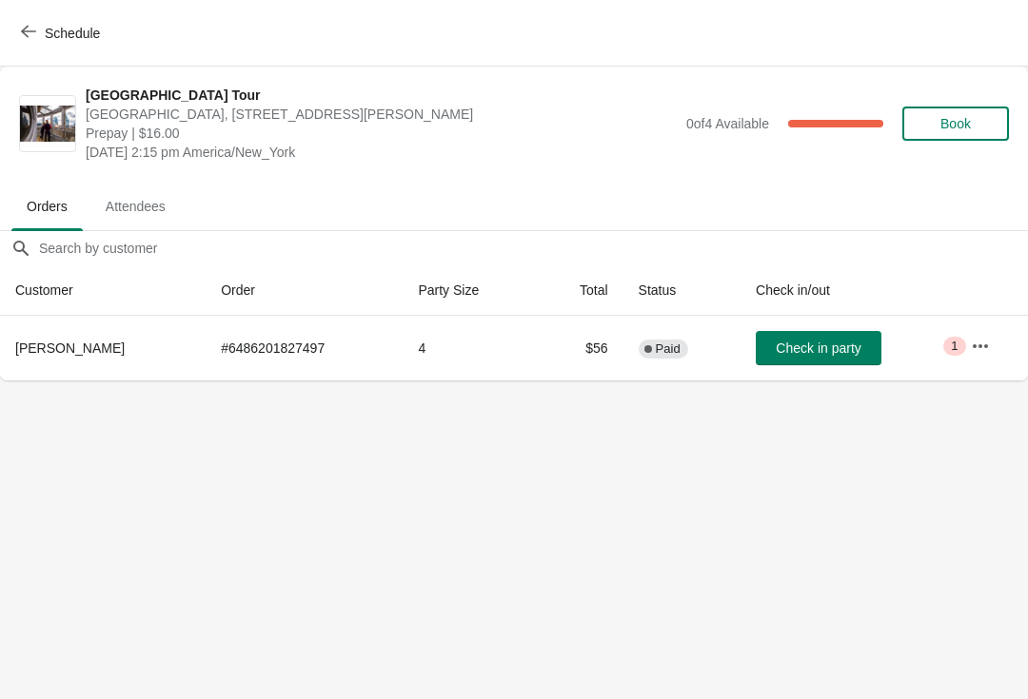
scroll to position [0, 0]
click at [28, 35] on icon "button" at bounding box center [28, 31] width 15 height 15
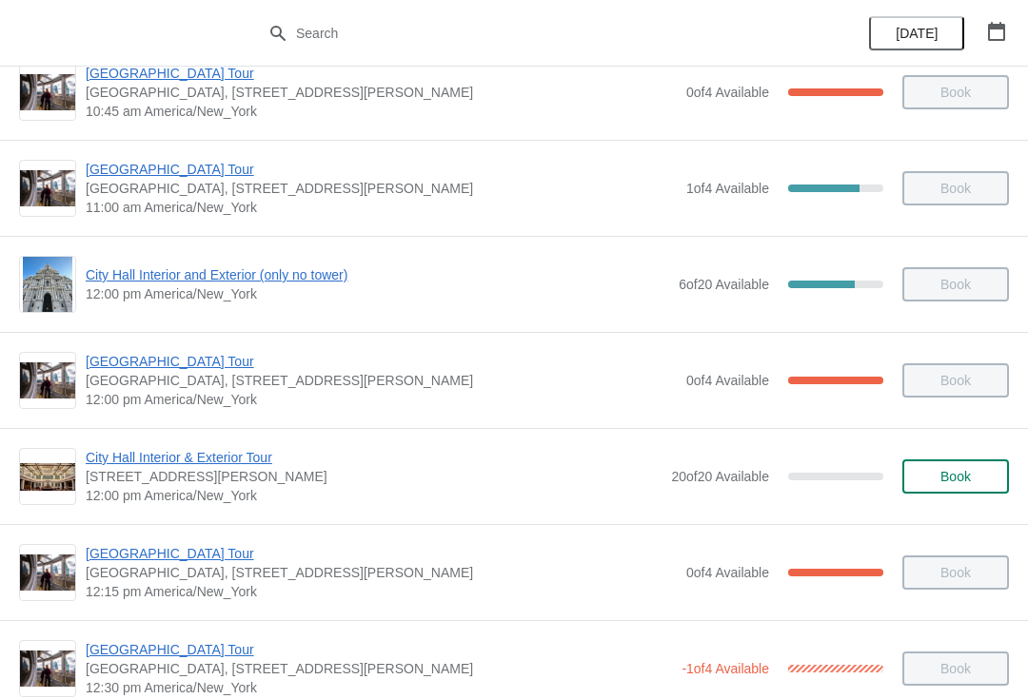
scroll to position [693, 0]
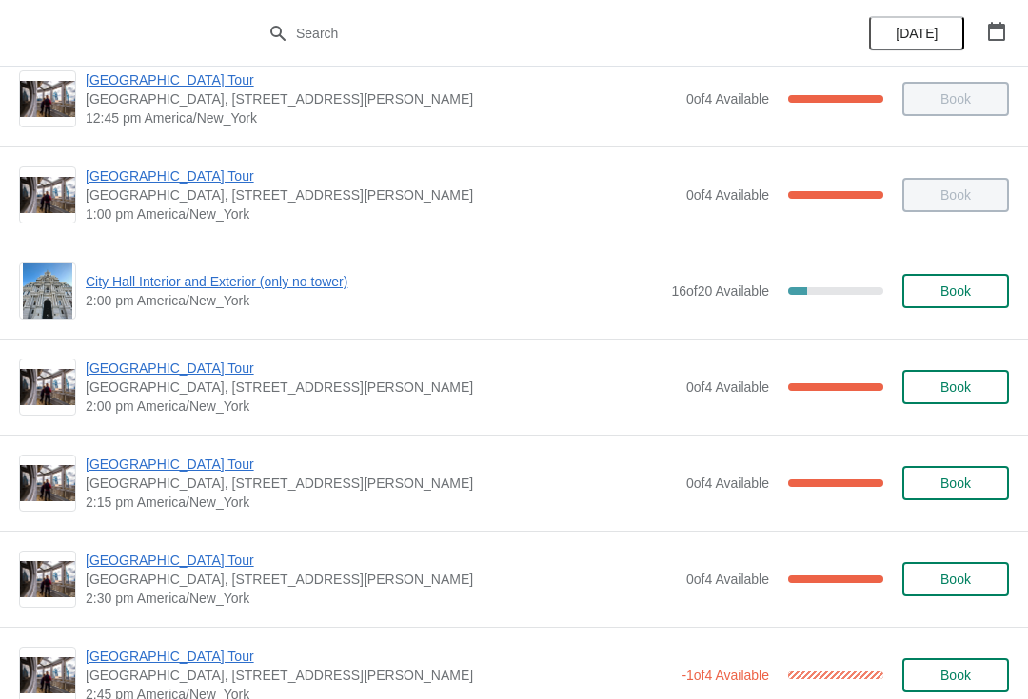
scroll to position [1296, 0]
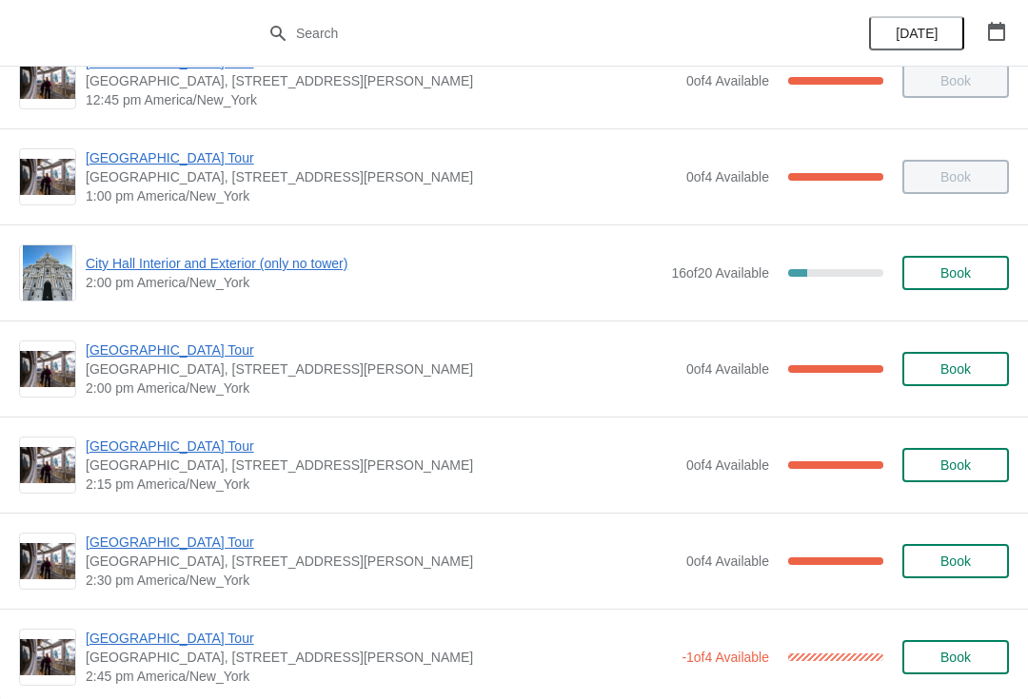
click at [450, 408] on div "[GEOGRAPHIC_DATA], [STREET_ADDRESS][PERSON_NAME] 2:00 pm [GEOGRAPHIC_DATA]/New_…" at bounding box center [514, 369] width 1028 height 96
click at [184, 357] on span "[GEOGRAPHIC_DATA] Tour" at bounding box center [381, 350] width 591 height 19
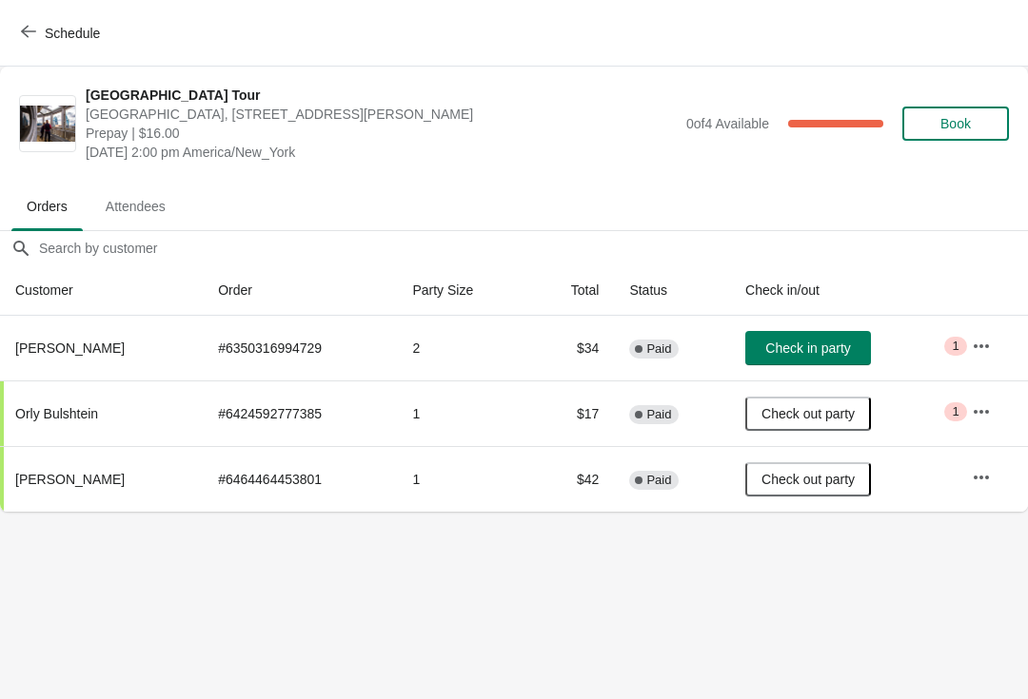
click at [804, 349] on span "Check in party" at bounding box center [807, 348] width 85 height 15
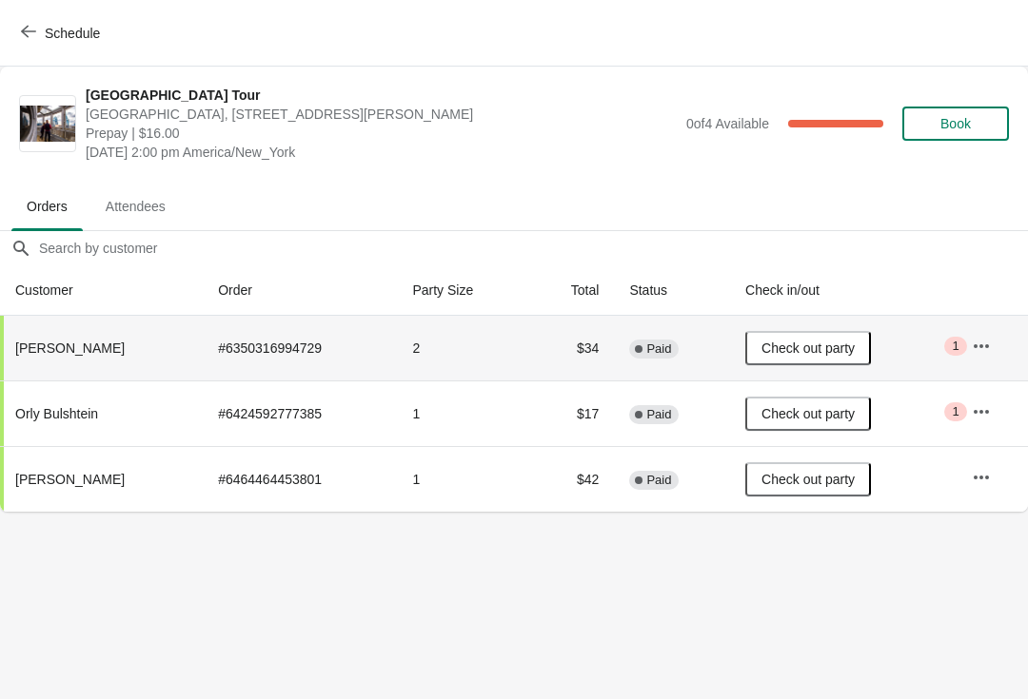
click at [33, 32] on icon "button" at bounding box center [28, 31] width 15 height 15
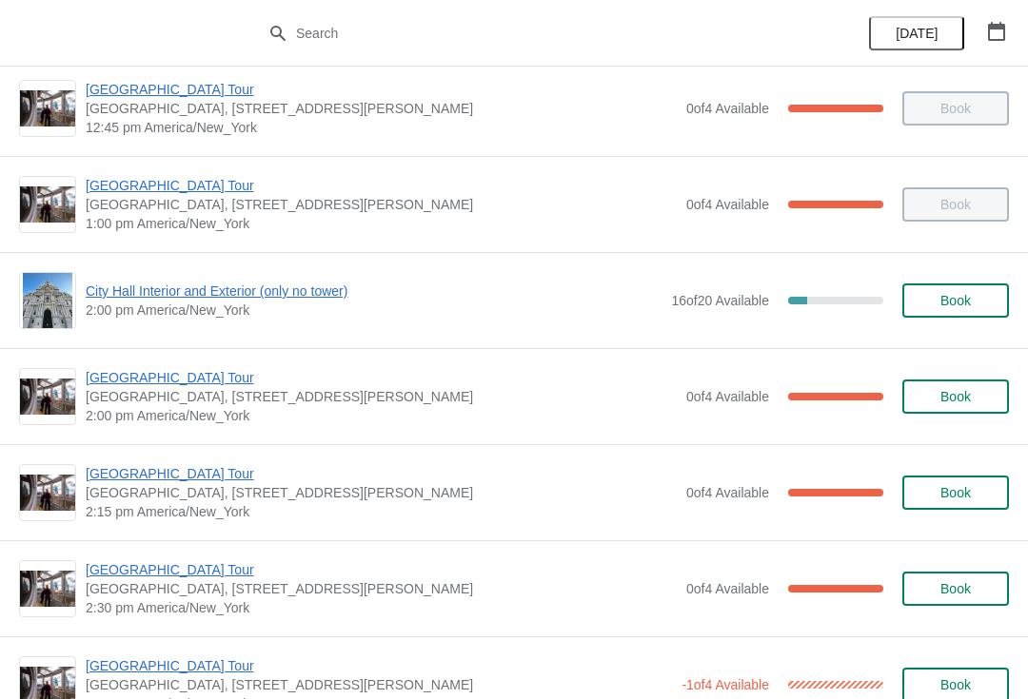
scroll to position [1300, 0]
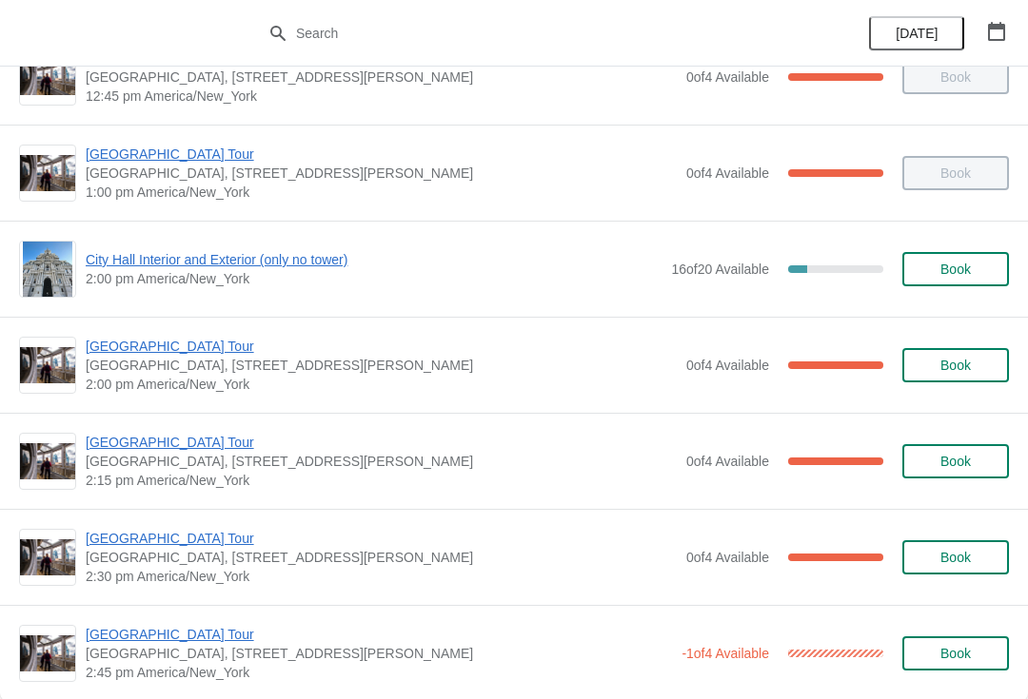
click at [417, 447] on span "[GEOGRAPHIC_DATA] Tour" at bounding box center [381, 442] width 591 height 19
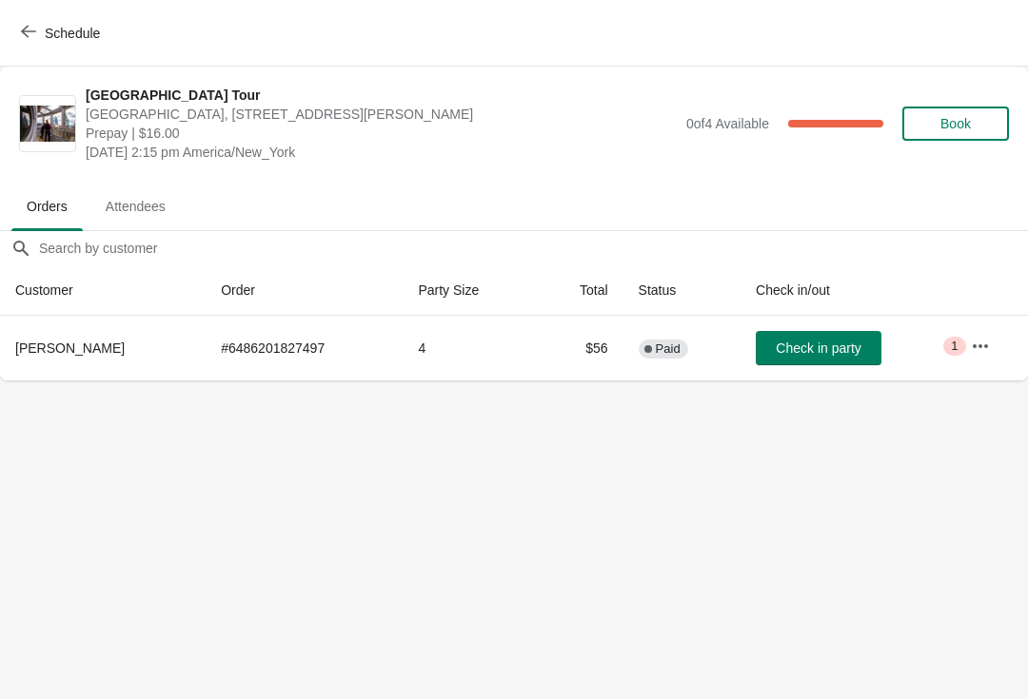
click at [806, 345] on span "Check in party" at bounding box center [817, 348] width 85 height 15
